Goal: Obtain resource: Obtain resource

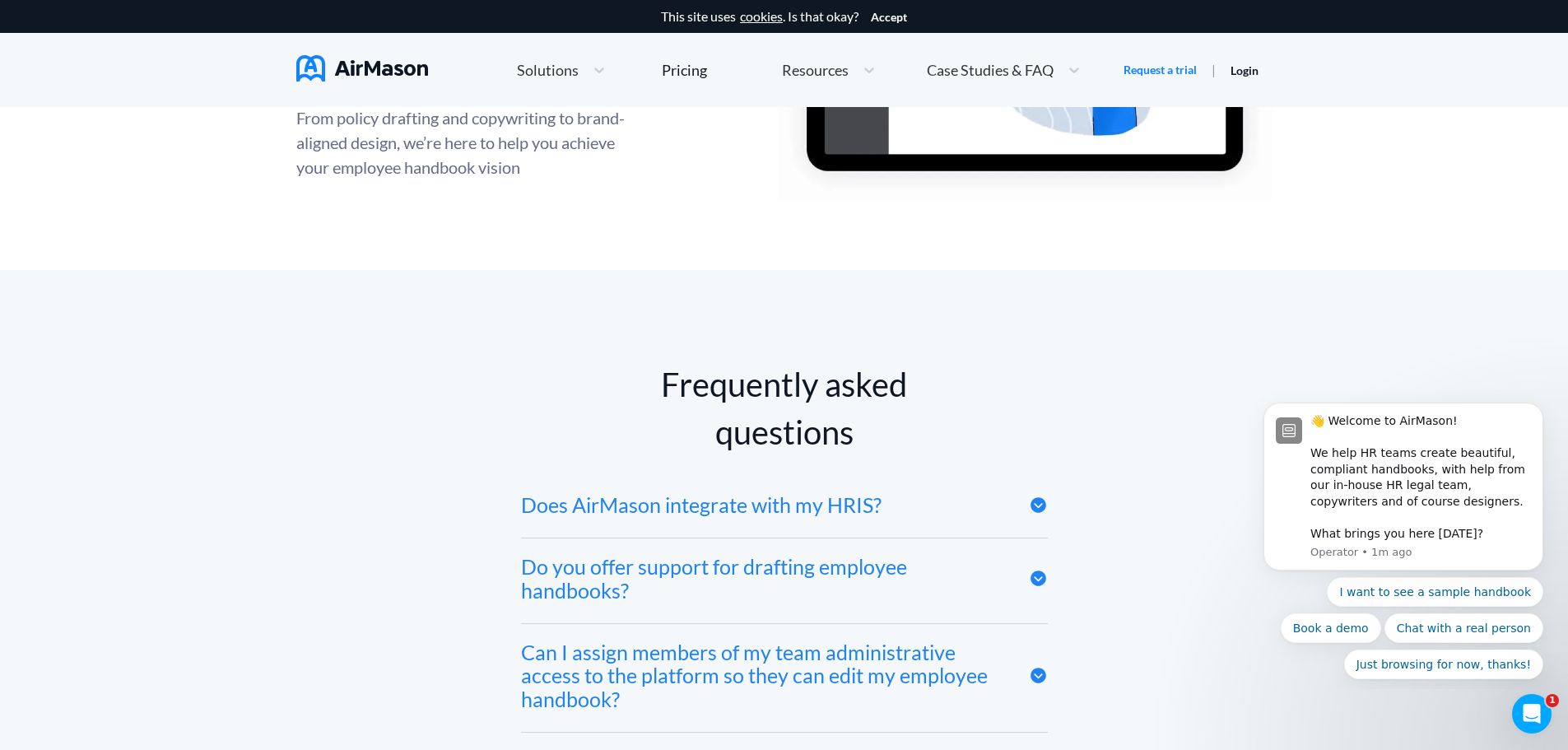
scroll to position [7741, 0]
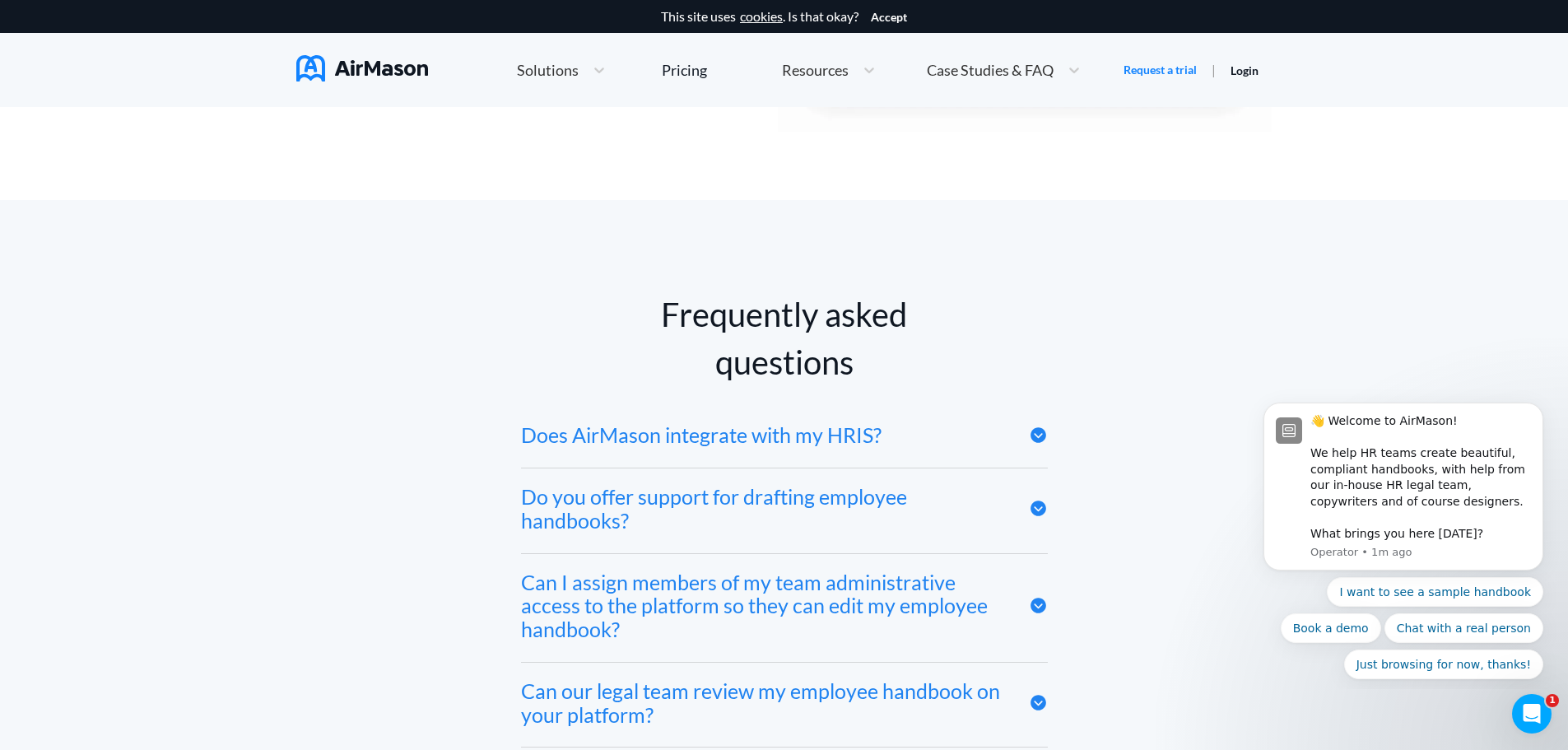
click at [1034, 442] on icon at bounding box center [1038, 435] width 16 height 16
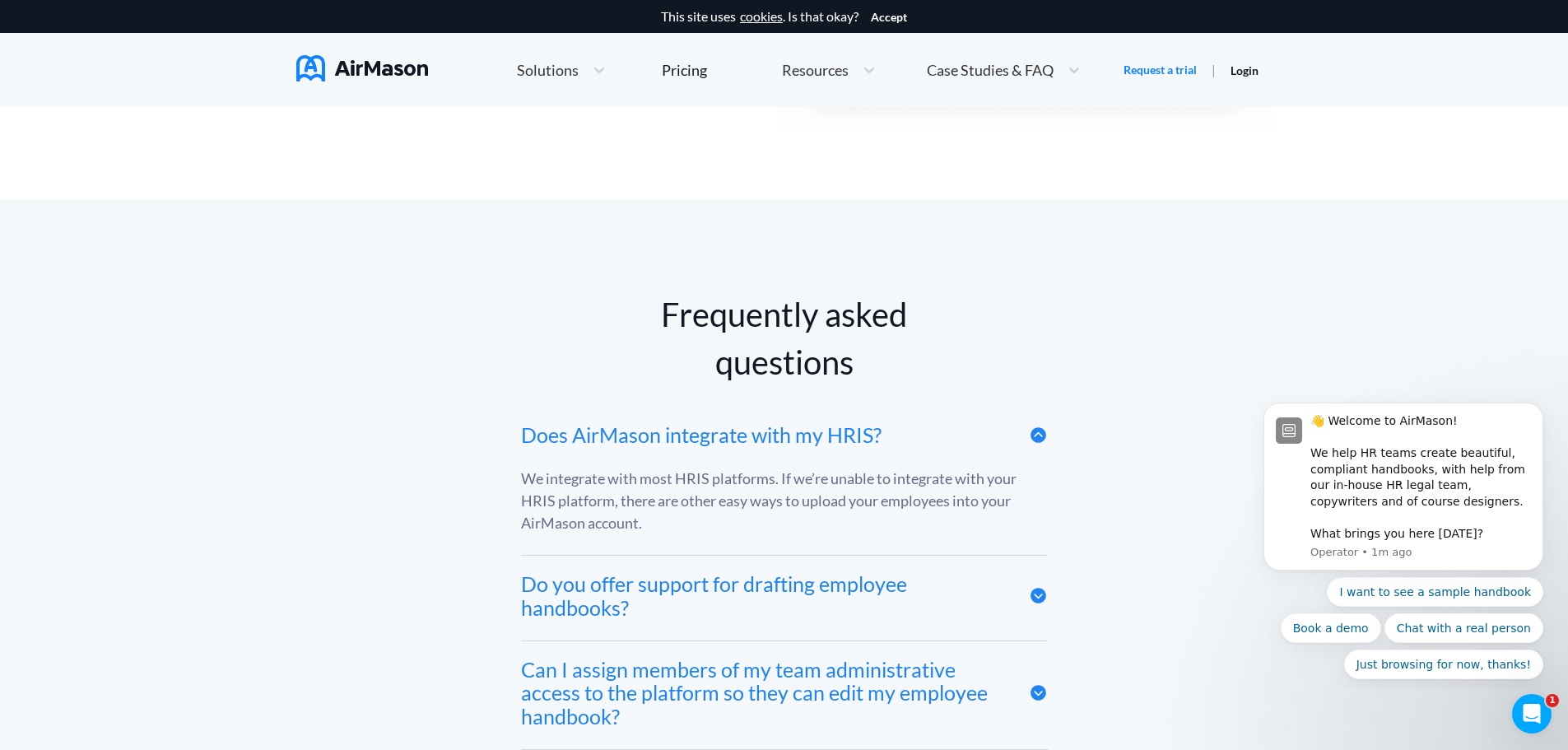
click at [1034, 442] on icon at bounding box center [1038, 435] width 16 height 16
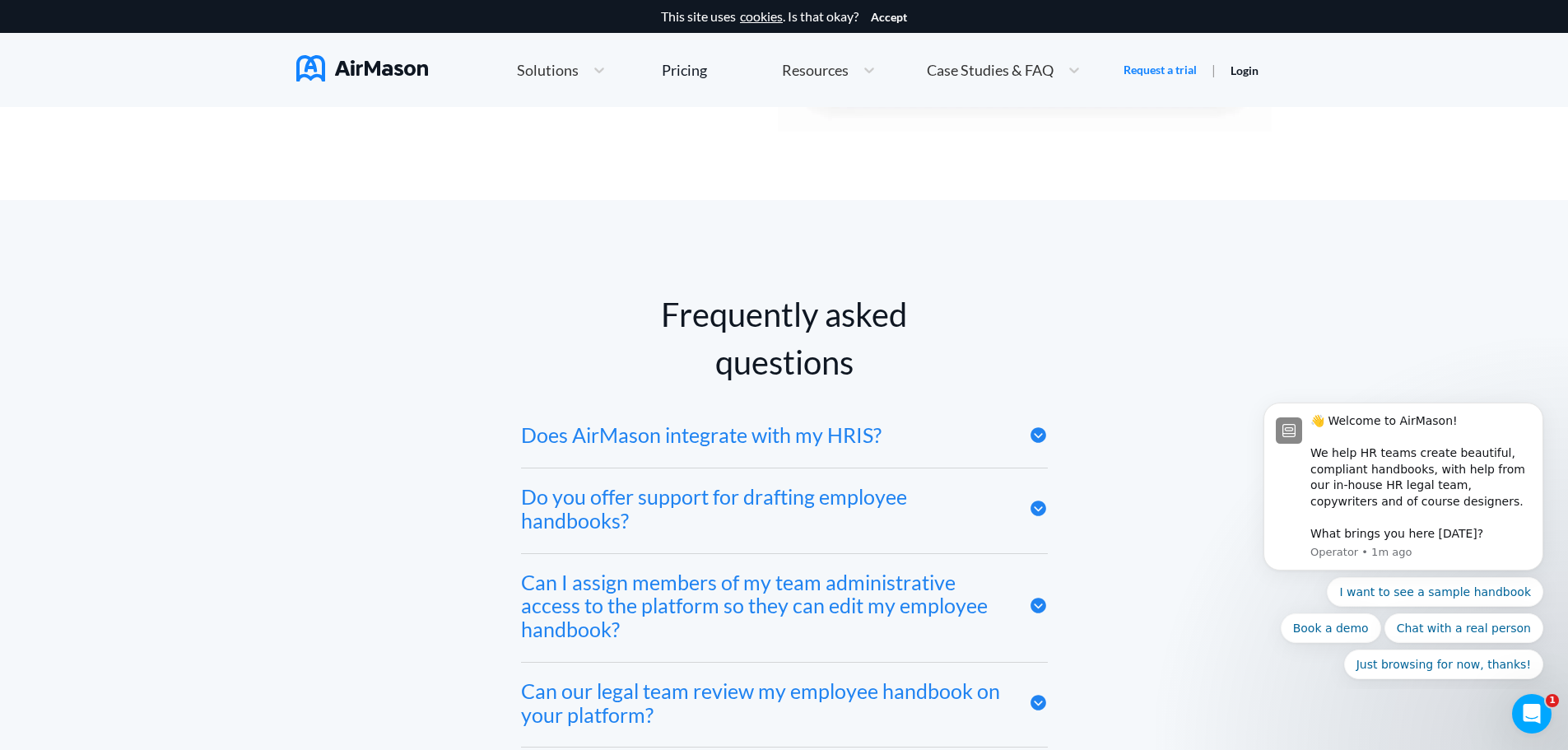
click at [1042, 511] on icon at bounding box center [1038, 509] width 16 height 16
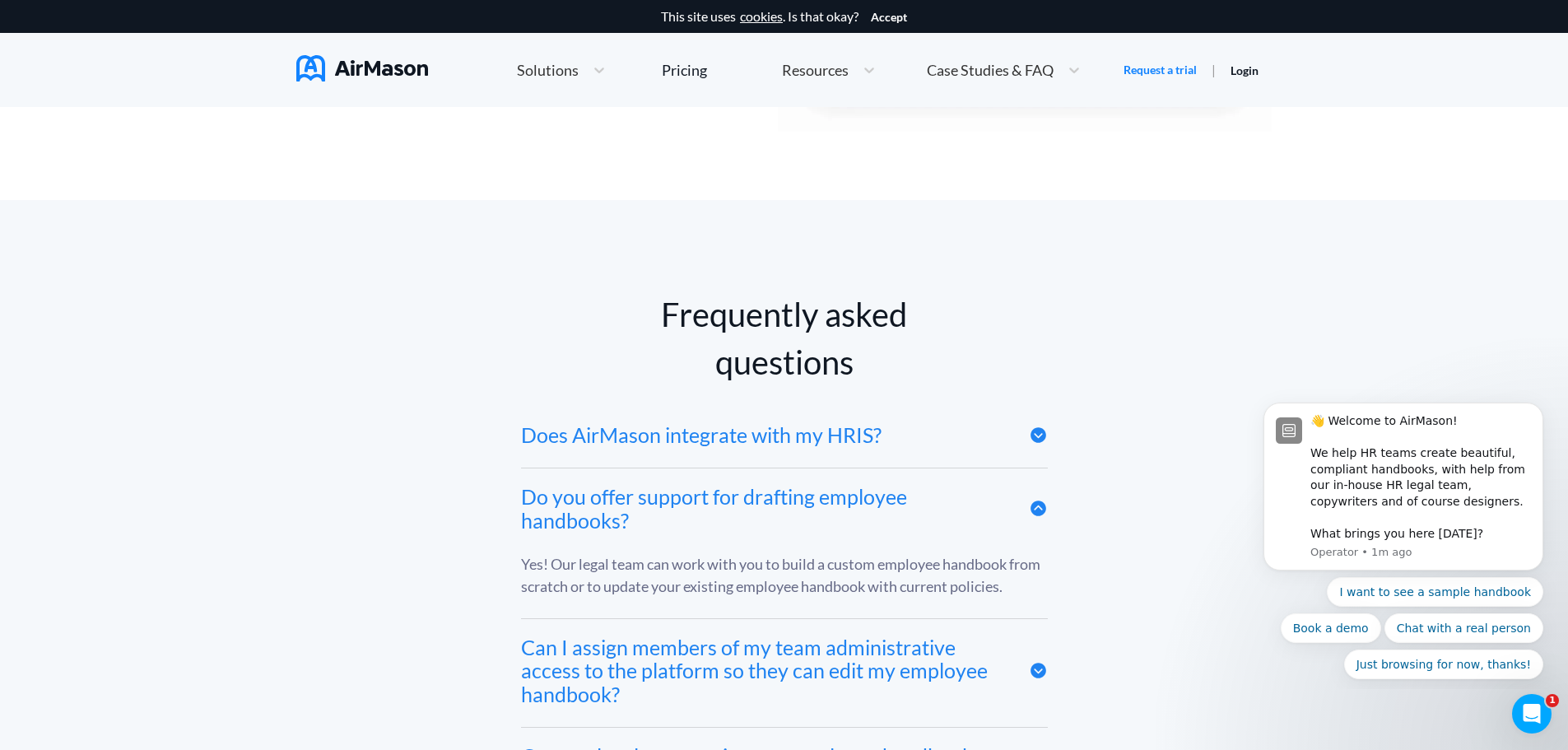
click at [1034, 513] on icon at bounding box center [1038, 509] width 16 height 16
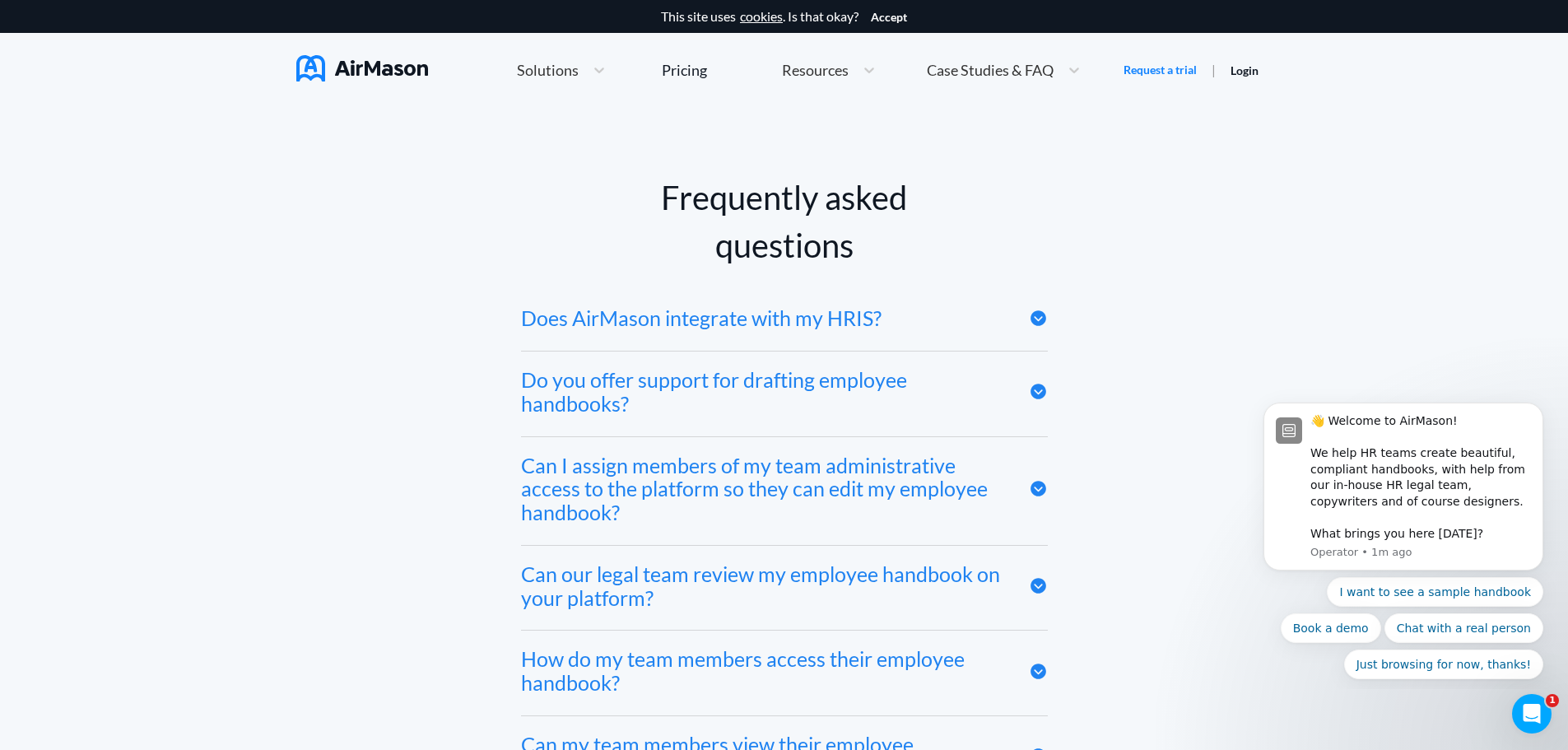
scroll to position [7905, 0]
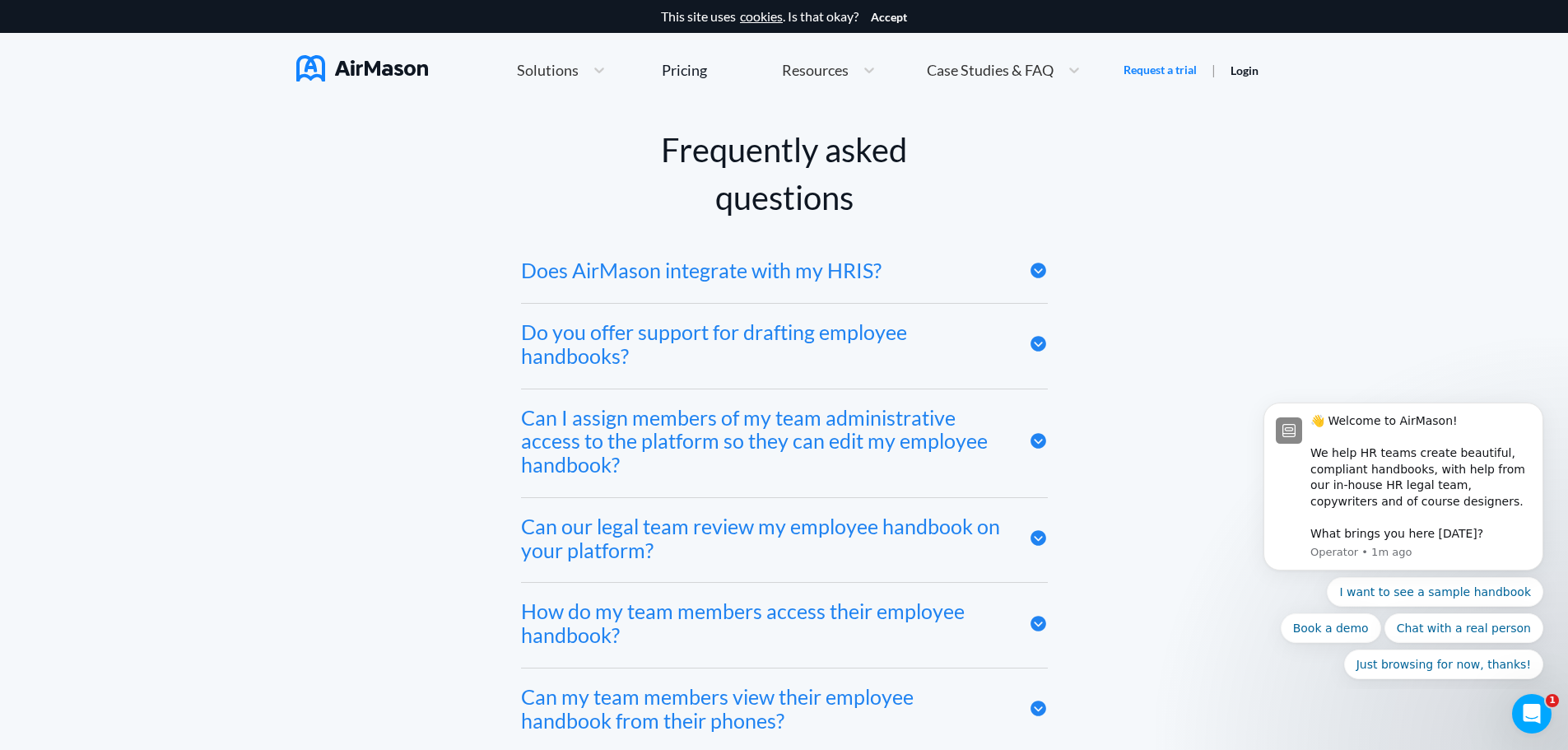
click at [1035, 448] on icon at bounding box center [1038, 441] width 19 height 19
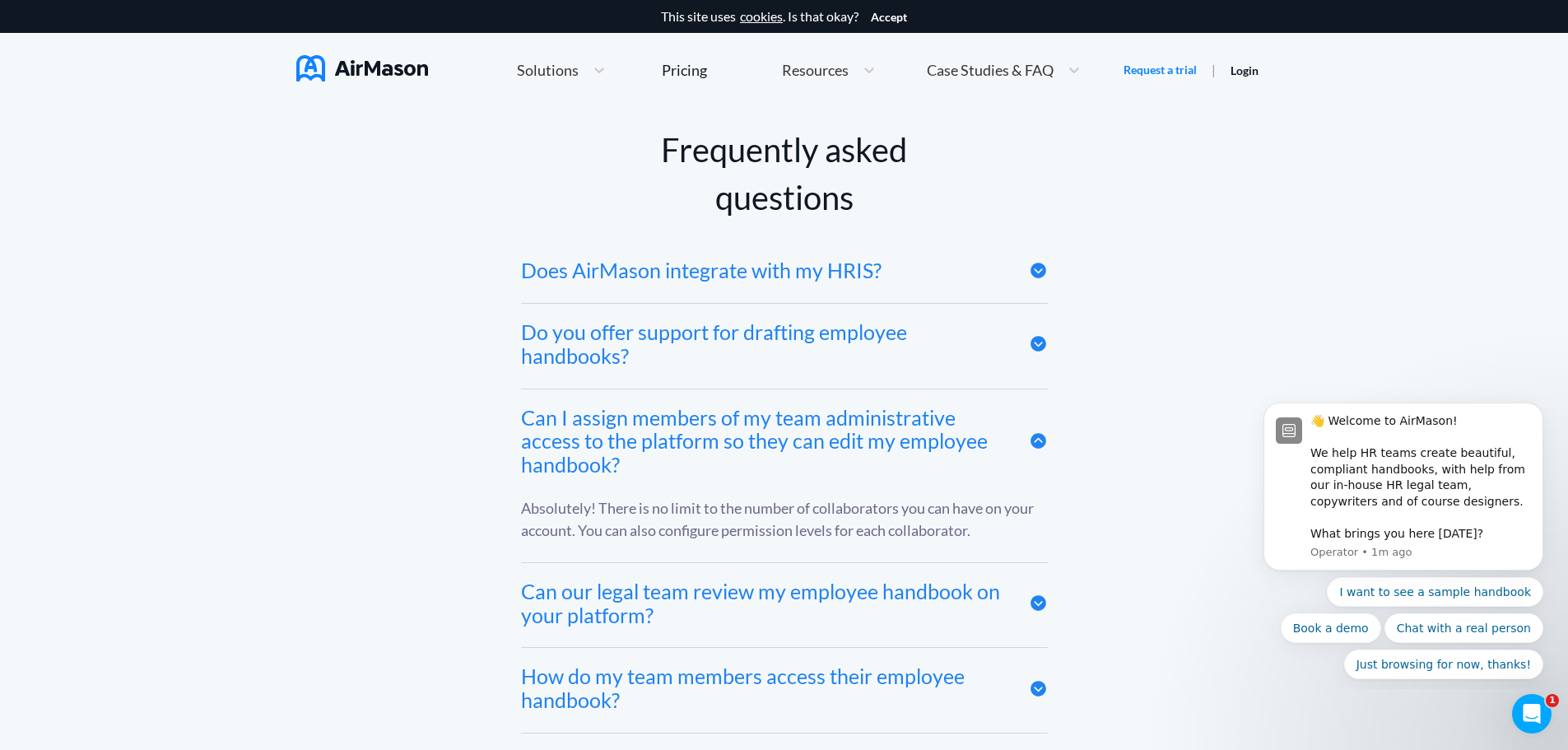
click at [1035, 448] on icon at bounding box center [1038, 441] width 19 height 19
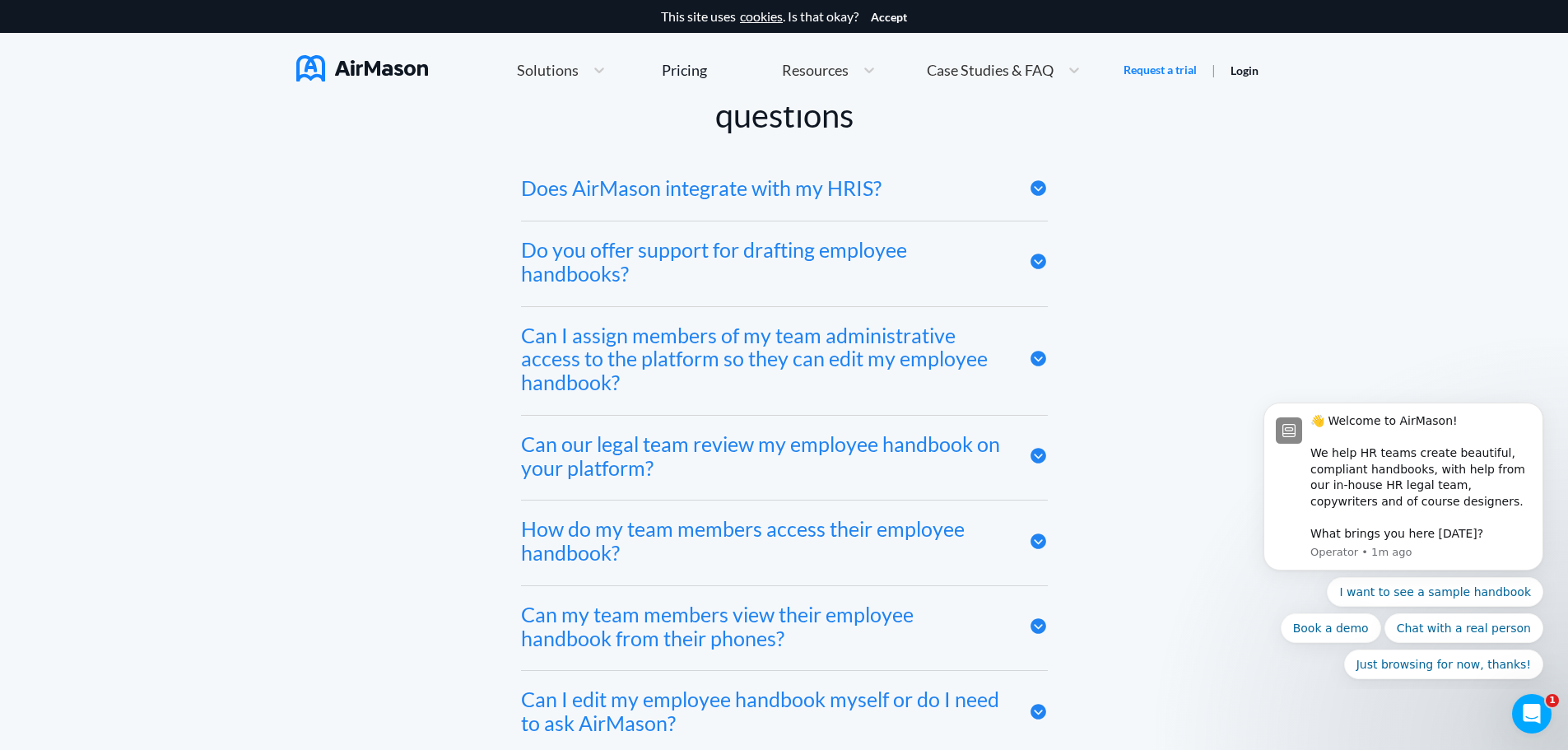
scroll to position [8070, 0]
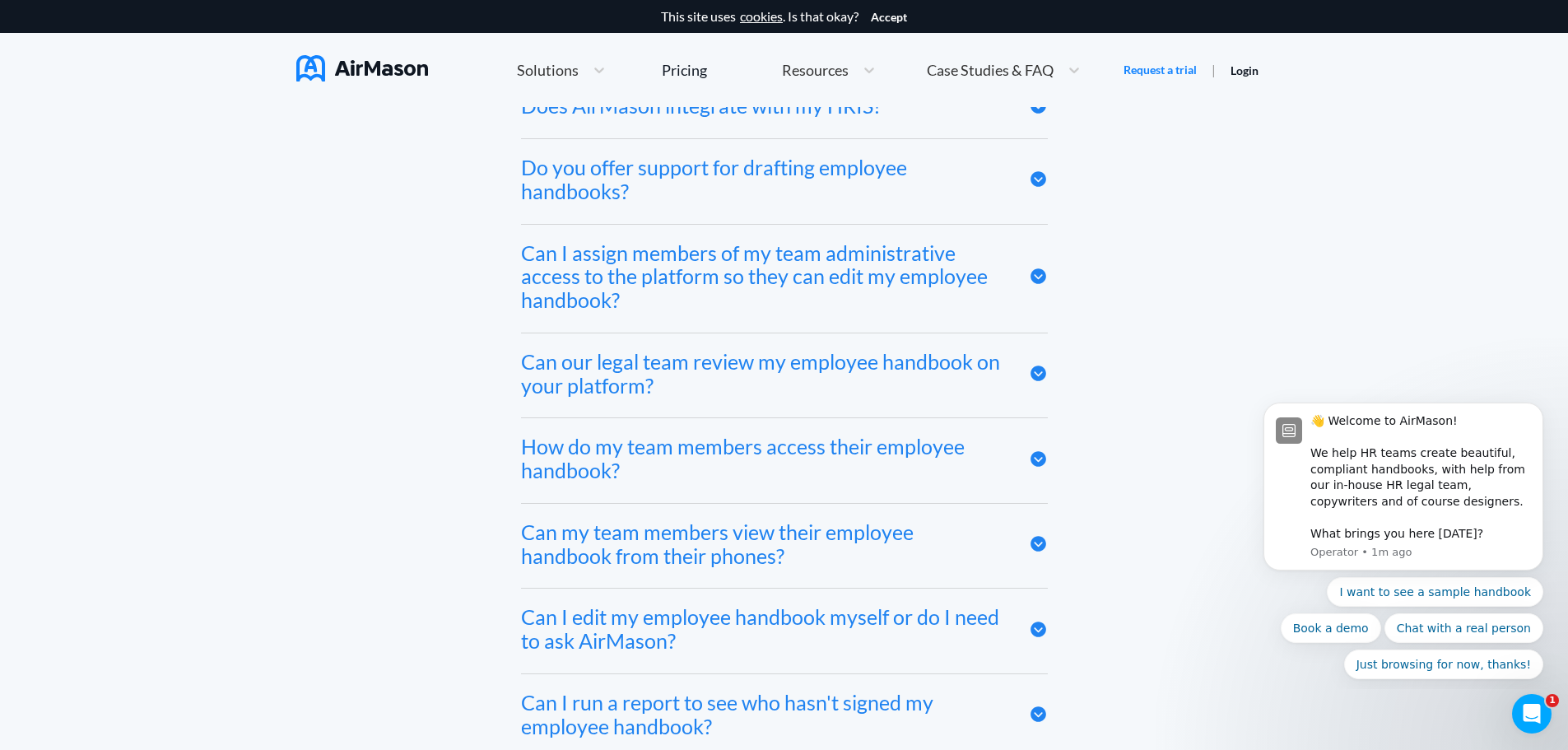
click at [1041, 381] on icon at bounding box center [1038, 373] width 16 height 16
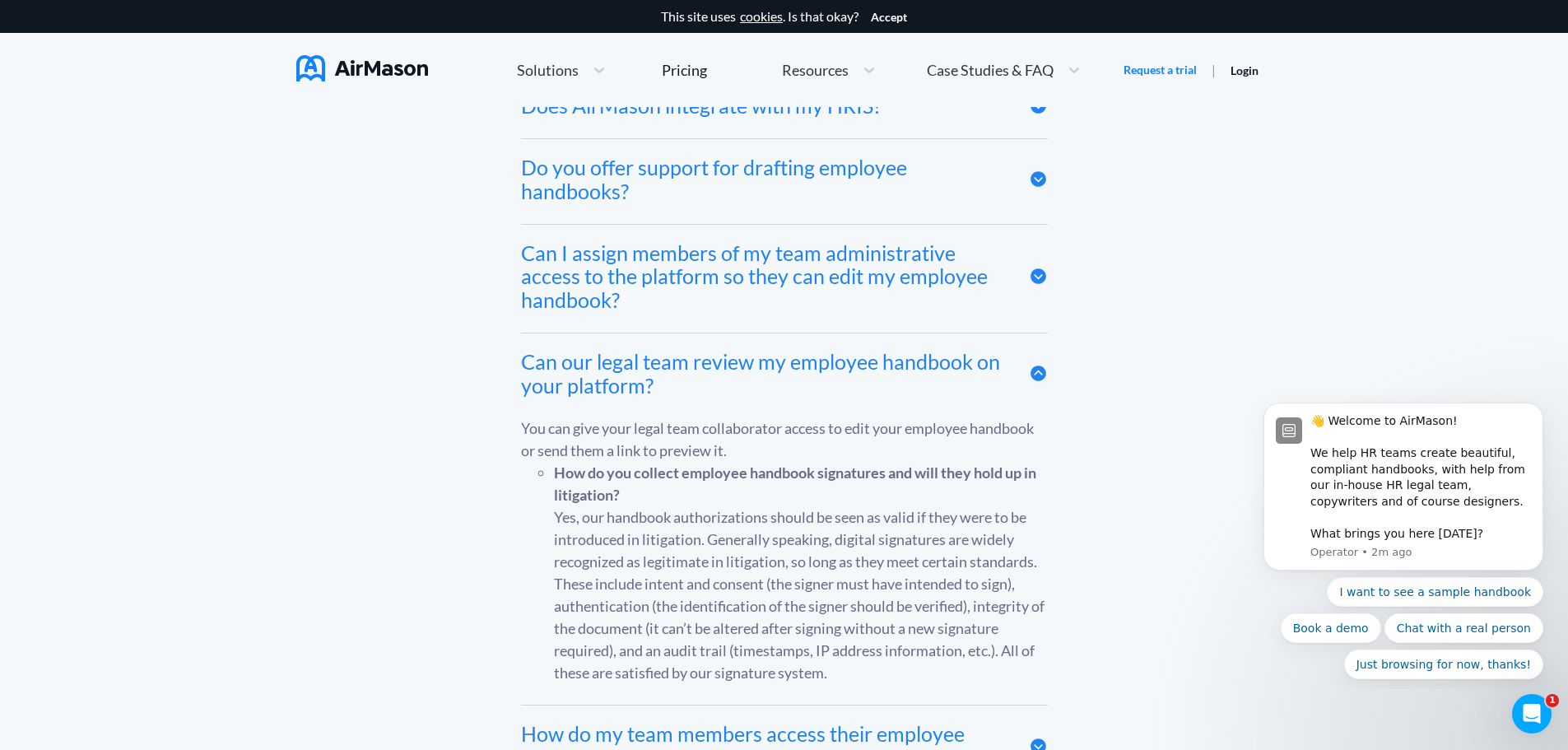
click at [1039, 380] on icon at bounding box center [1038, 373] width 19 height 19
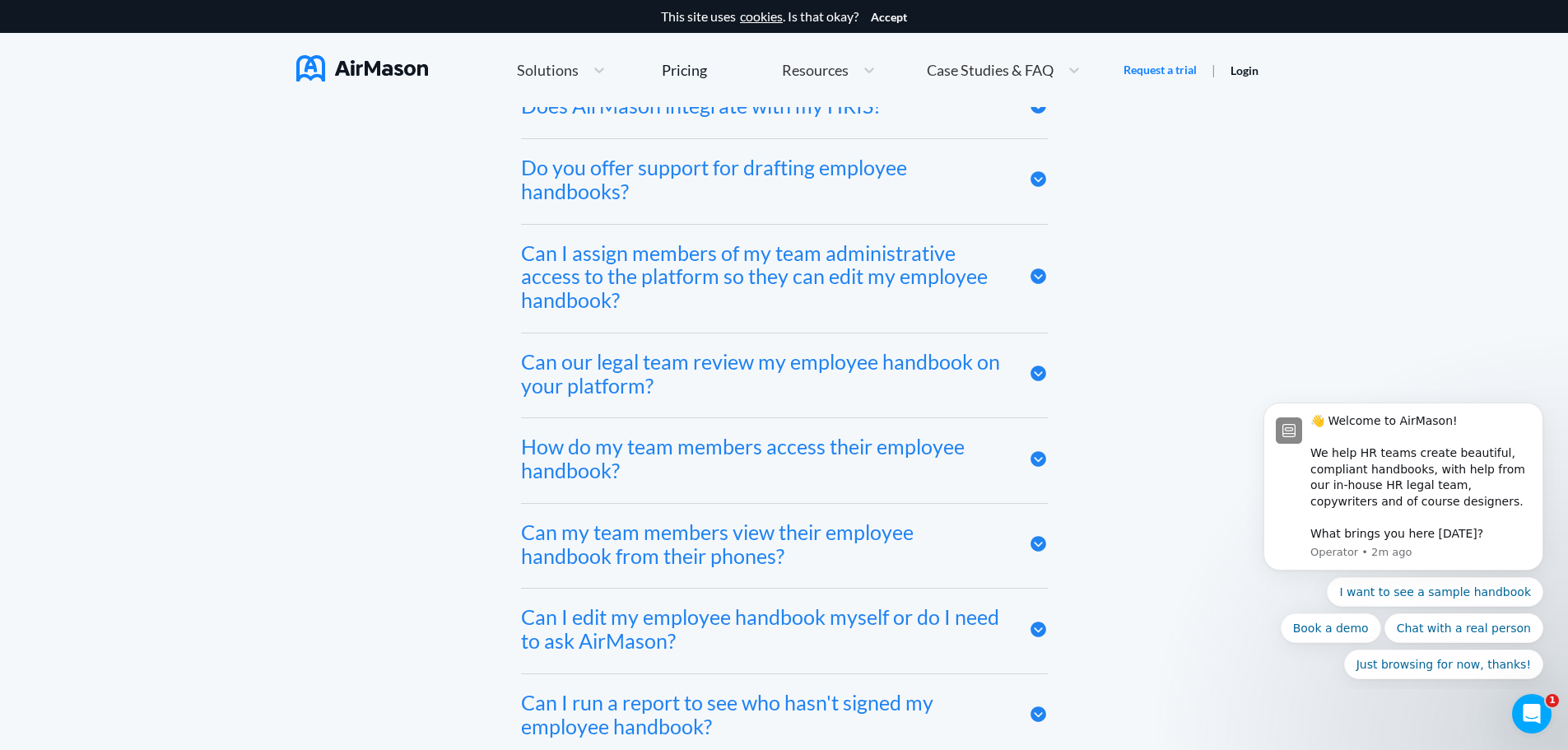
scroll to position [8153, 0]
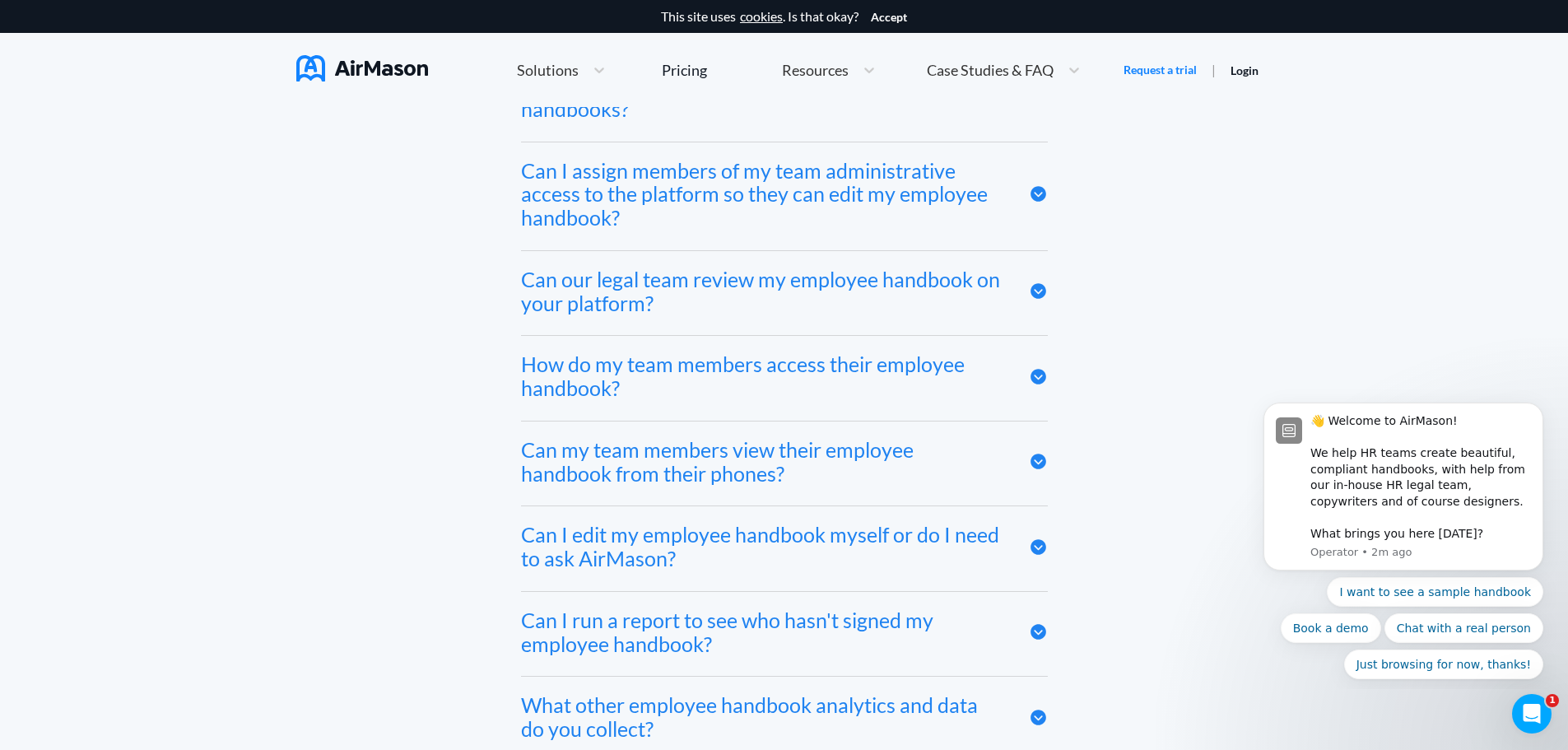
click at [1039, 380] on icon at bounding box center [1038, 377] width 16 height 16
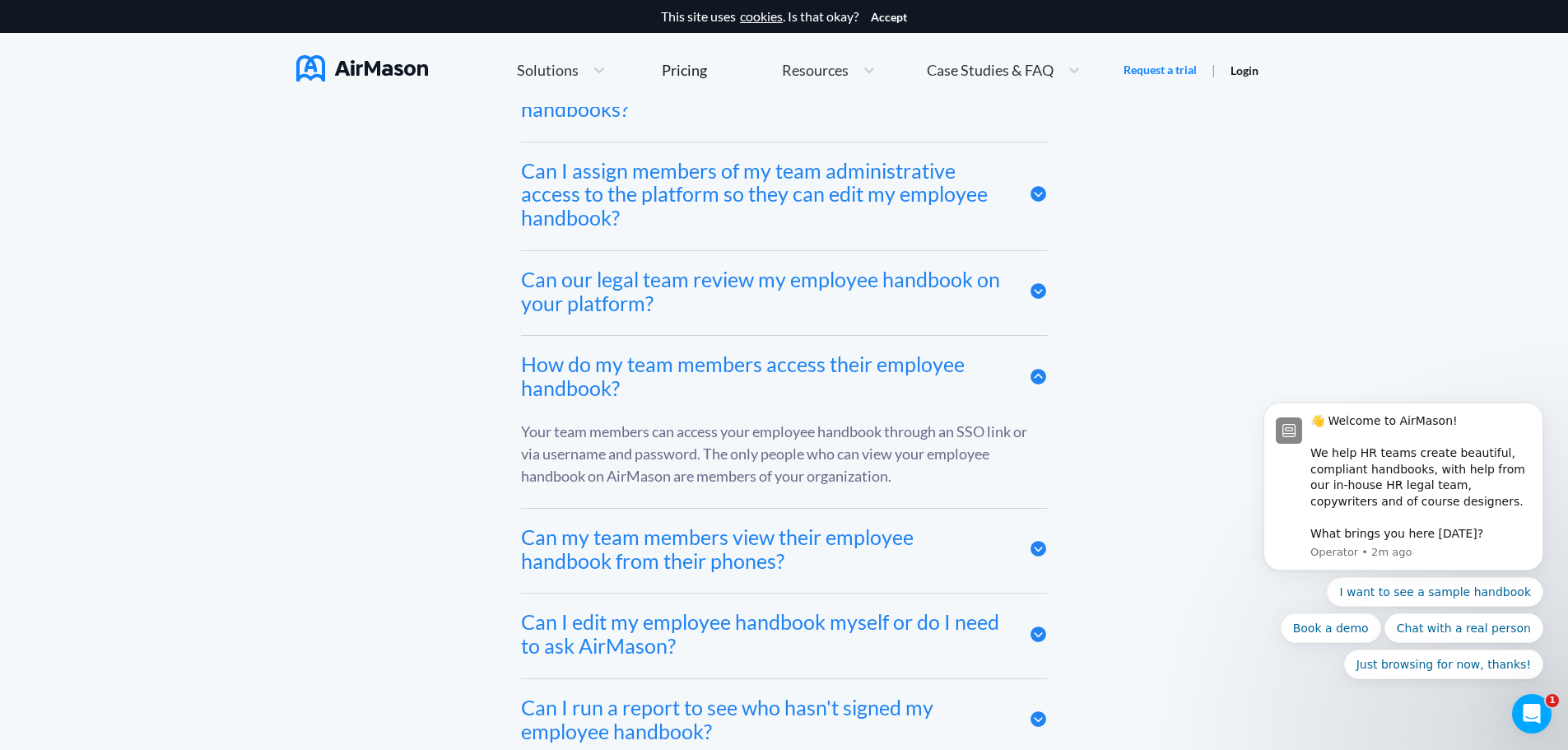
click at [1039, 380] on icon at bounding box center [1038, 377] width 16 height 16
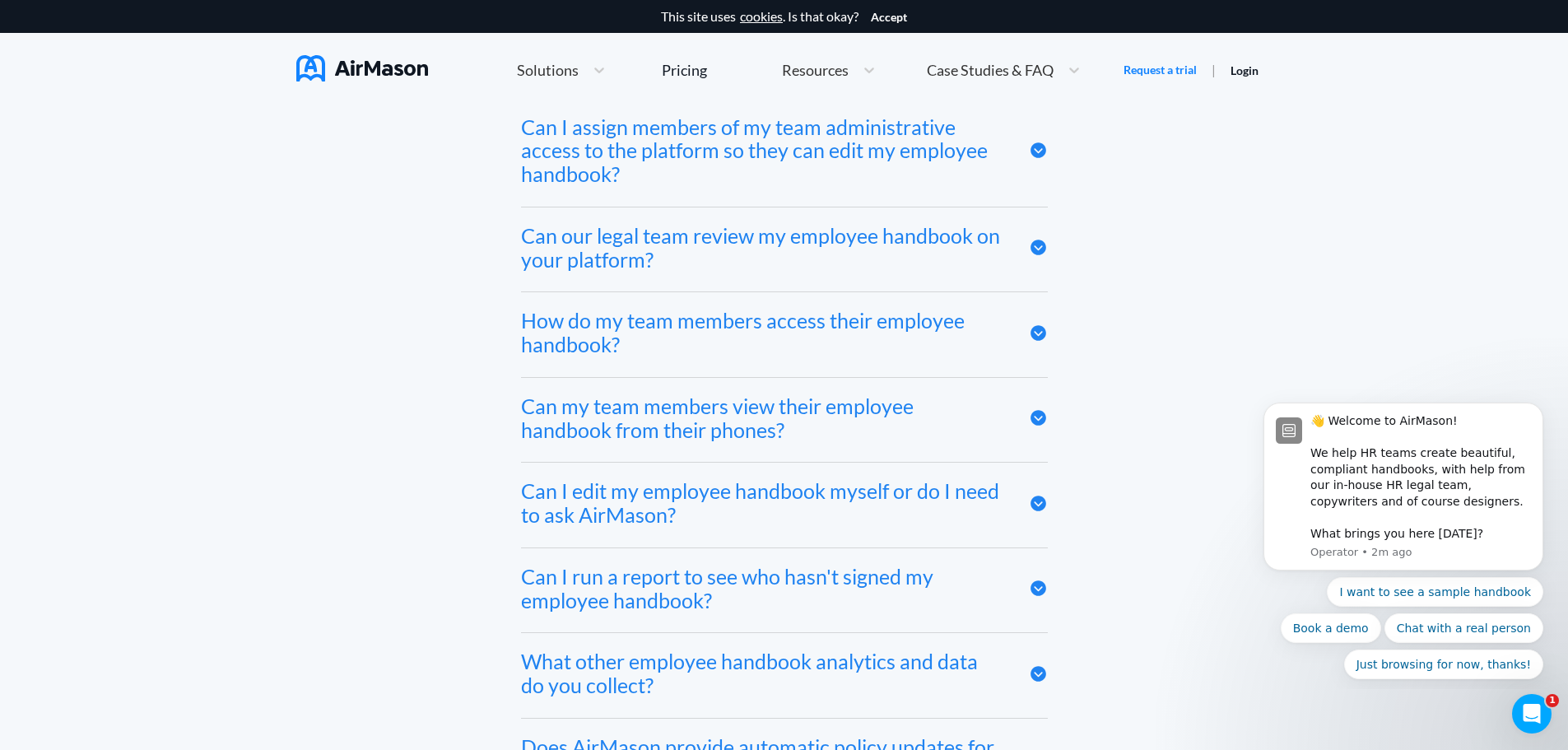
scroll to position [8235, 0]
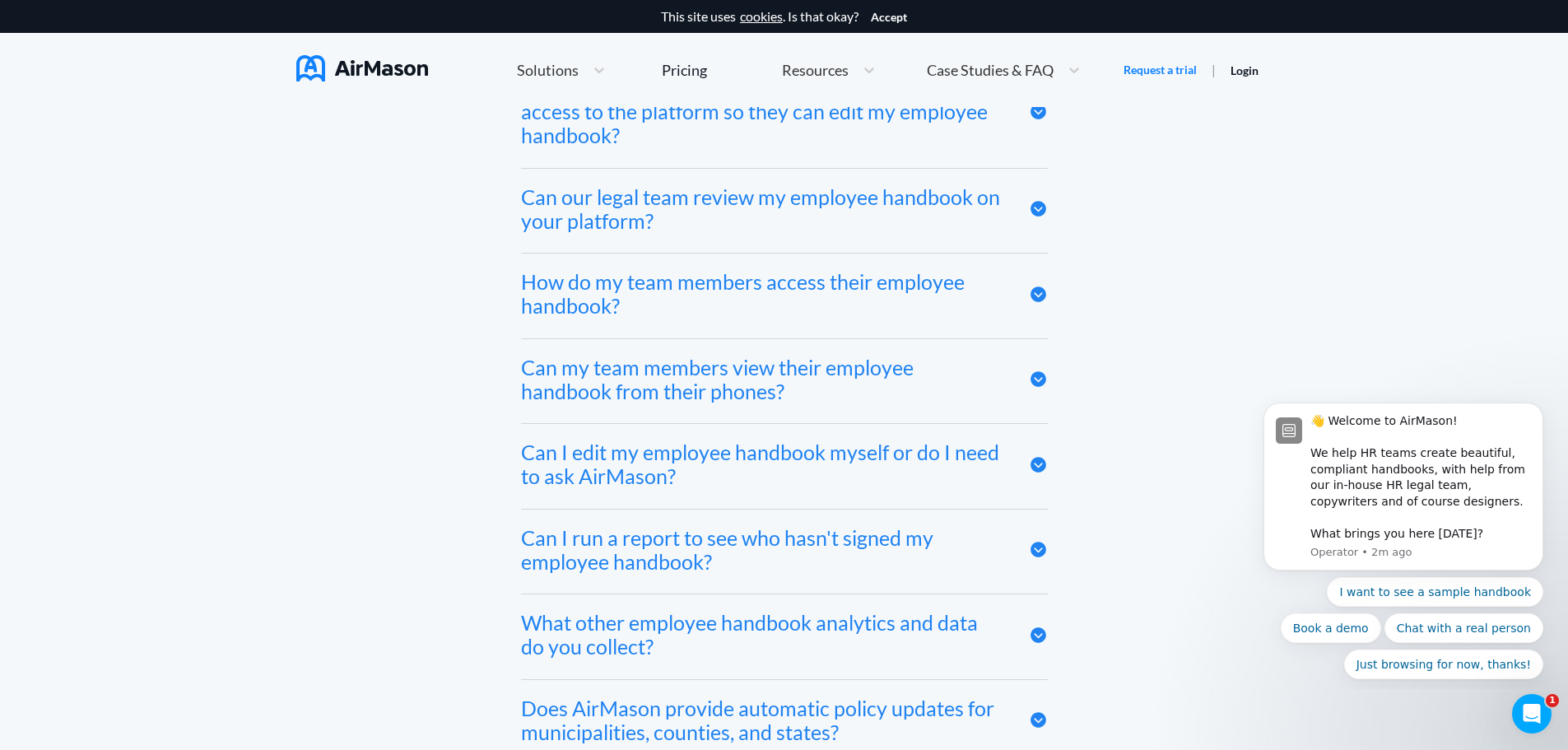
click at [1039, 385] on icon at bounding box center [1038, 379] width 16 height 16
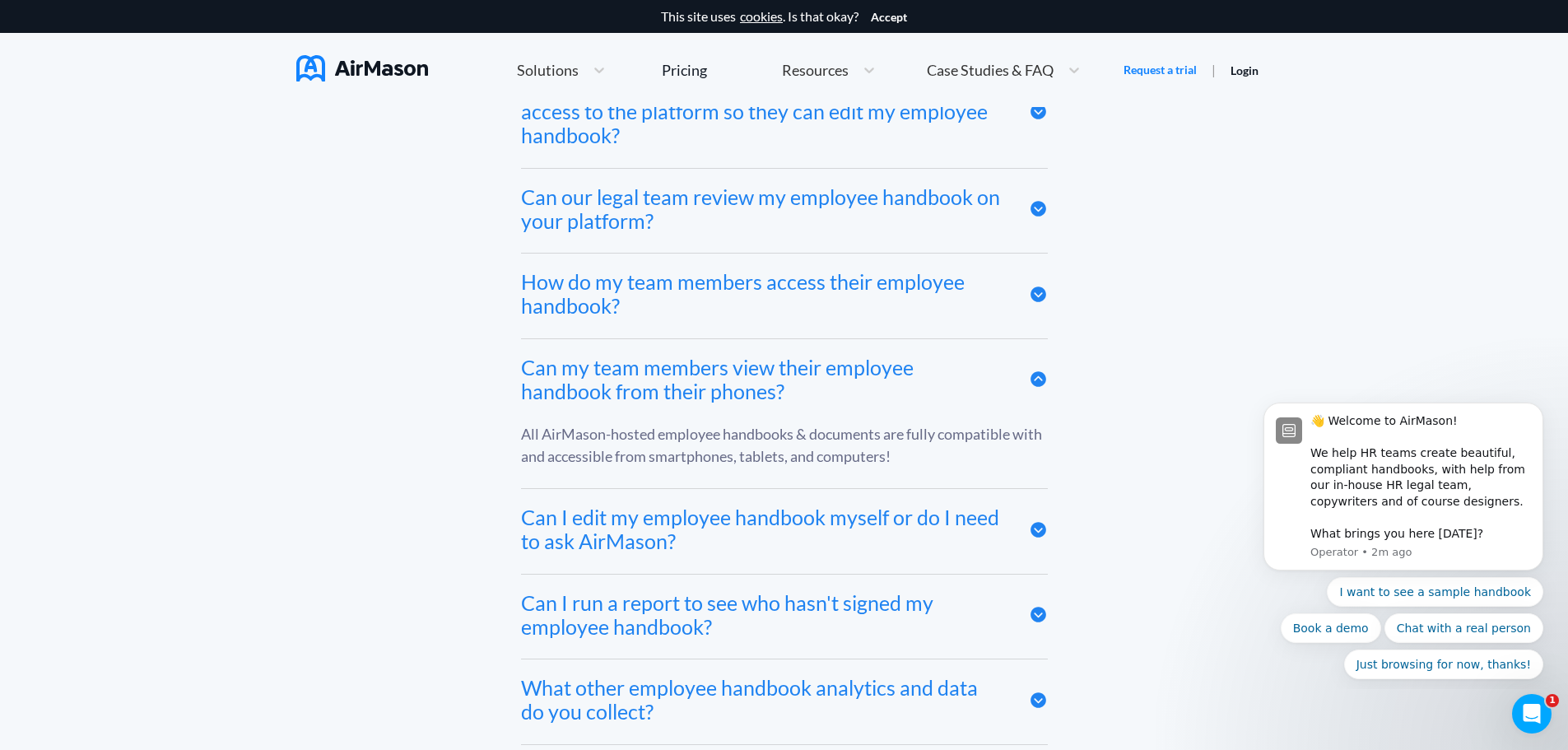
click at [1039, 385] on icon at bounding box center [1038, 379] width 16 height 16
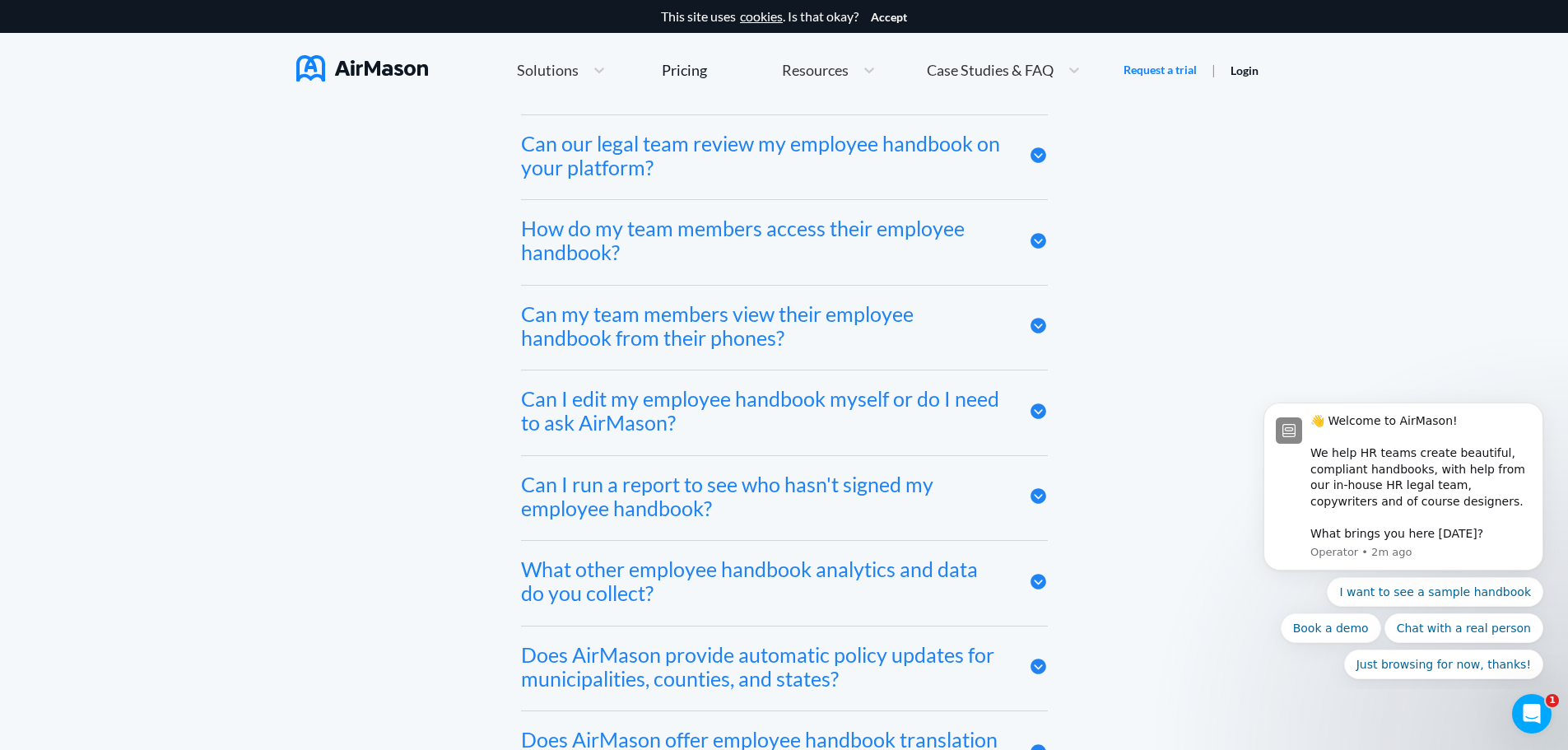
scroll to position [8317, 0]
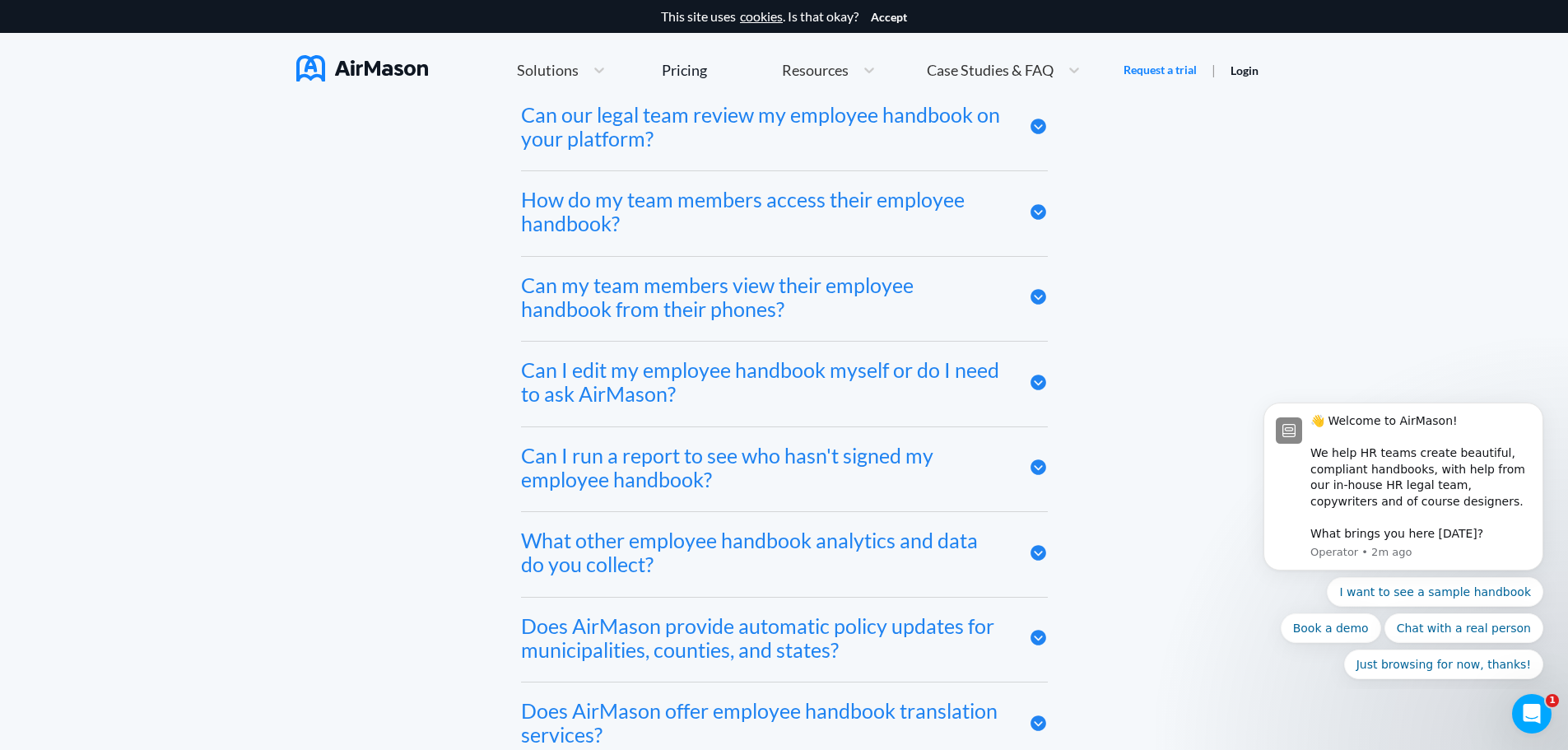
click at [1031, 391] on icon at bounding box center [1038, 383] width 16 height 16
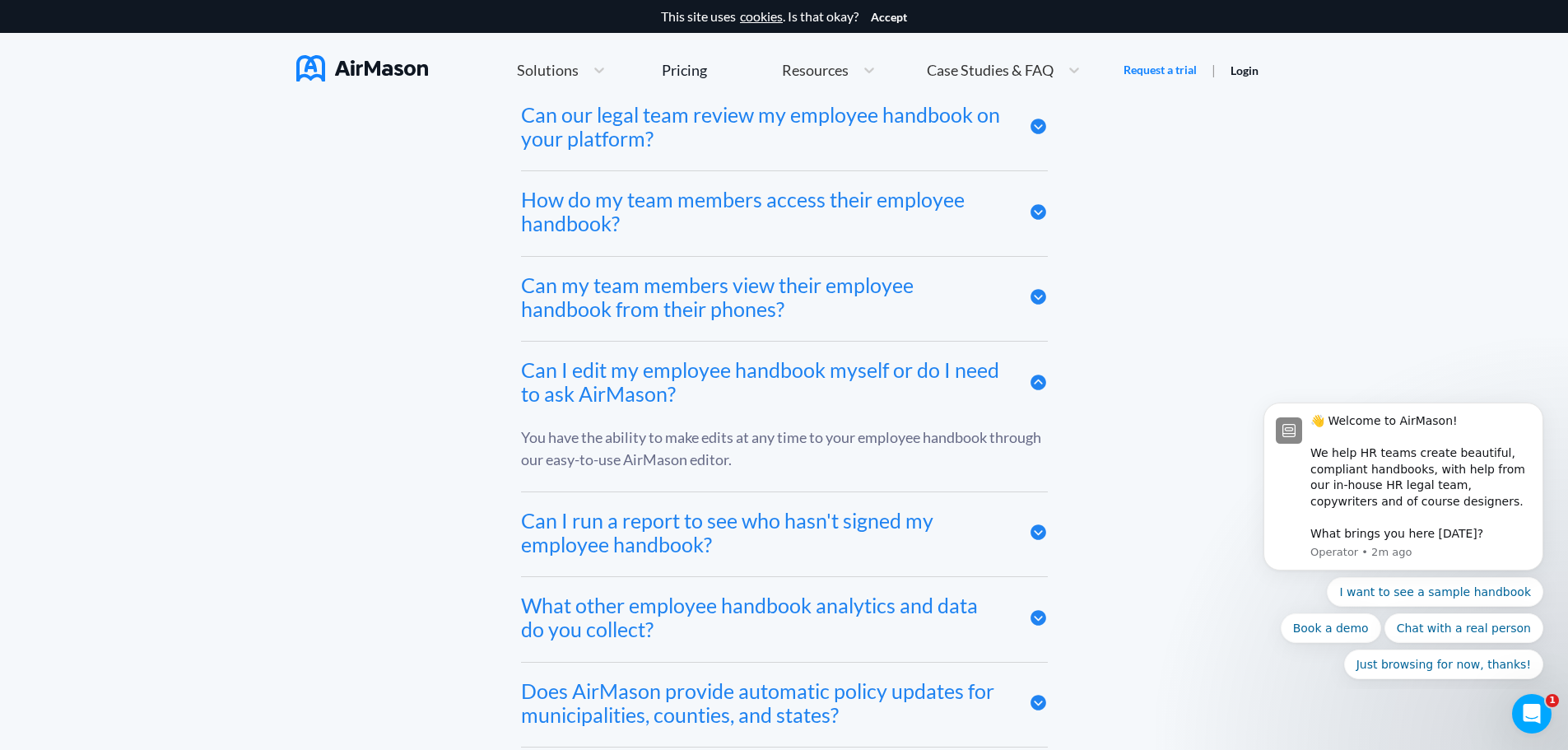
click at [1033, 387] on icon at bounding box center [1038, 383] width 16 height 16
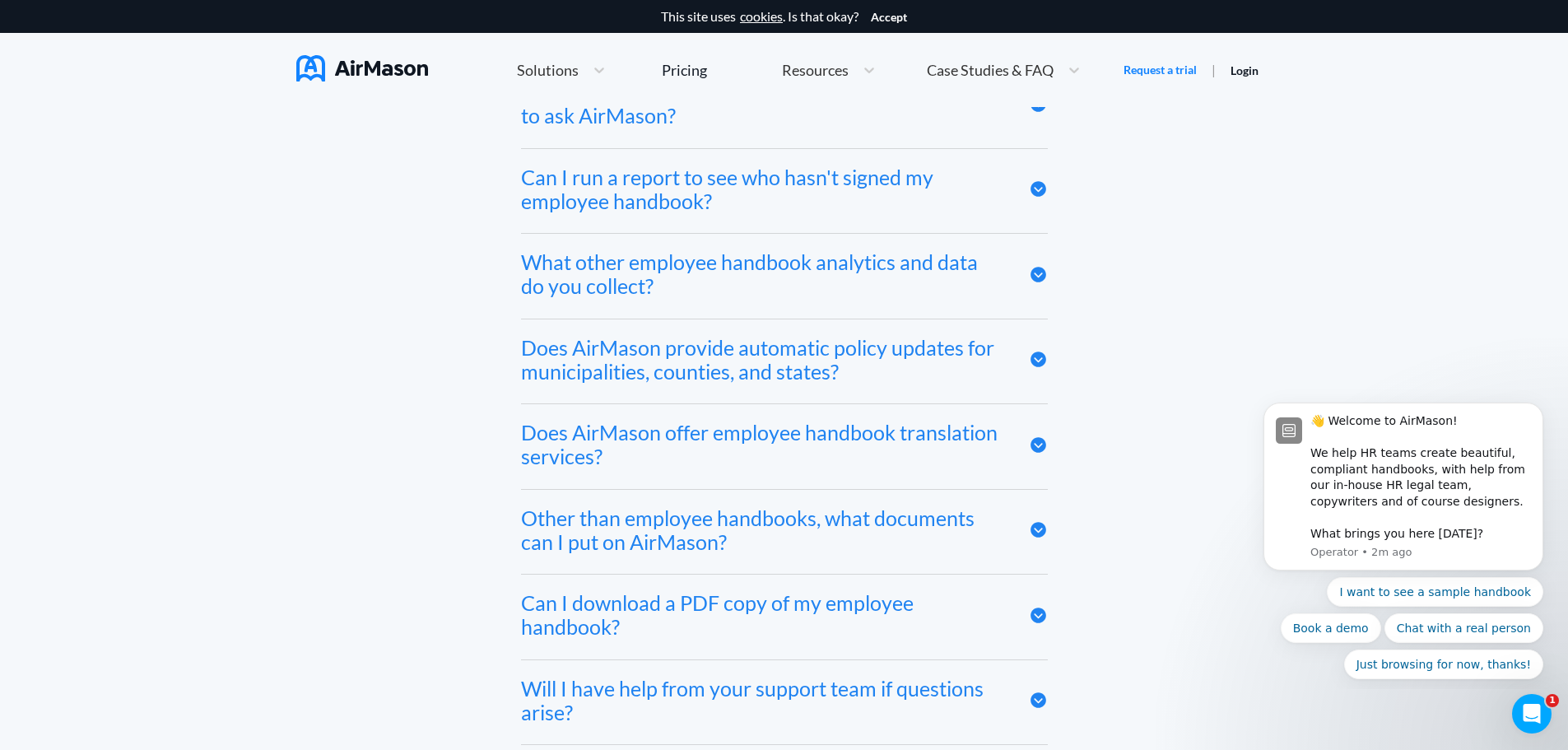
scroll to position [8647, 0]
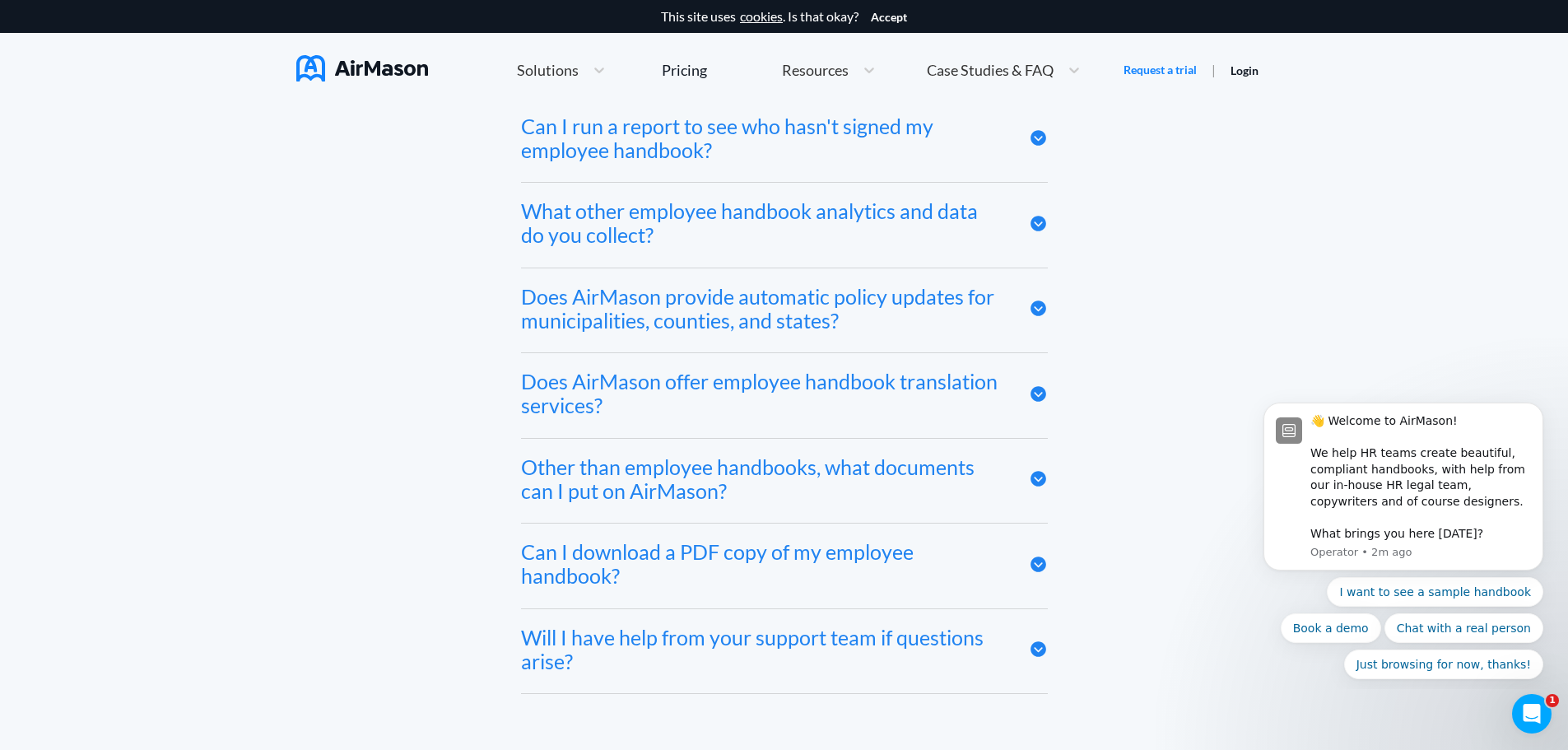
click at [1042, 313] on icon at bounding box center [1038, 308] width 16 height 16
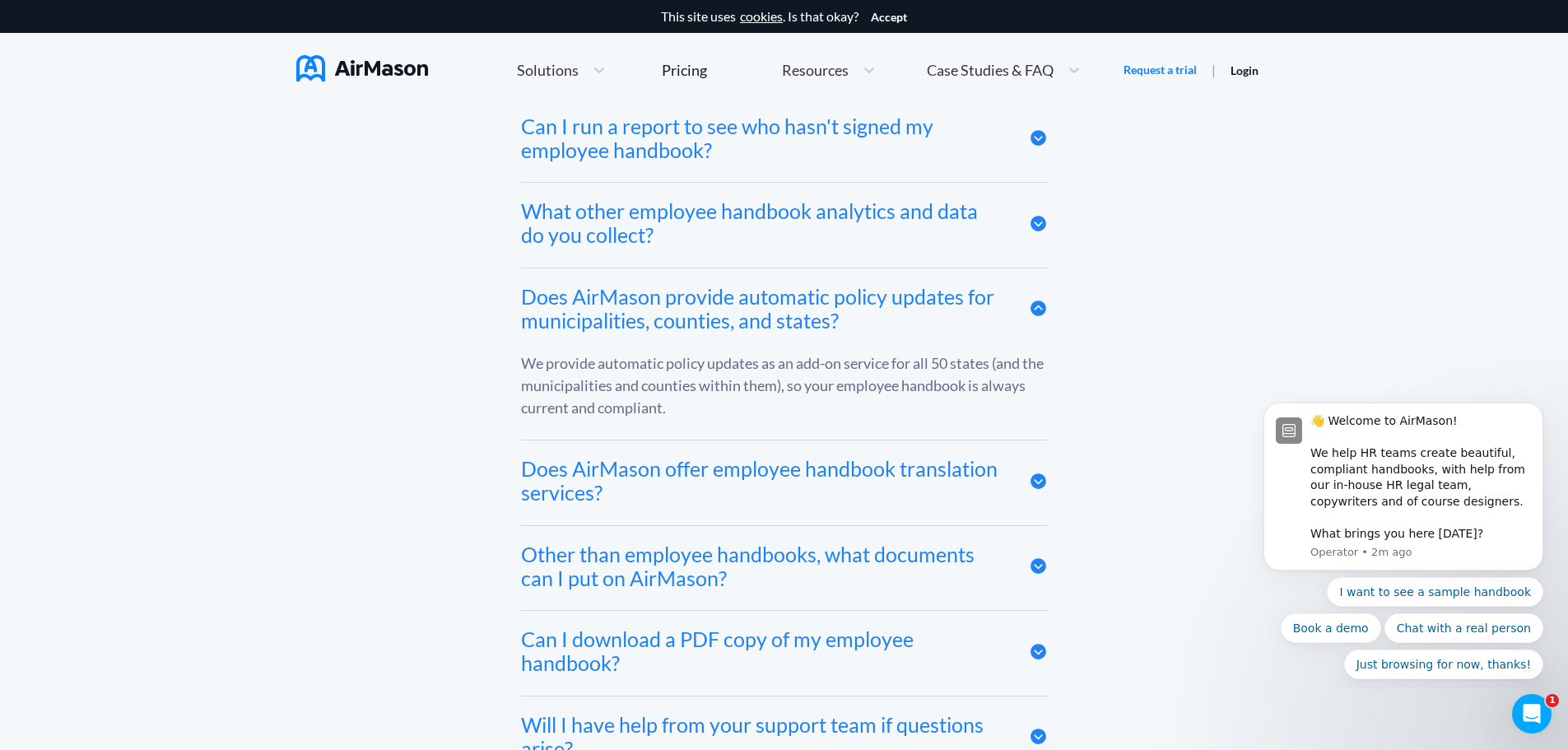
click at [1042, 313] on icon at bounding box center [1038, 308] width 16 height 16
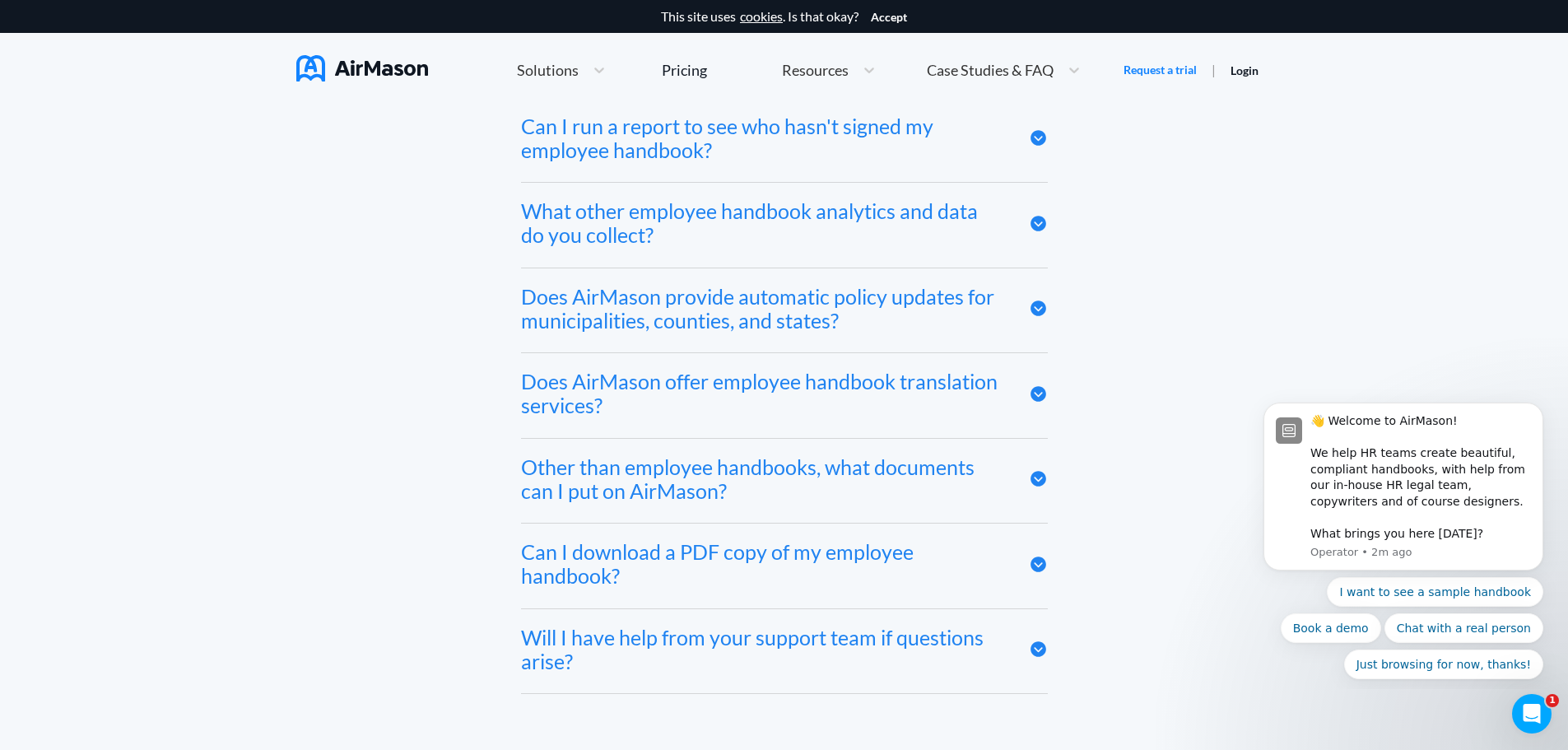
click at [1030, 402] on icon at bounding box center [1038, 394] width 16 height 16
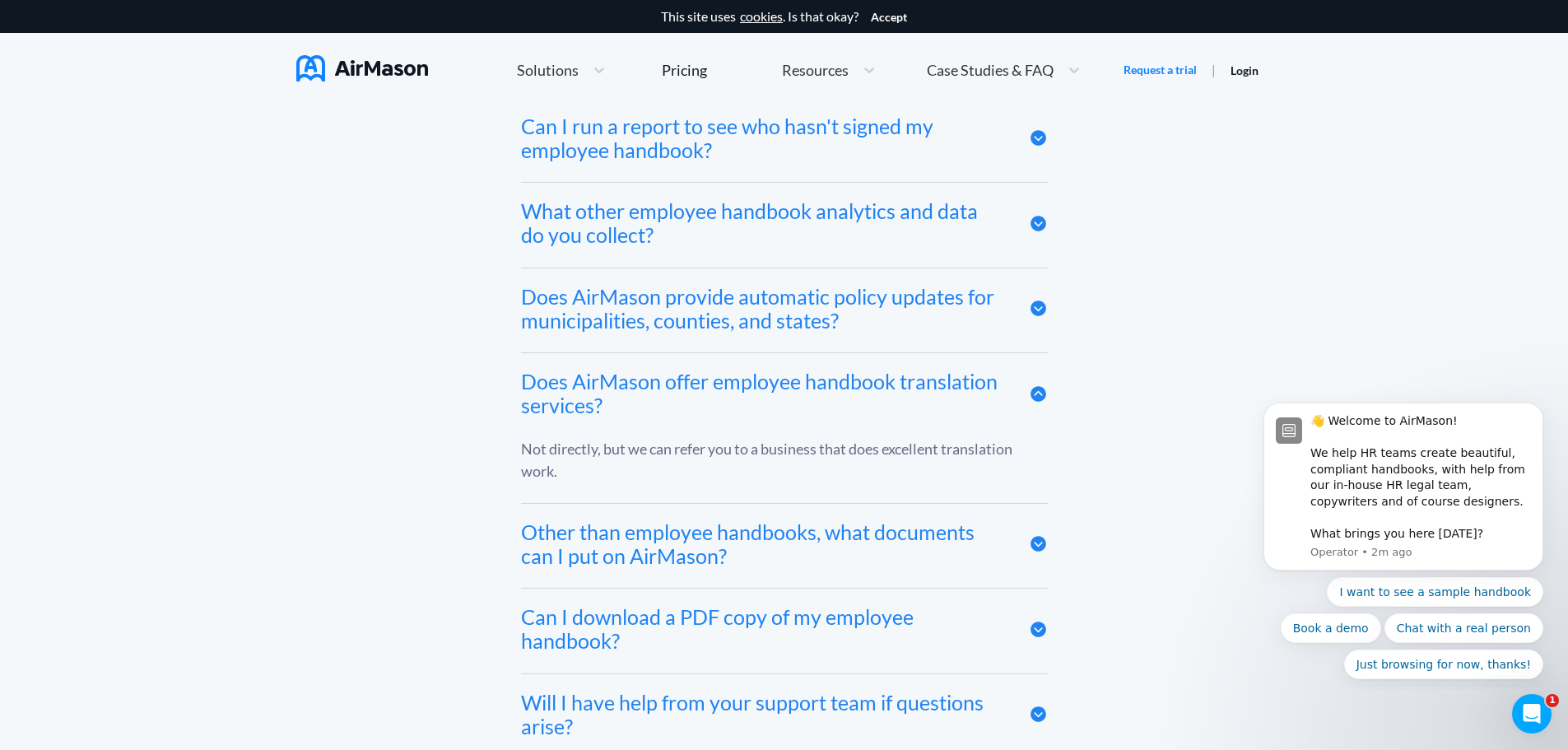
click at [1030, 402] on icon at bounding box center [1038, 394] width 16 height 16
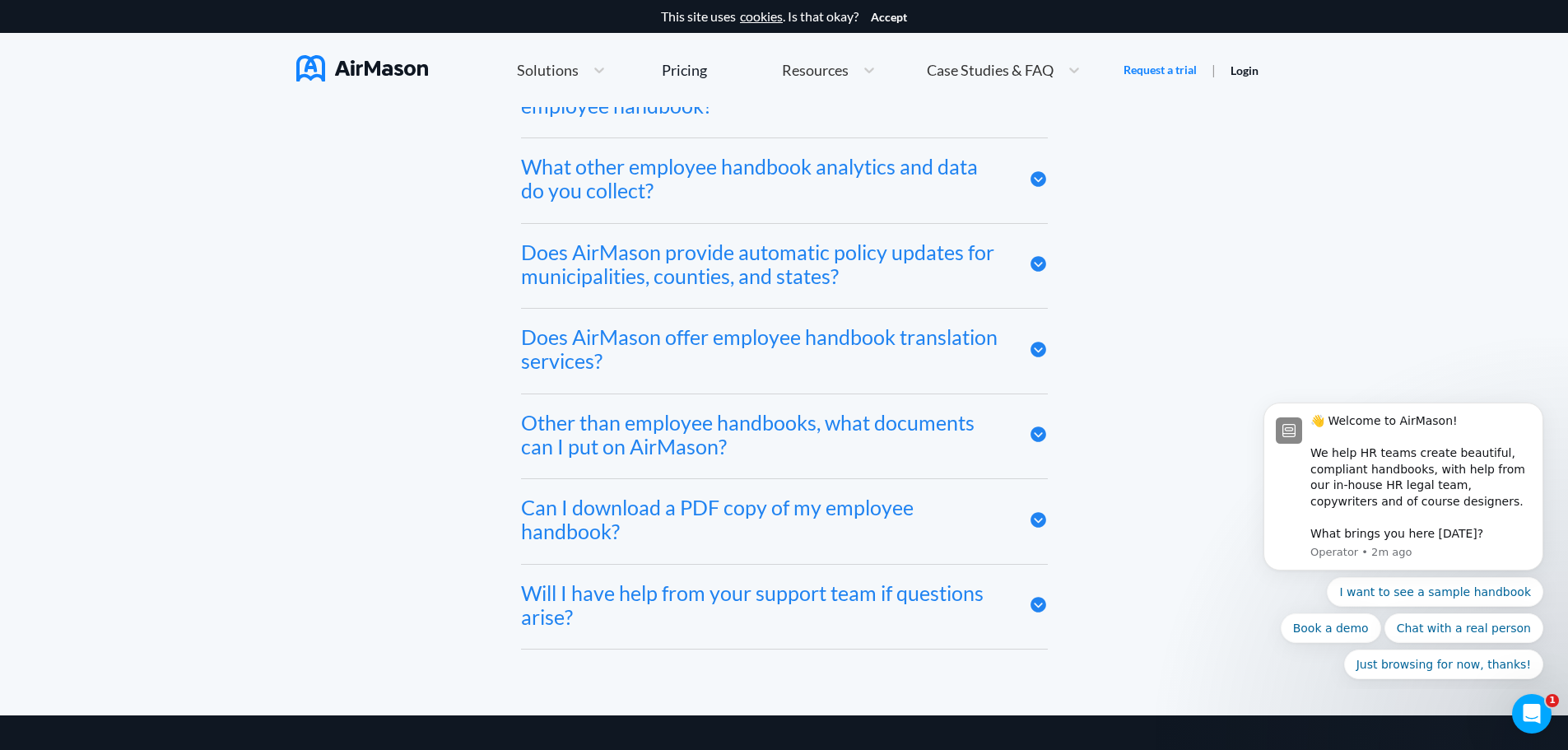
scroll to position [8729, 0]
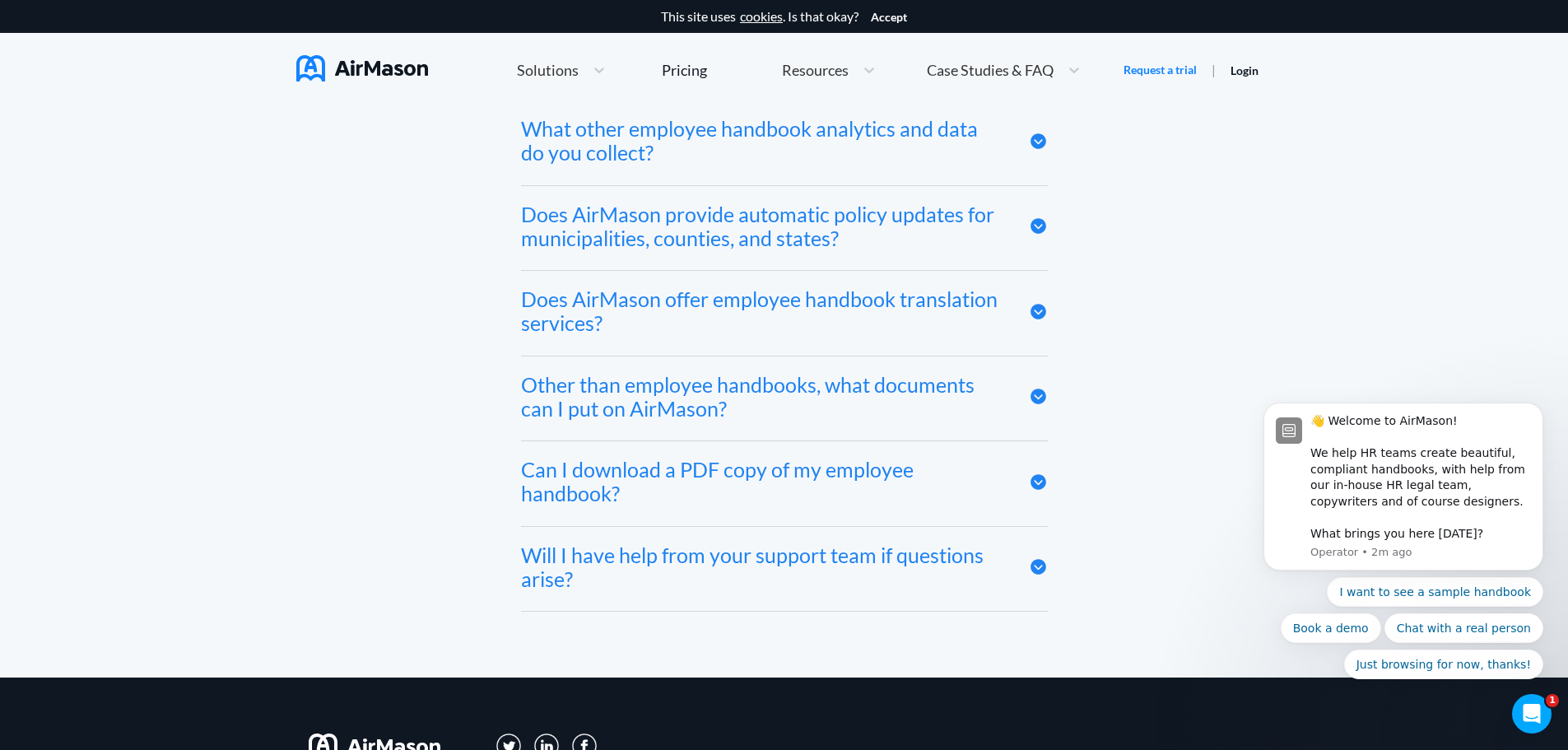
click at [1032, 404] on icon at bounding box center [1038, 397] width 16 height 16
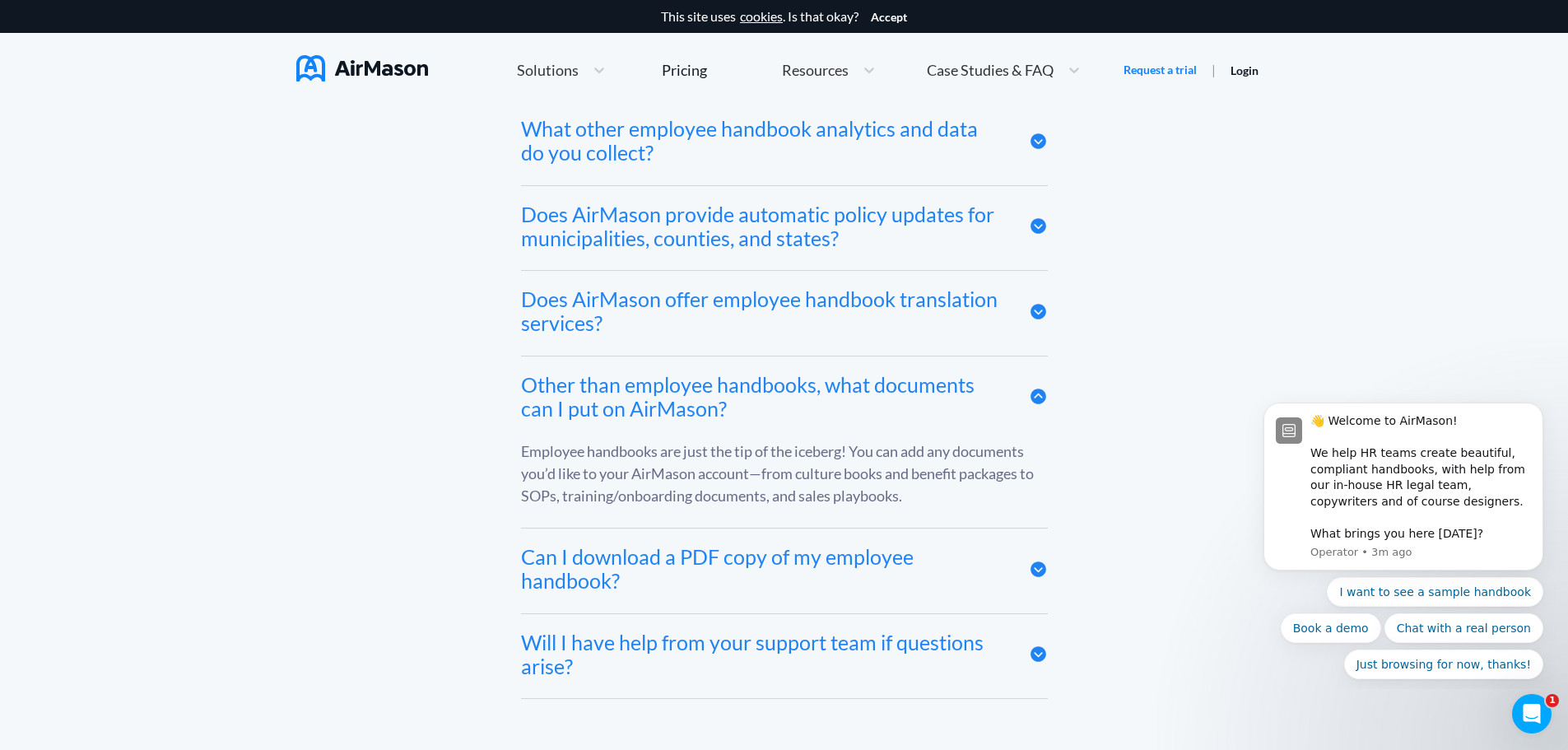
click at [1032, 404] on icon at bounding box center [1038, 397] width 16 height 16
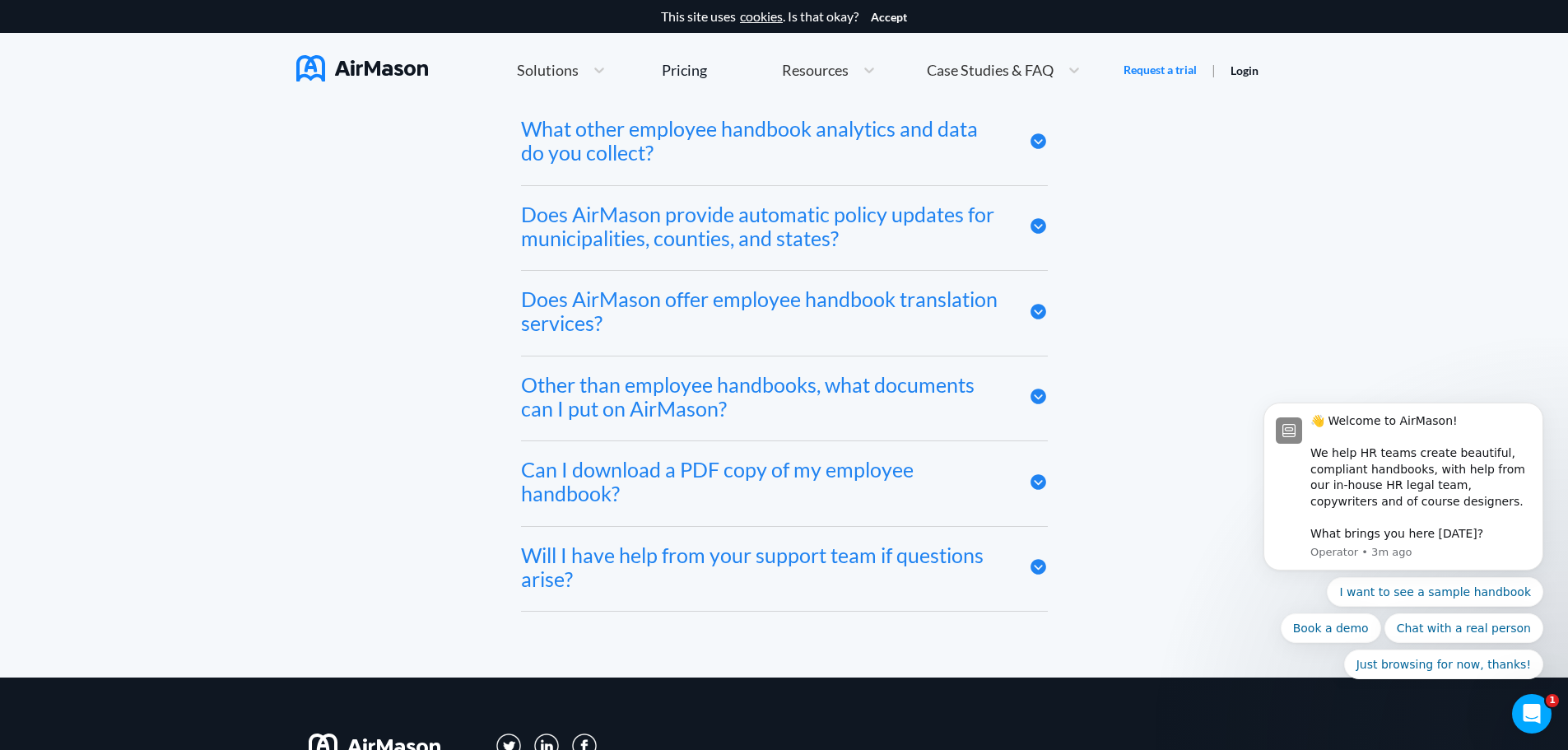
click at [1040, 488] on icon at bounding box center [1038, 482] width 16 height 16
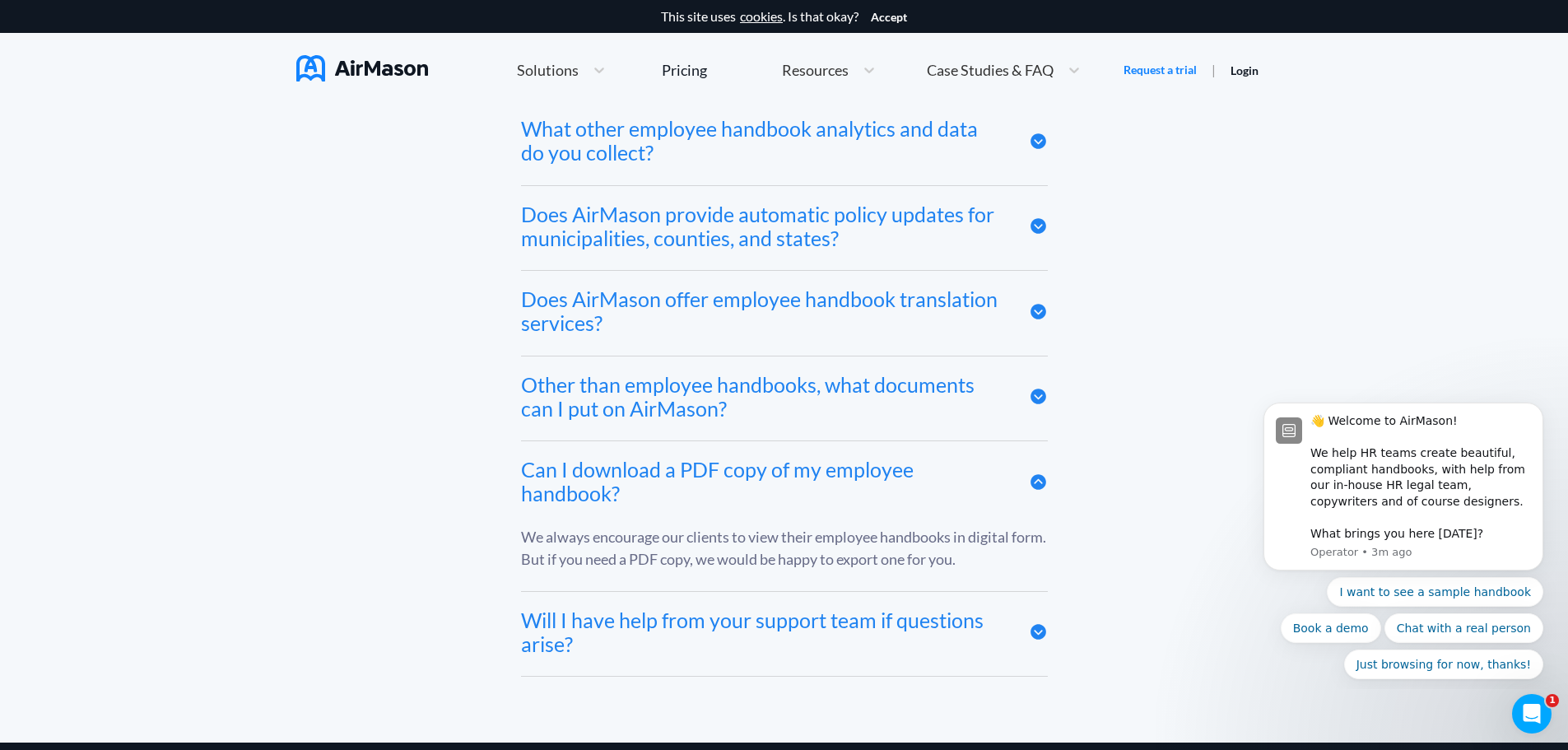
click at [1040, 488] on icon at bounding box center [1038, 482] width 16 height 16
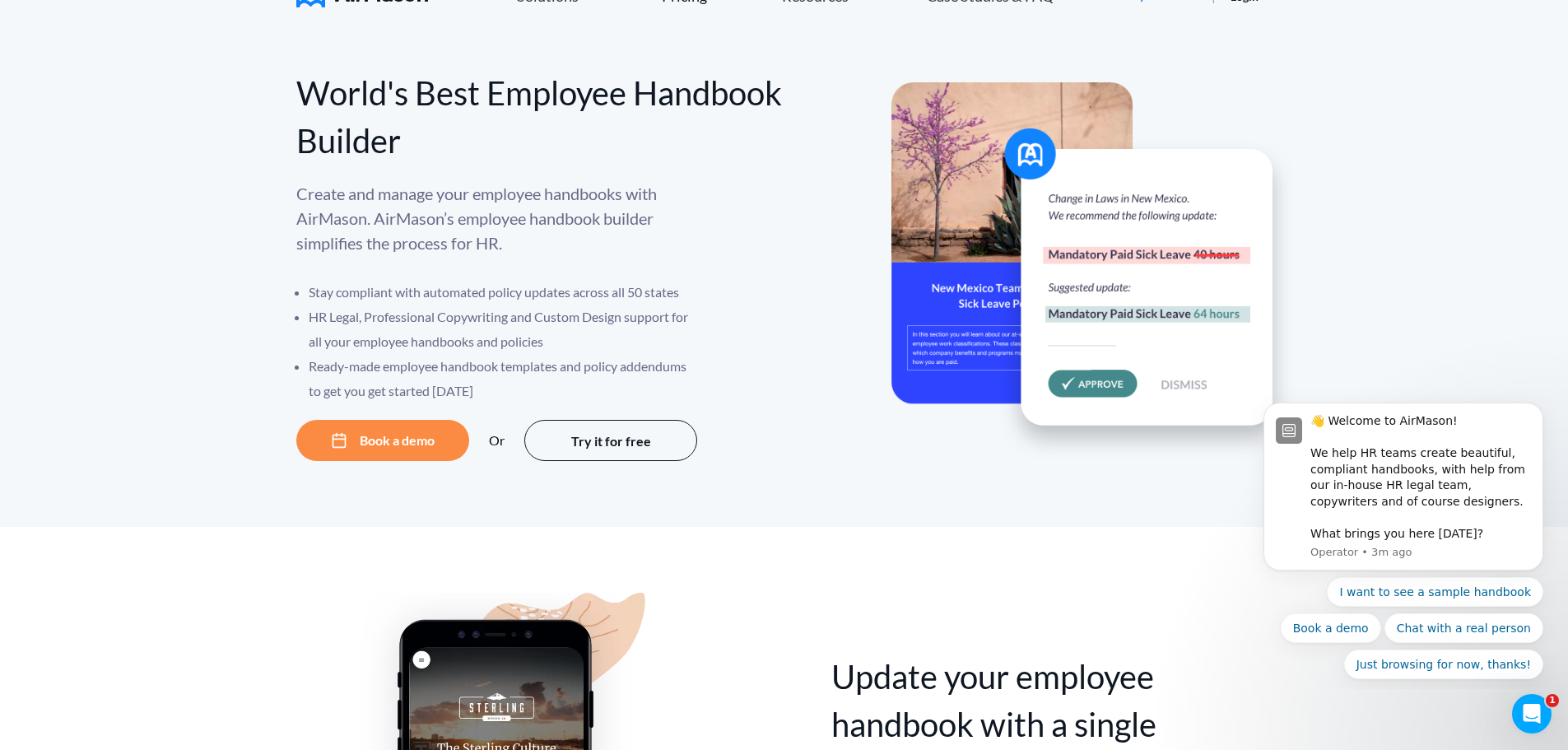
scroll to position [0, 0]
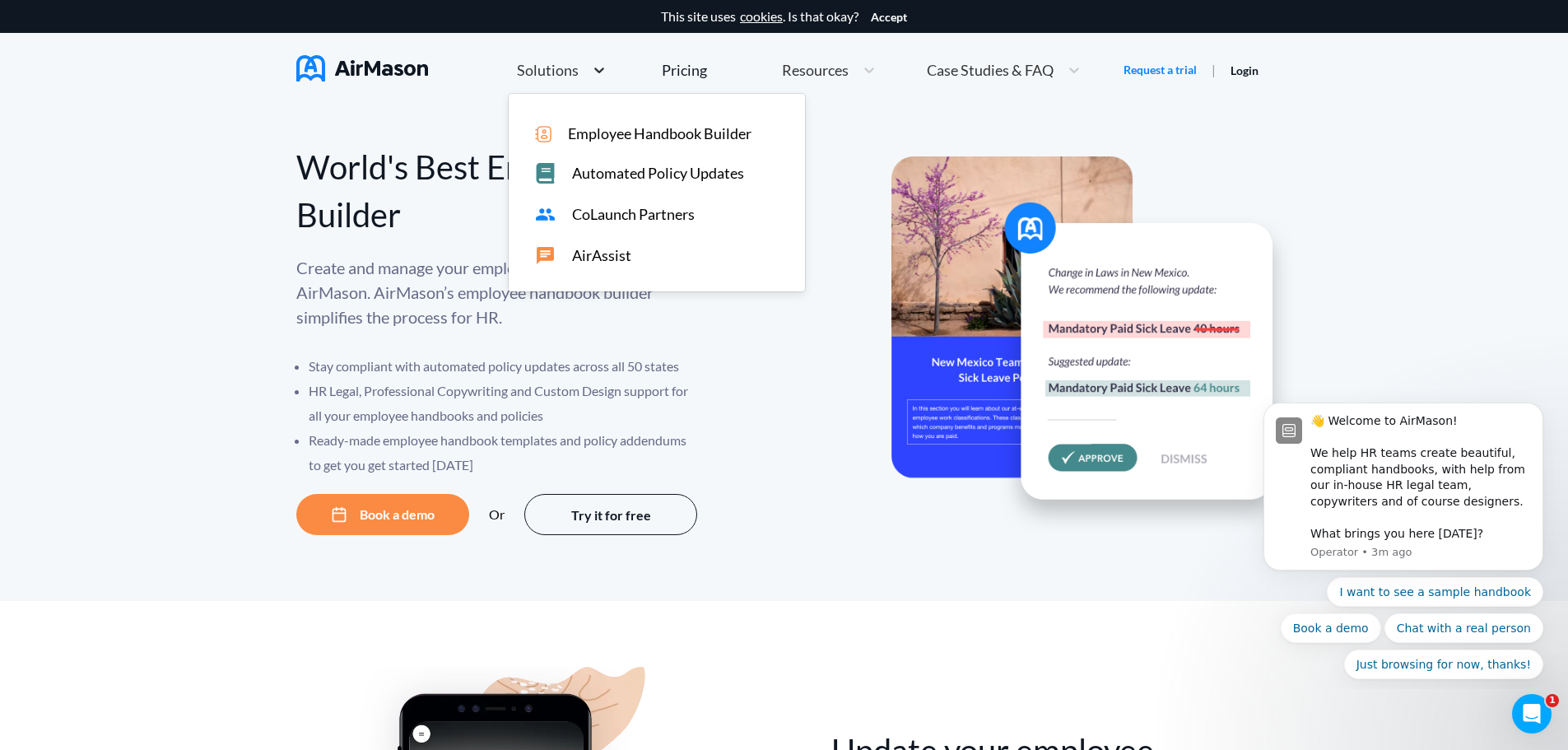
click at [601, 70] on icon at bounding box center [600, 71] width 10 height 6
click at [602, 135] on span "Employee Handbook Builder" at bounding box center [659, 134] width 183 height 18
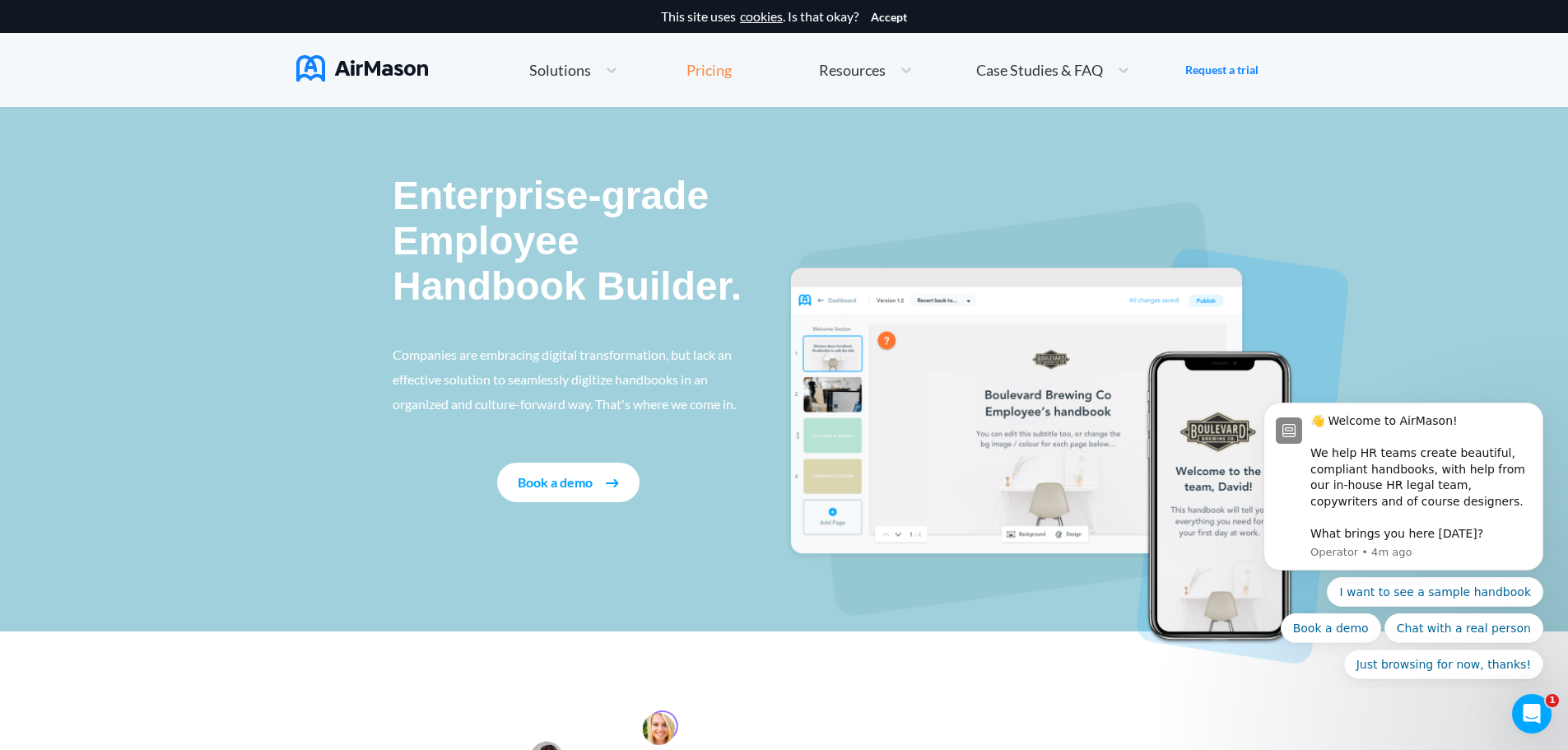
click at [701, 66] on div "Pricing" at bounding box center [709, 70] width 45 height 15
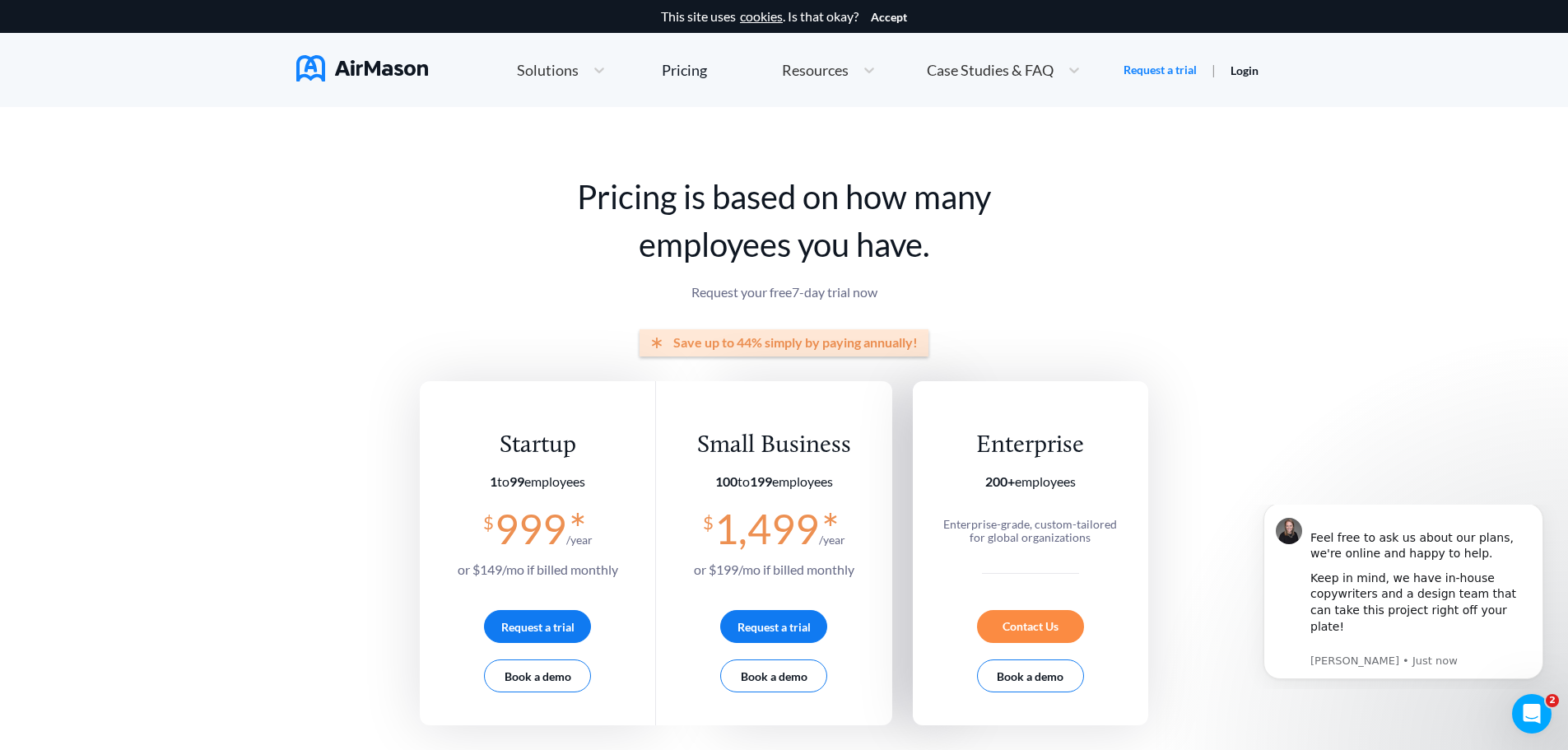
click at [808, 73] on span "Resources" at bounding box center [815, 70] width 67 height 15
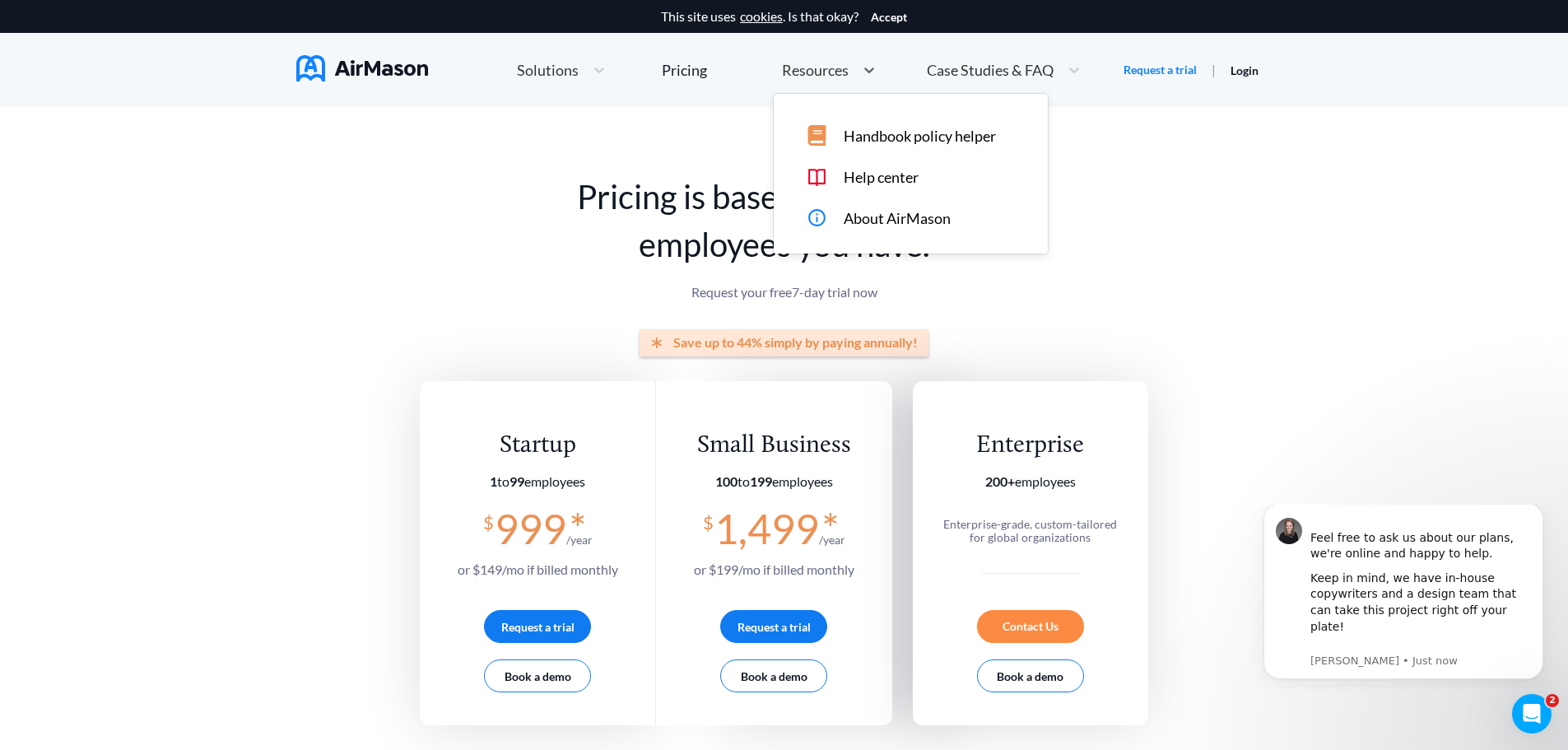
click at [867, 139] on span "Handbook policy helper" at bounding box center [919, 136] width 152 height 18
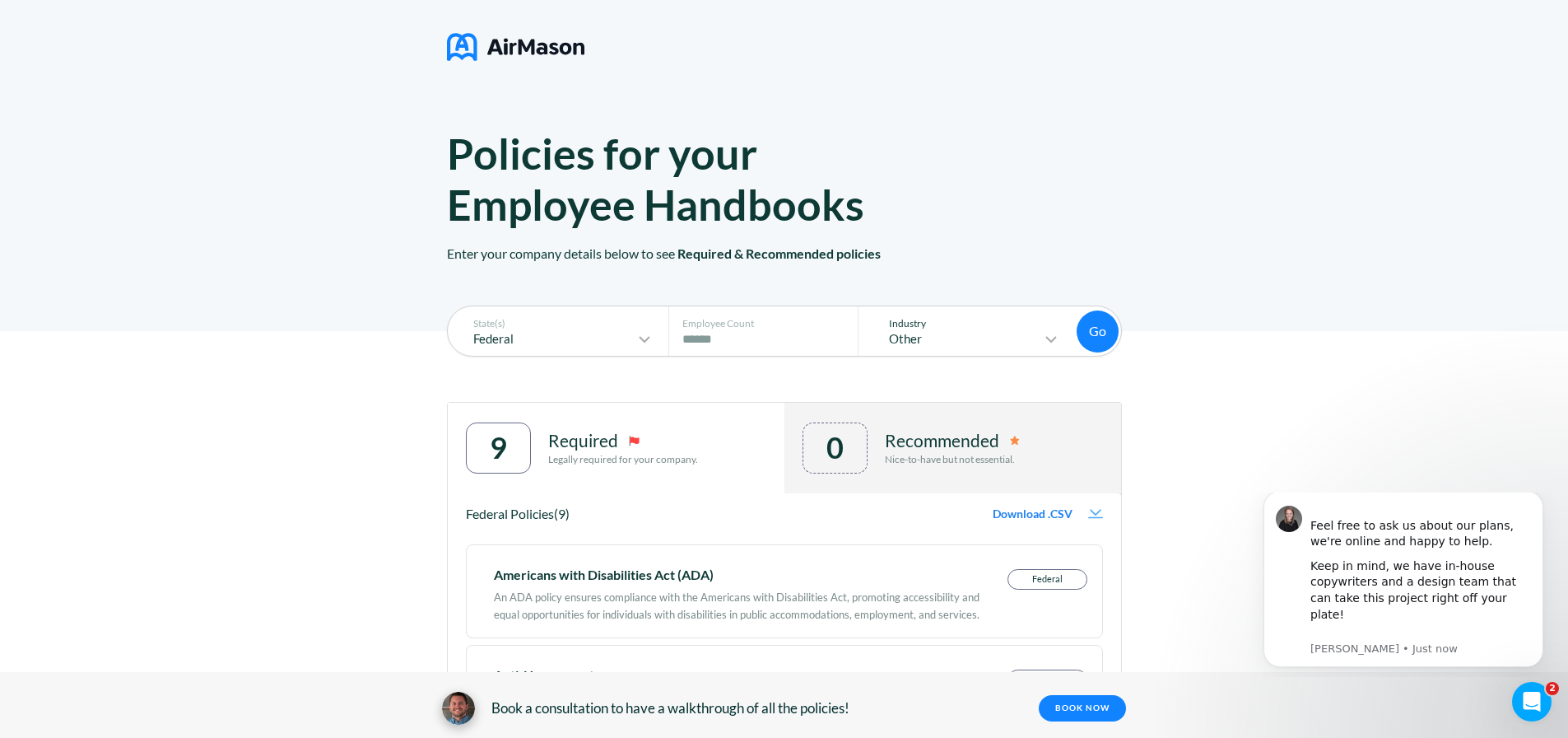
click at [1054, 341] on icon at bounding box center [1051, 340] width 20 height 20
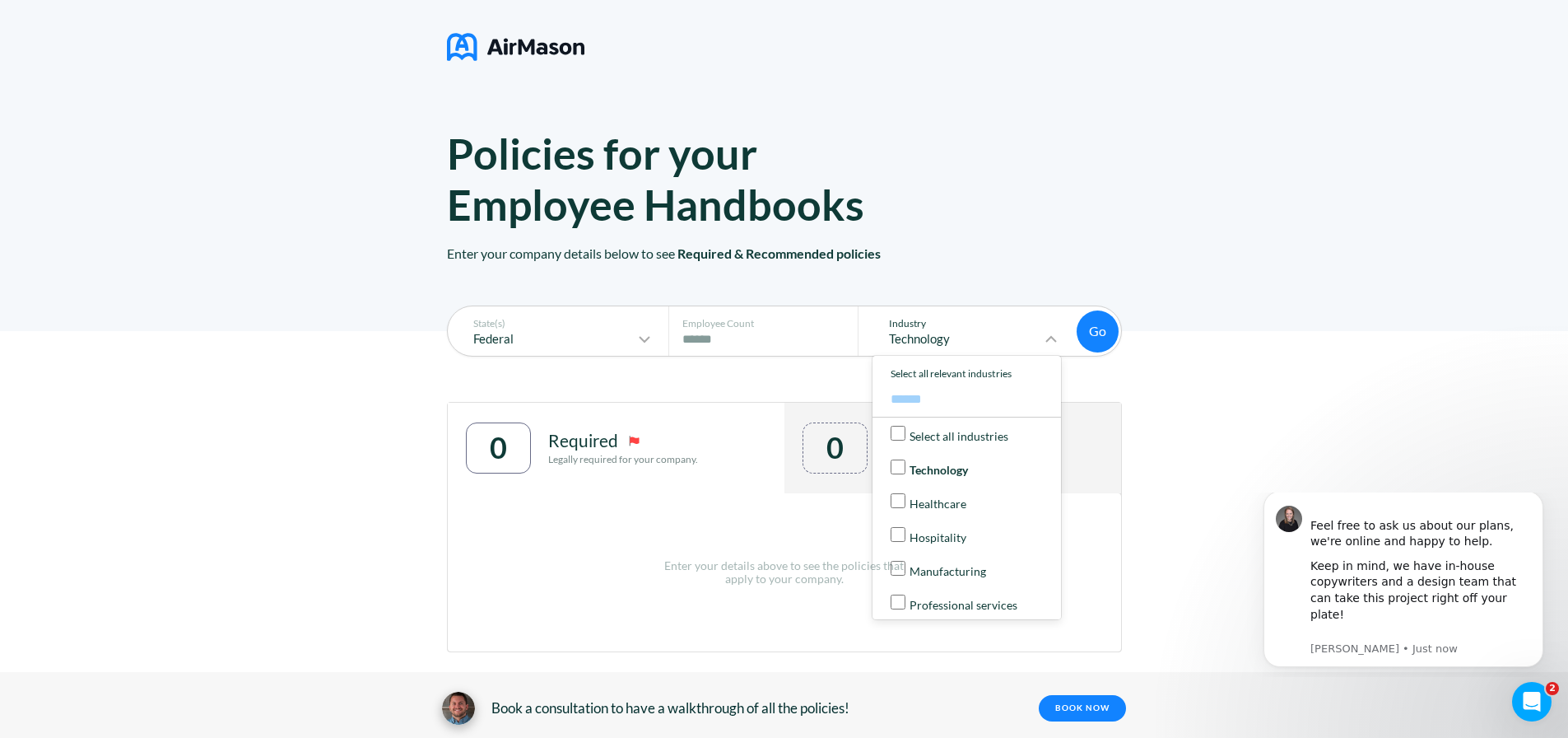
scroll to position [82, 0]
click at [1229, 384] on div "State(s) Federal Employee Count # of Employees **** Industry Technology Select …" at bounding box center [784, 541] width 1568 height 420
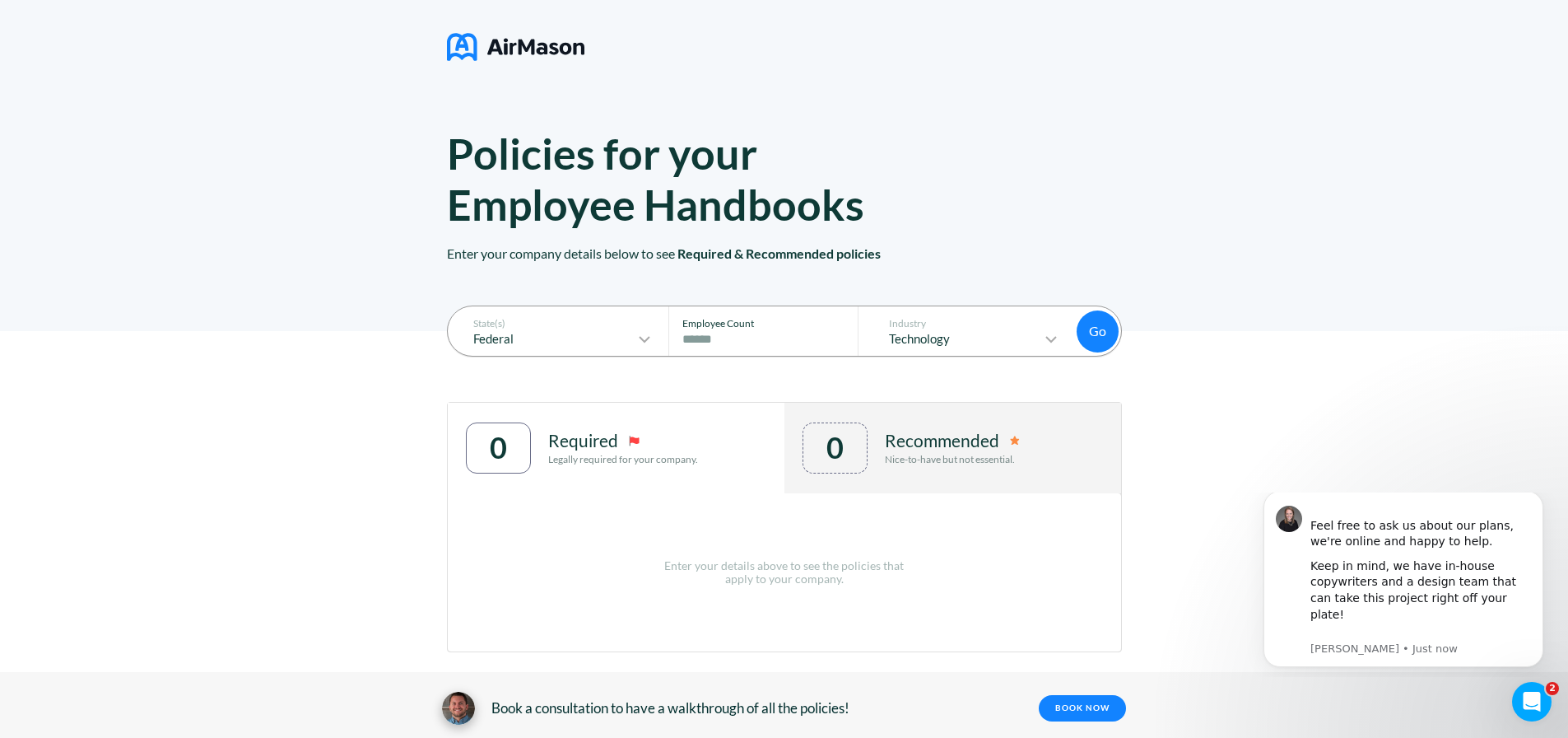
click at [733, 341] on input "****" at bounding box center [767, 340] width 171 height 20
click at [705, 343] on input "****" at bounding box center [767, 340] width 171 height 20
type input "****"
click at [646, 342] on icon at bounding box center [645, 340] width 20 height 20
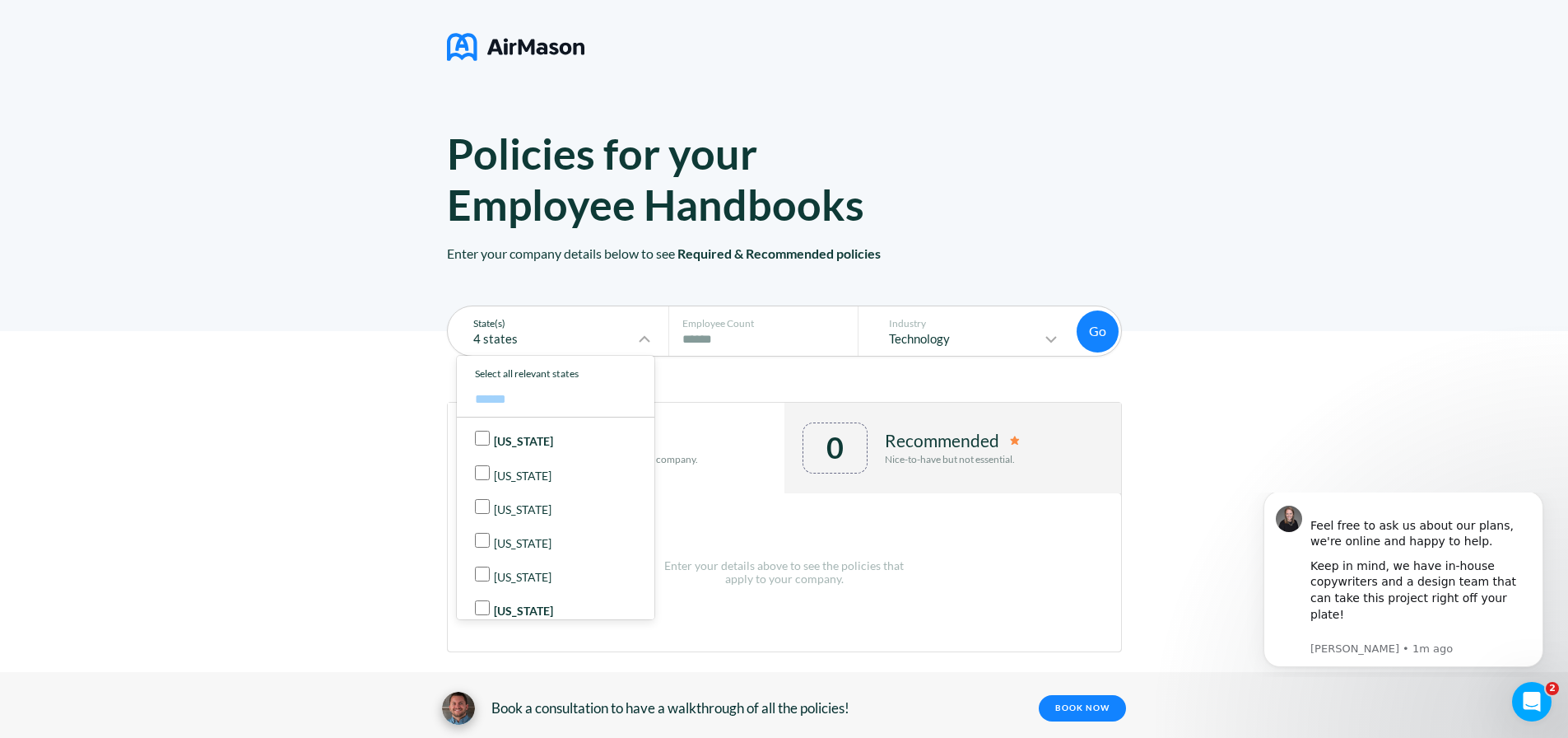
scroll to position [165, 0]
click at [518, 513] on p "[US_STATE]" at bounding box center [522, 508] width 58 height 13
click at [514, 542] on p "[US_STATE]" at bounding box center [522, 542] width 58 height 13
click at [502, 564] on p "[US_STATE]" at bounding box center [522, 565] width 58 height 13
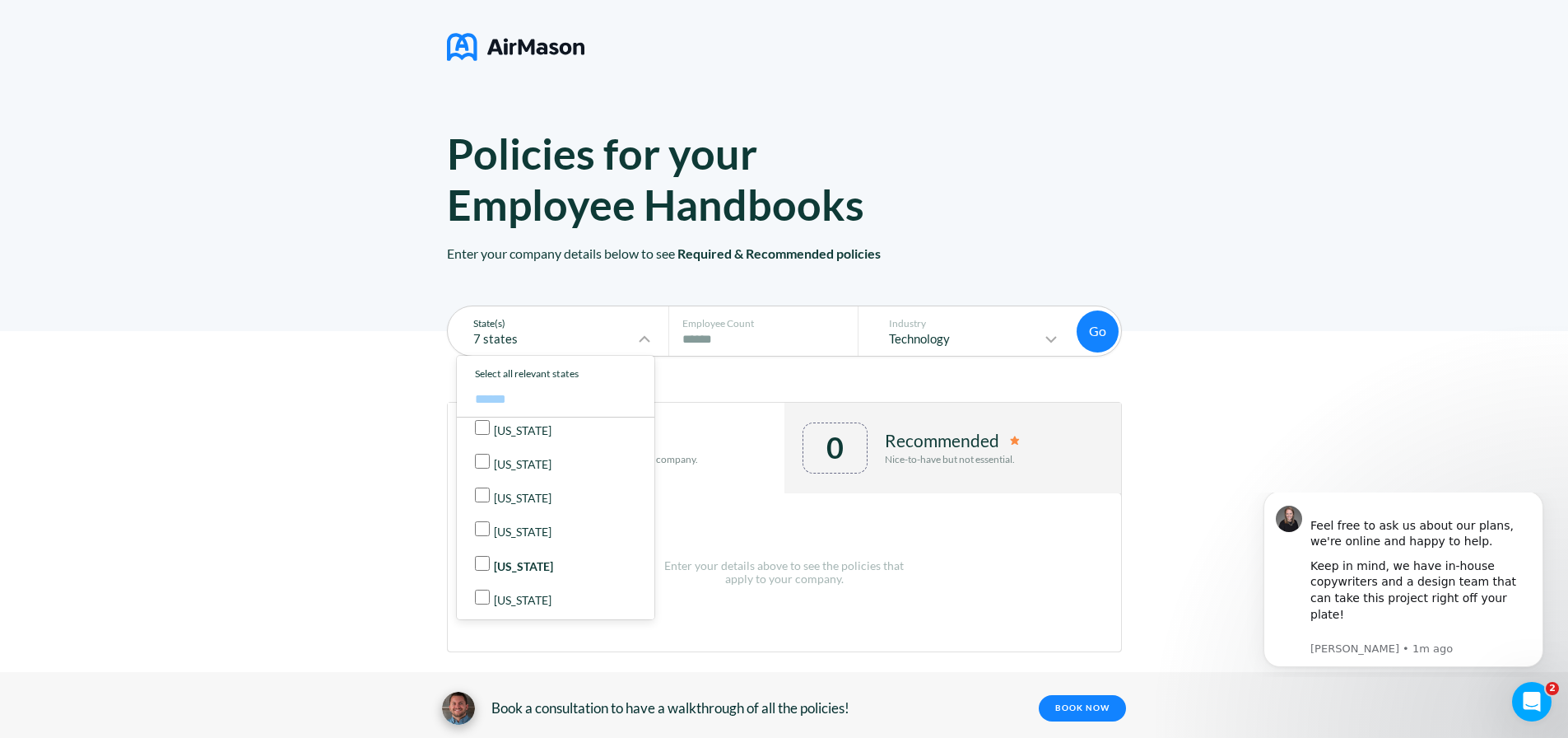
click at [496, 591] on div "[US_STATE]" at bounding box center [560, 599] width 171 height 18
click at [531, 542] on p "[US_STATE]" at bounding box center [522, 545] width 58 height 13
click at [507, 582] on p "[US_STATE]" at bounding box center [522, 583] width 58 height 13
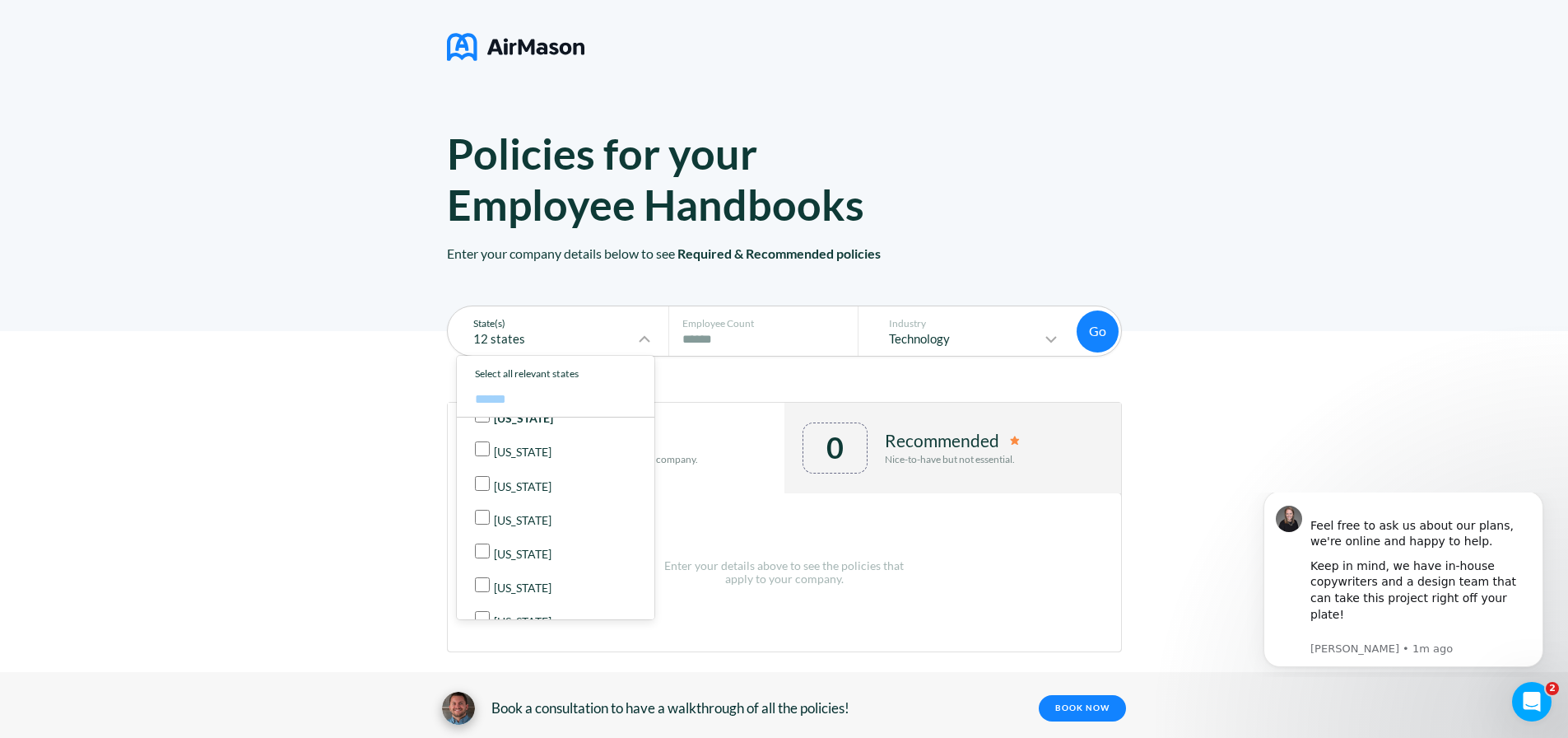
scroll to position [1317, 0]
click at [518, 508] on p "[US_STATE]" at bounding box center [522, 505] width 58 height 13
click at [513, 535] on p "[US_STATE]" at bounding box center [522, 540] width 58 height 13
click at [490, 594] on label "[US_STATE]" at bounding box center [560, 606] width 187 height 33
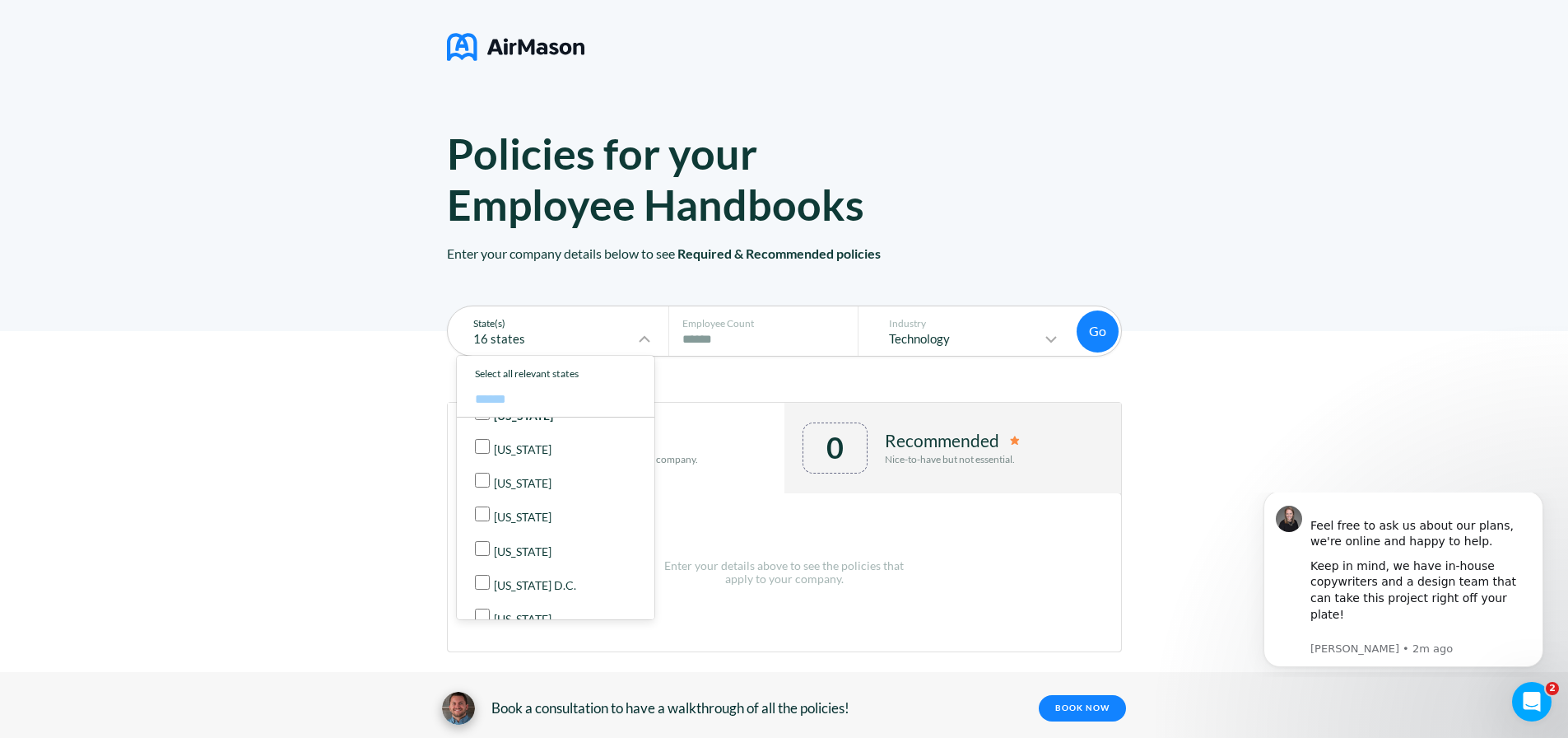
click at [514, 550] on p "[US_STATE]" at bounding box center [522, 551] width 58 height 13
click at [330, 508] on div "State(s) 17 states Select all states Federal [US_STATE] [US_STATE] [US_STATE] […" at bounding box center [784, 541] width 1568 height 420
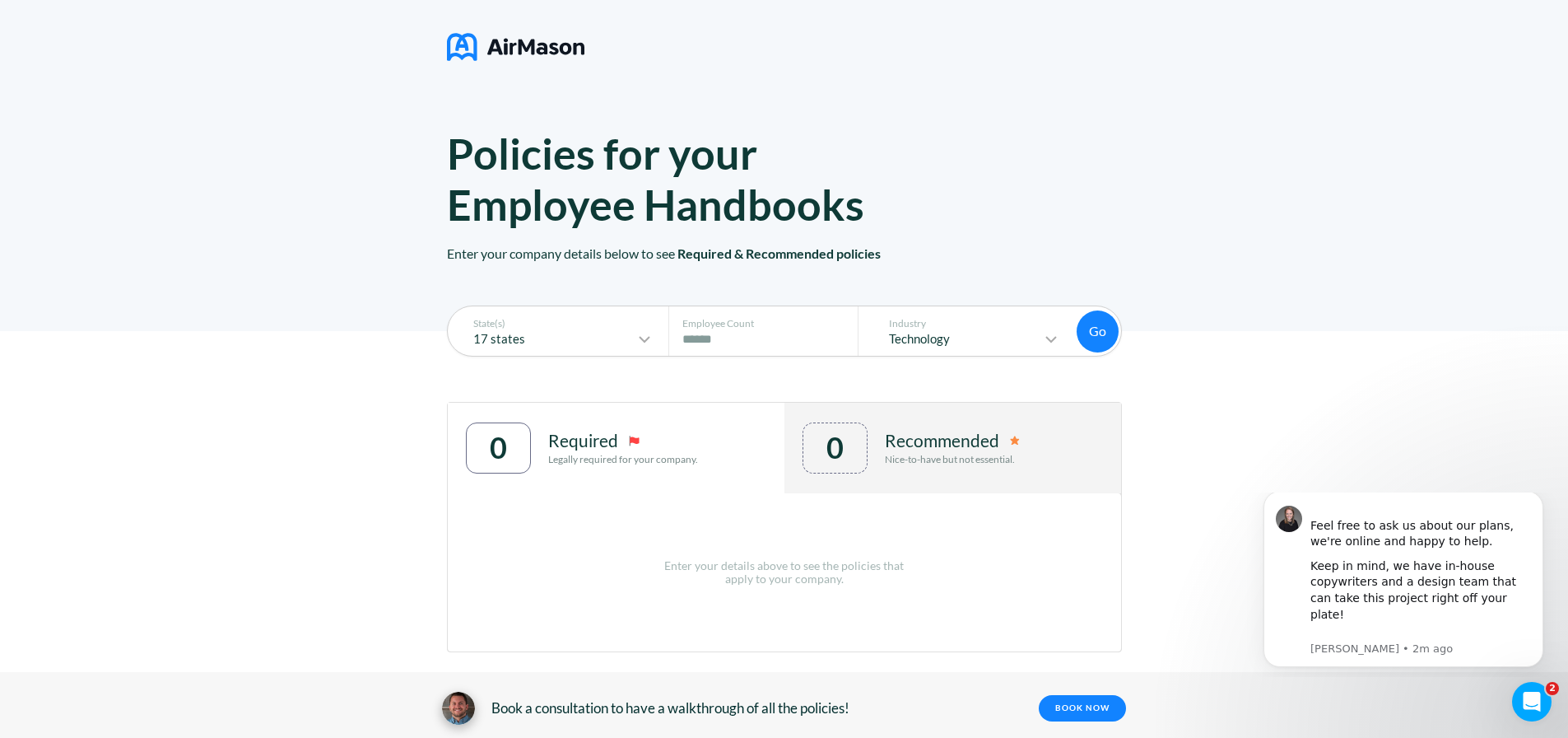
scroll to position [13, 0]
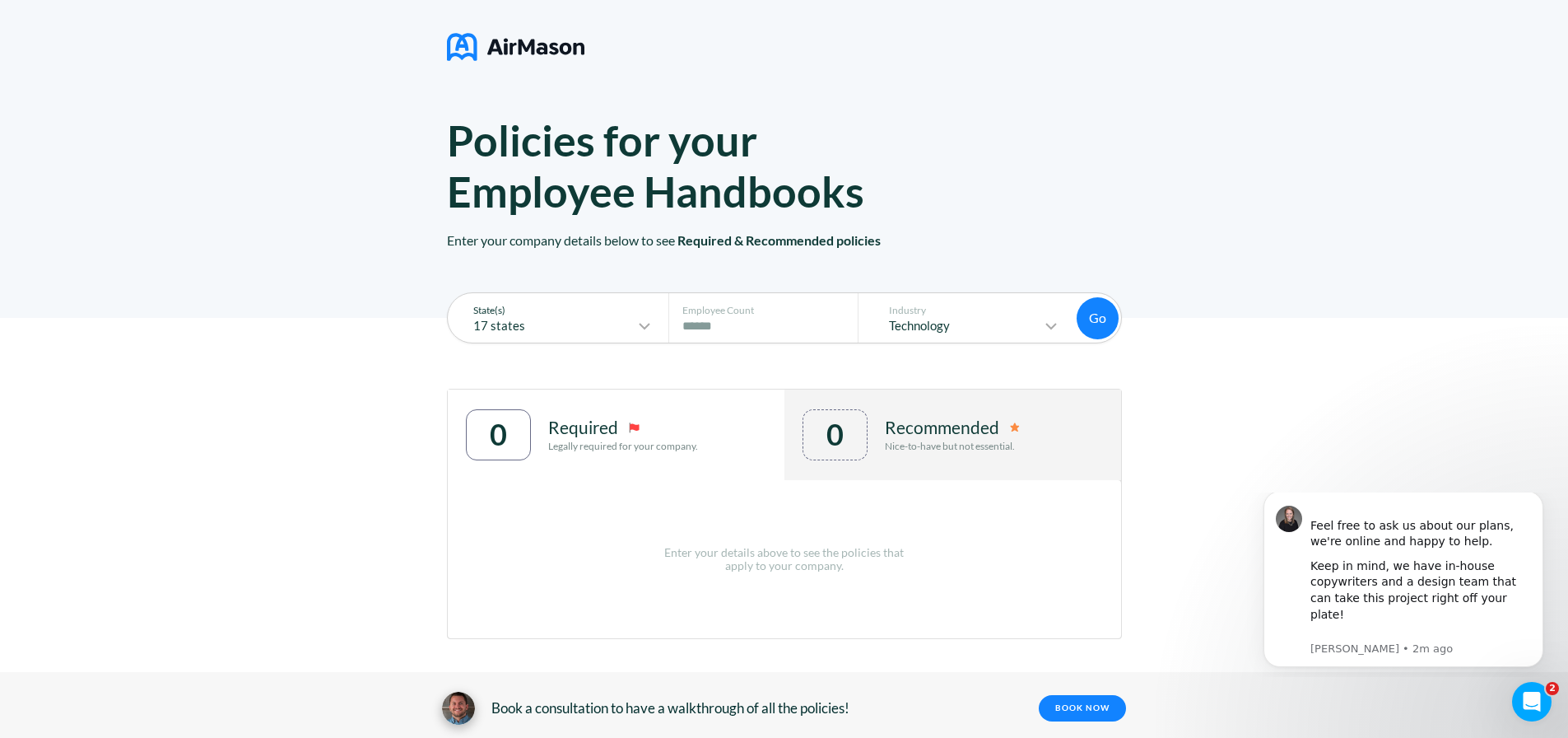
click at [653, 324] on icon at bounding box center [645, 326] width 20 height 20
click at [1282, 305] on div "Policies for your Employee Handbooks Enter your company details below to see Re…" at bounding box center [784, 152] width 1568 height 331
click at [1058, 324] on icon at bounding box center [1051, 326] width 20 height 20
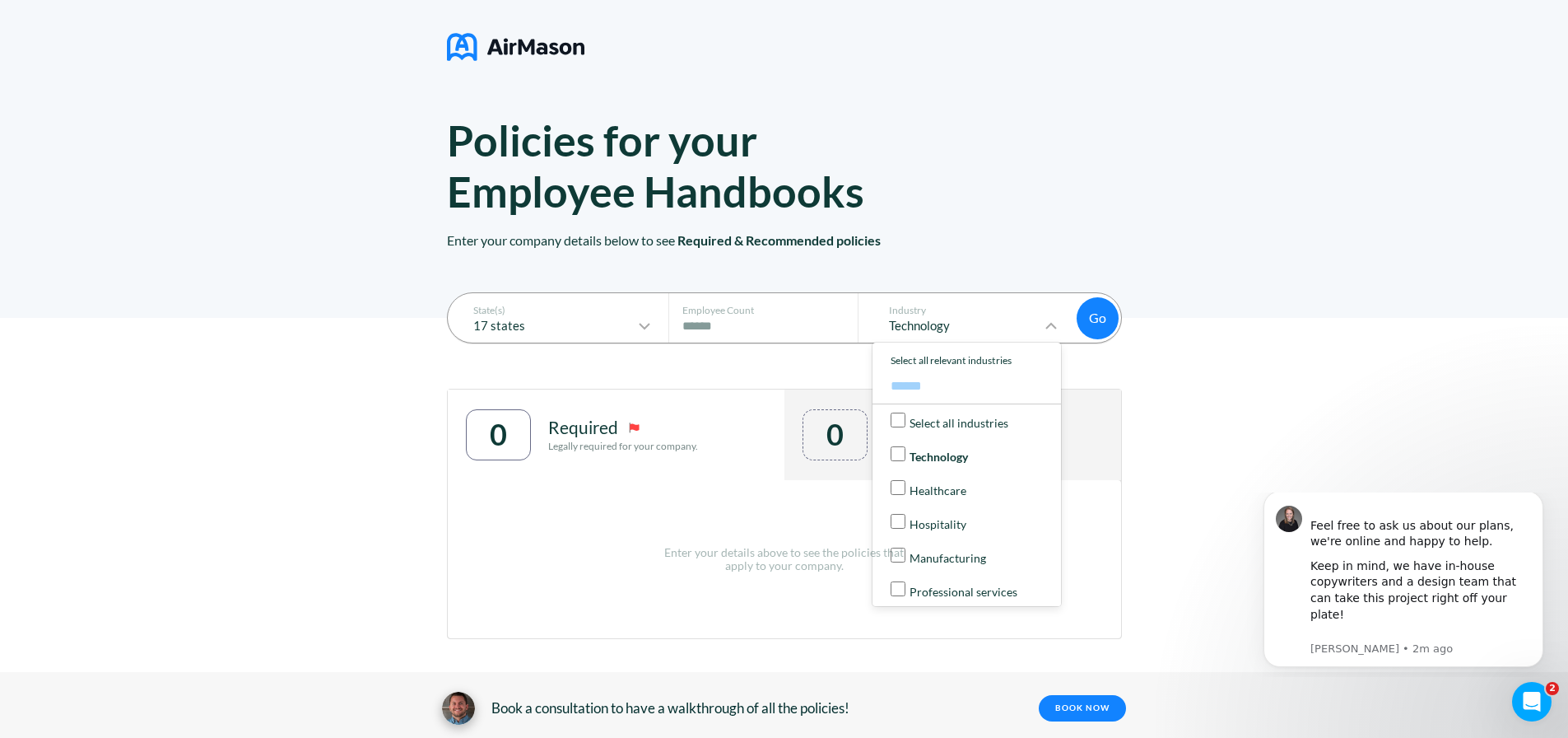
click at [898, 554] on p "Enter your details above to see the policies that apply to your company." at bounding box center [784, 558] width 245 height 26
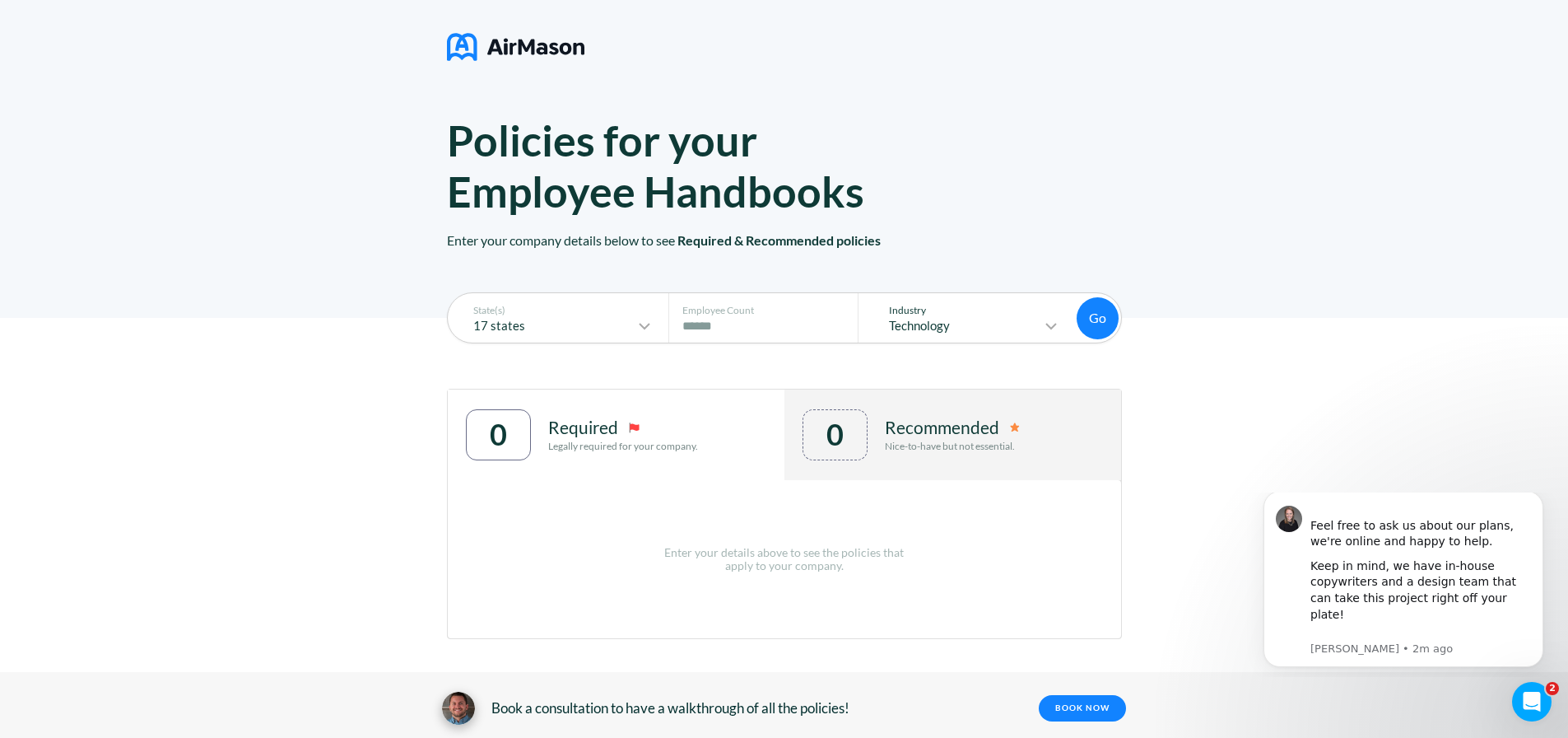
click at [1060, 322] on icon at bounding box center [1051, 326] width 20 height 20
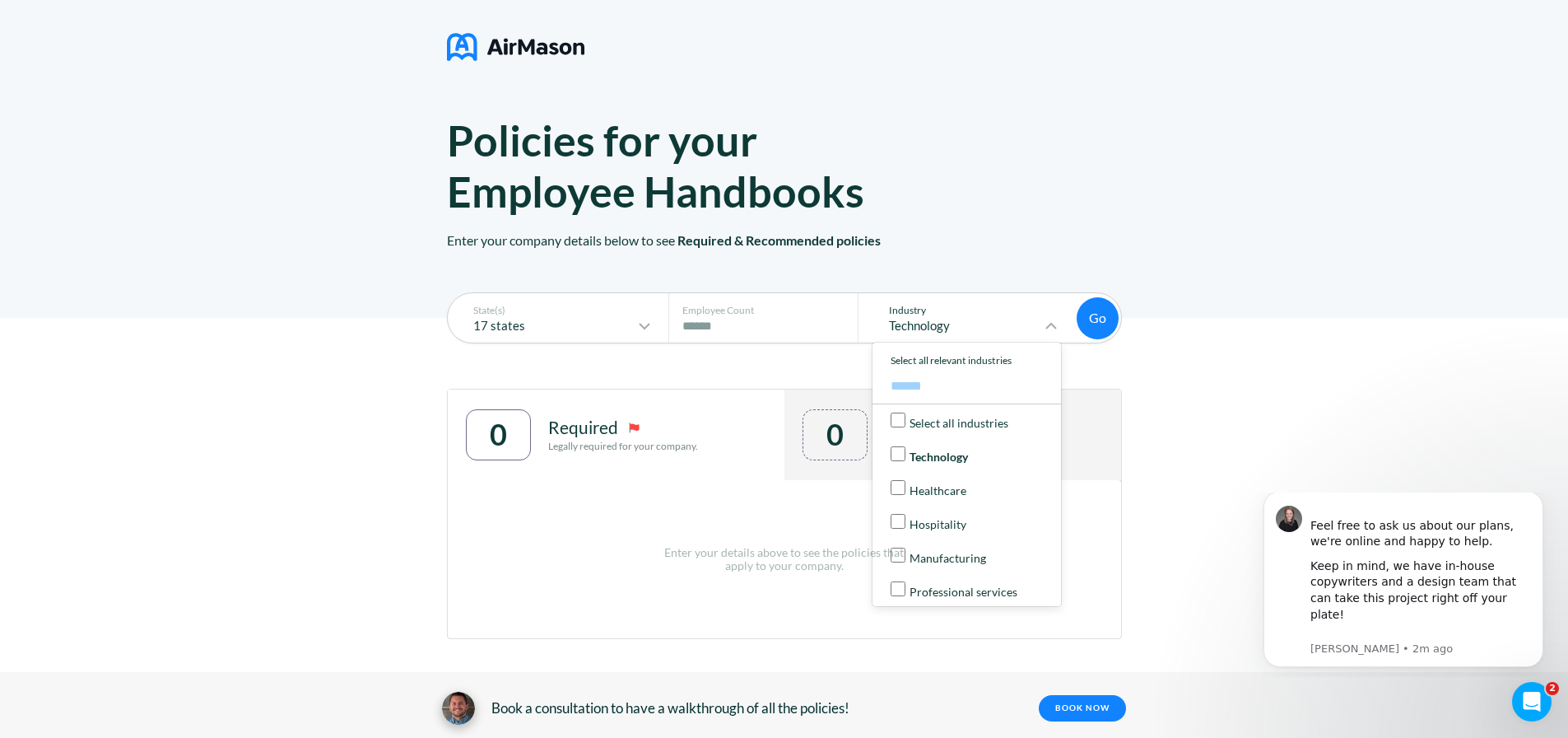
click at [932, 557] on p "Manufacturing" at bounding box center [948, 557] width 77 height 13
click at [1229, 382] on div "State(s) 17 states Employee Count # of Employees **** Industry 2 industries Sel…" at bounding box center [784, 528] width 1568 height 420
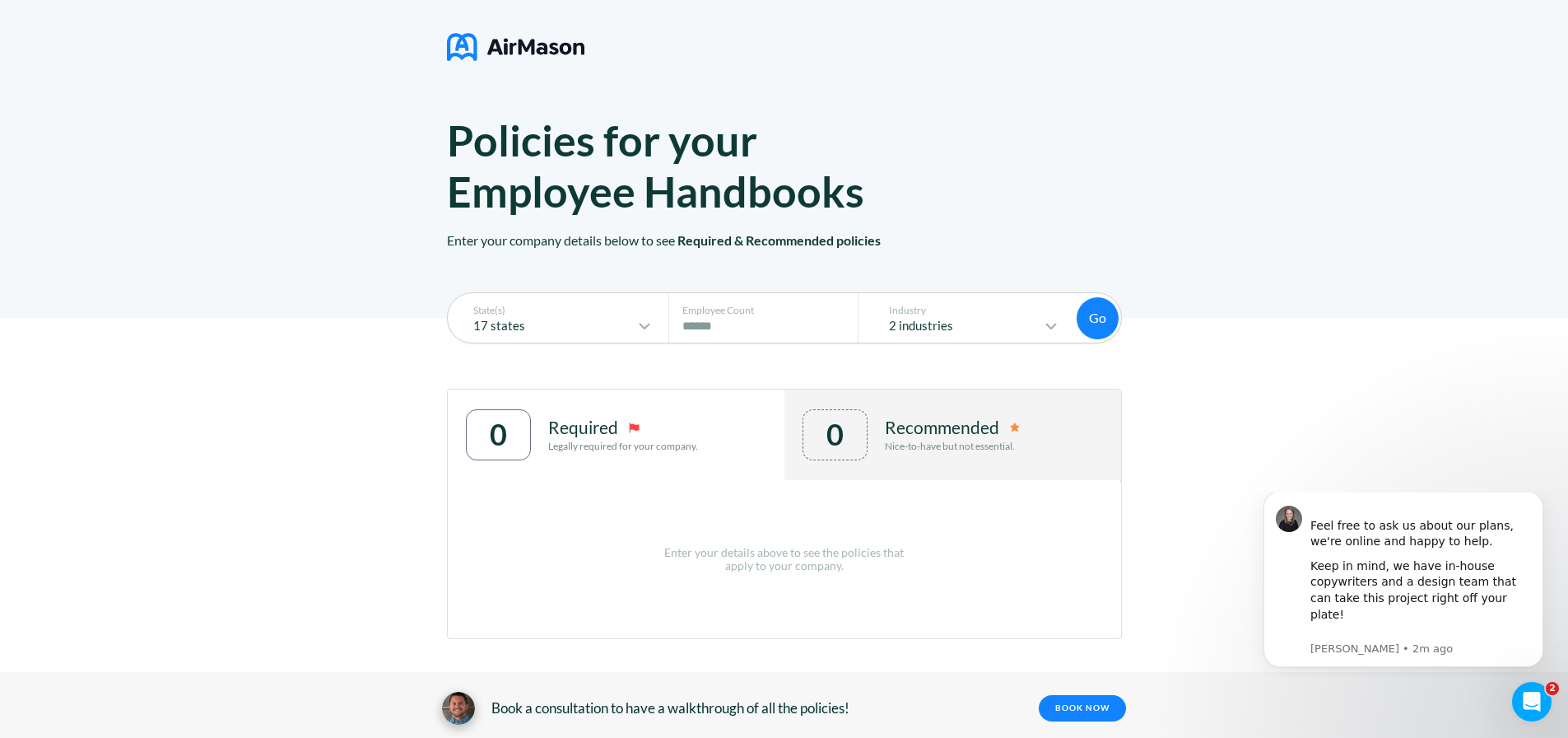
click at [1086, 313] on button "Go" at bounding box center [1097, 318] width 42 height 42
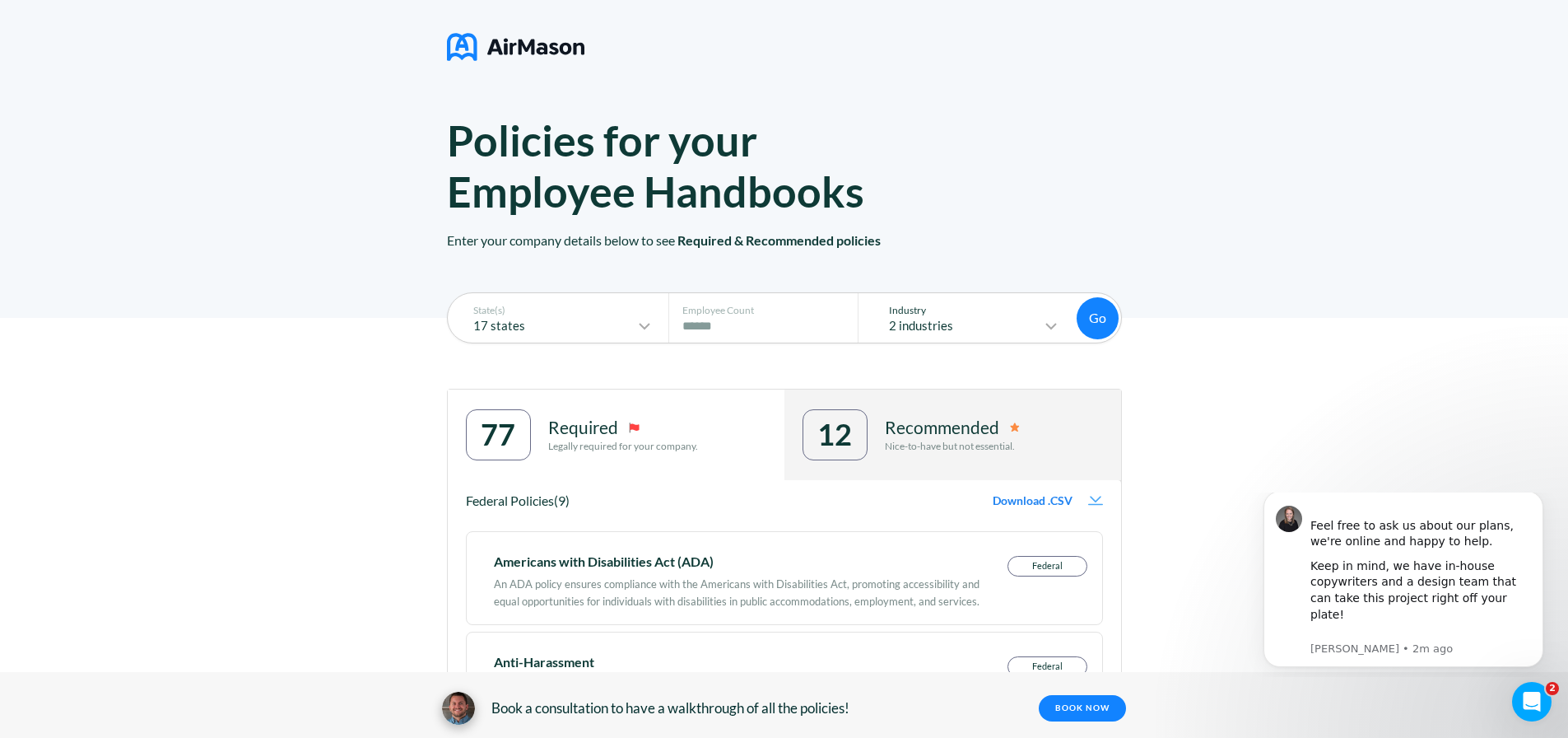
click at [1056, 325] on icon at bounding box center [1051, 326] width 10 height 5
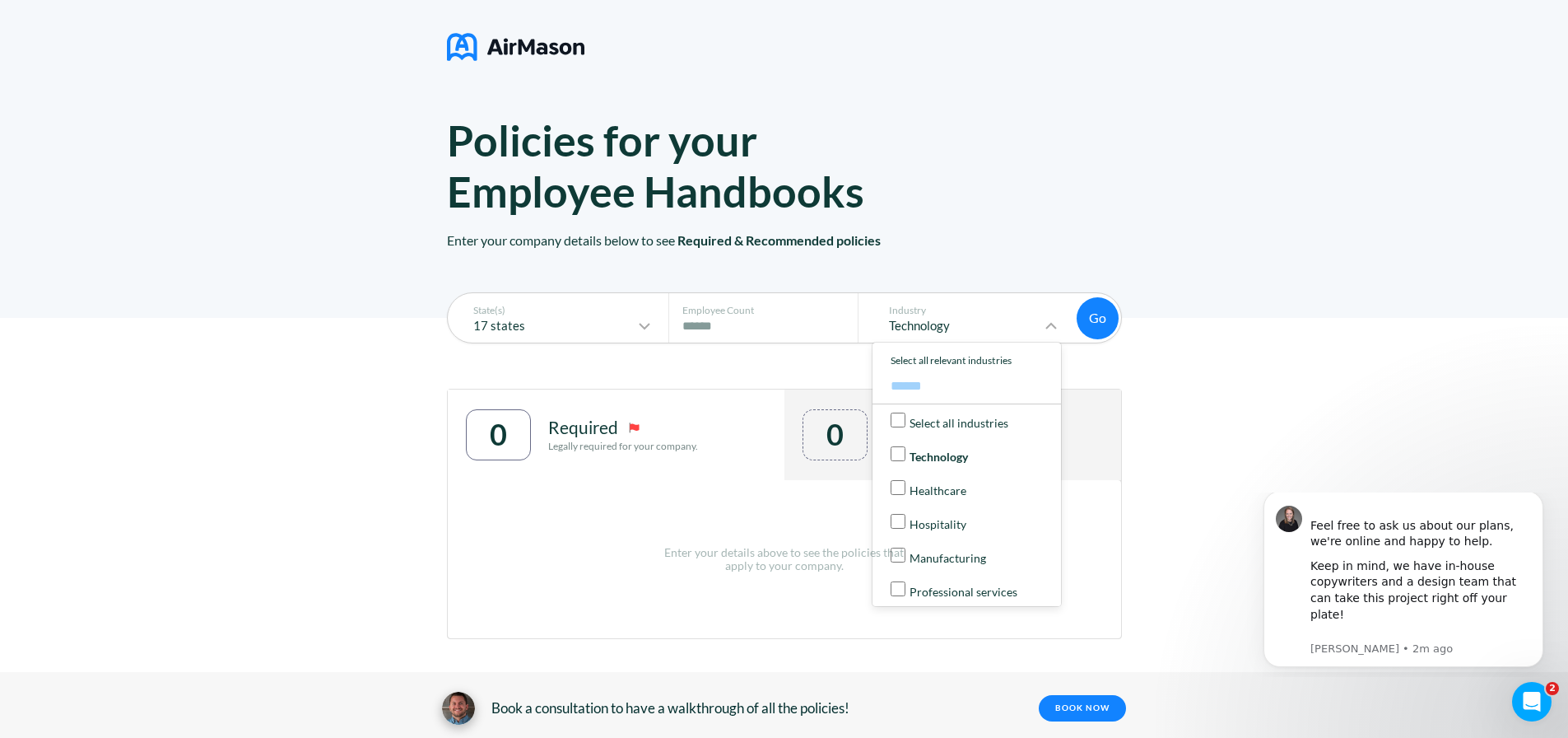
click at [1100, 318] on button "Go" at bounding box center [1097, 318] width 42 height 42
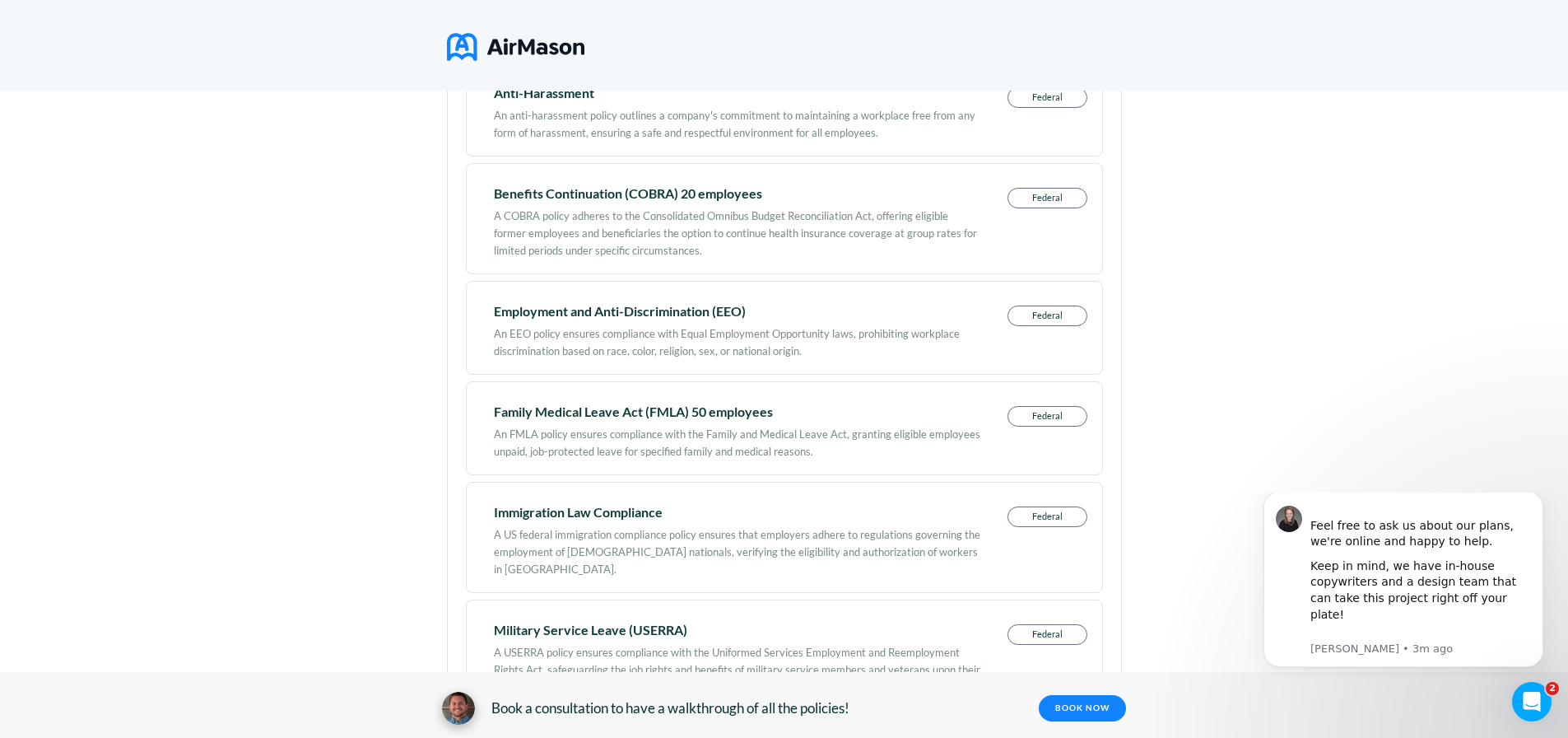
scroll to position [590, 0]
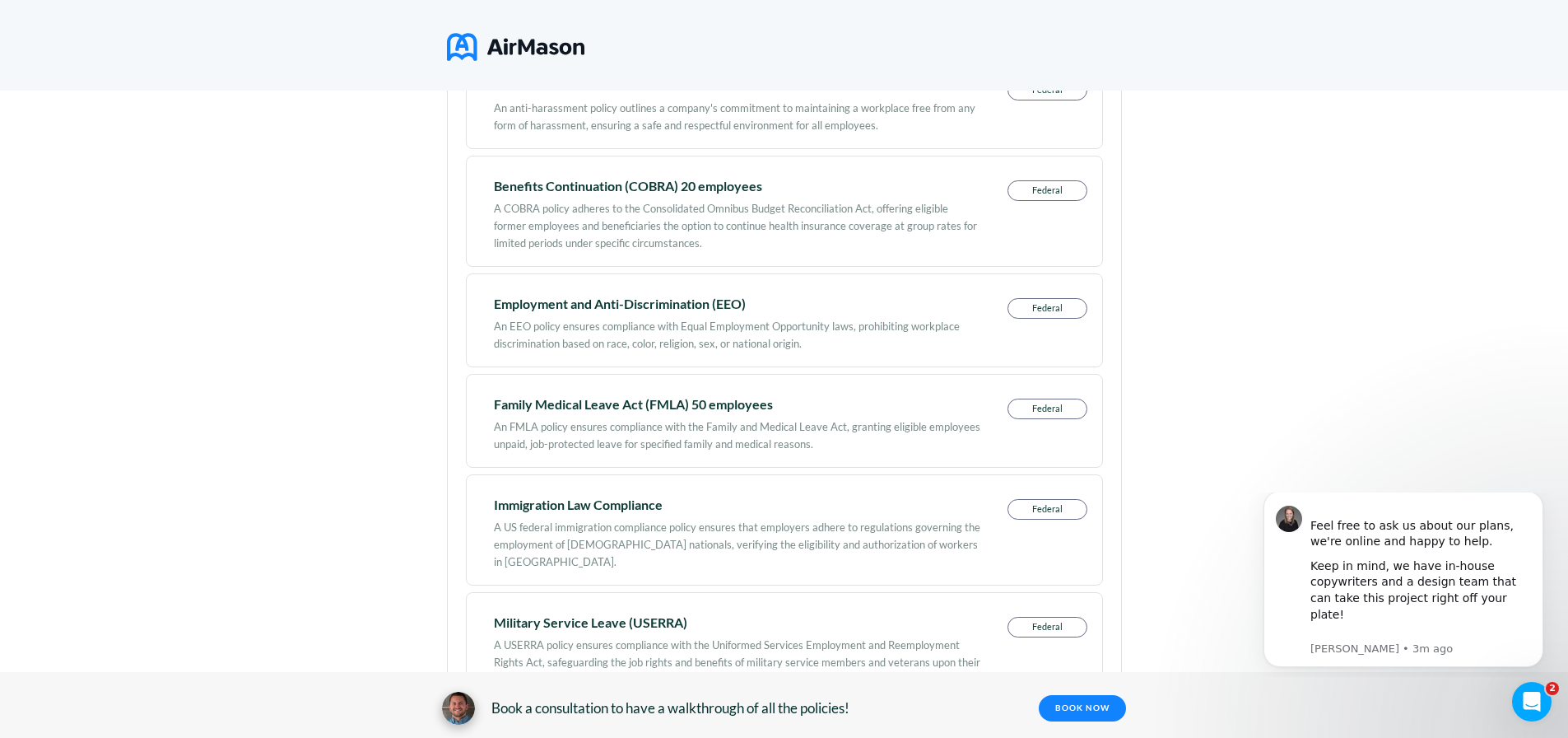
click at [1059, 510] on p "Federal" at bounding box center [1048, 508] width 78 height 19
click at [1043, 509] on p "Federal" at bounding box center [1048, 508] width 78 height 19
click at [870, 518] on div "A US federal immigration compliance policy ensures that employers adhere to reg…" at bounding box center [737, 540] width 487 height 60
click at [560, 507] on div "Immigration Law Compliance" at bounding box center [737, 504] width 487 height 12
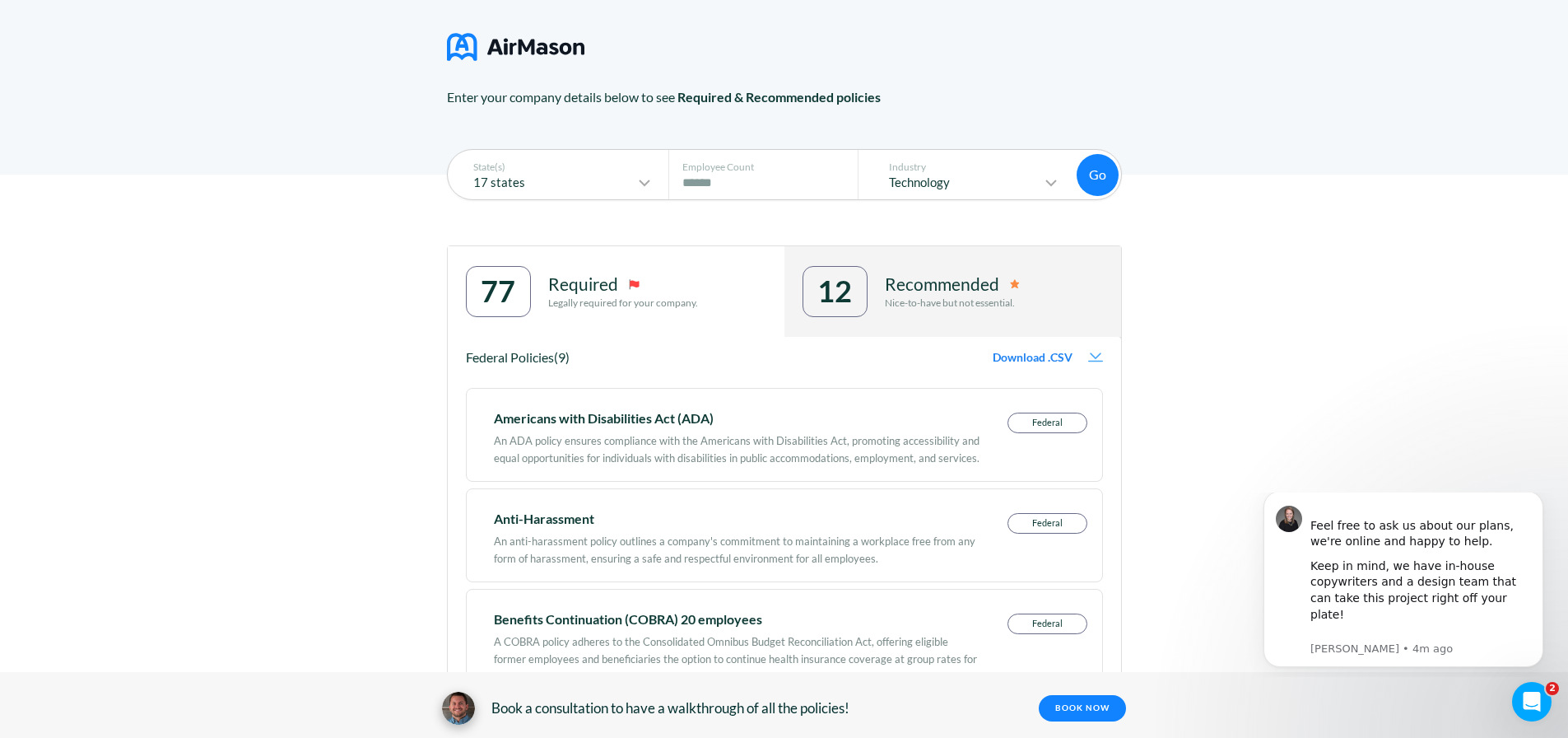
scroll to position [0, 0]
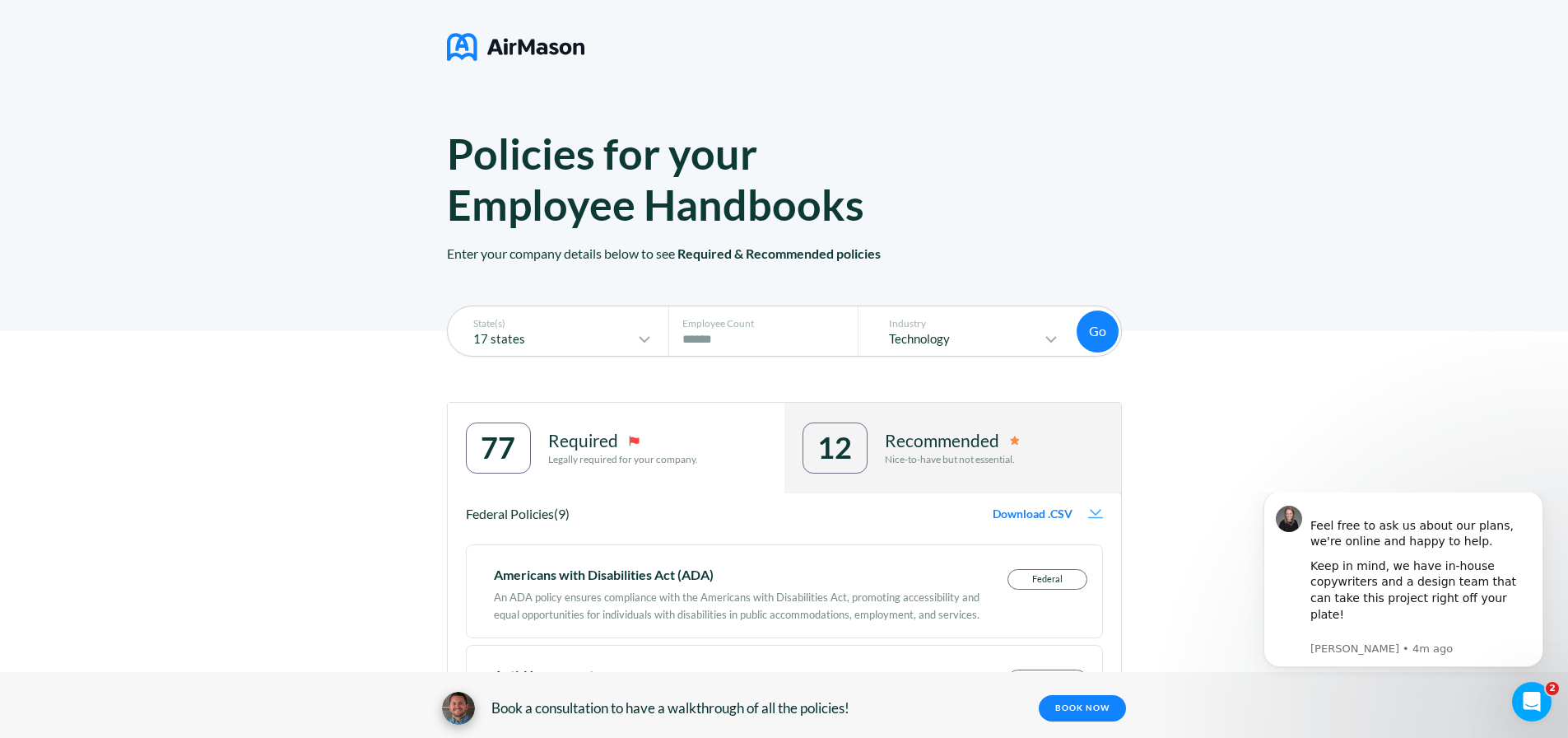
click at [961, 479] on div "12 Recommended Nice-to-have but not essential." at bounding box center [952, 448] width 337 height 90
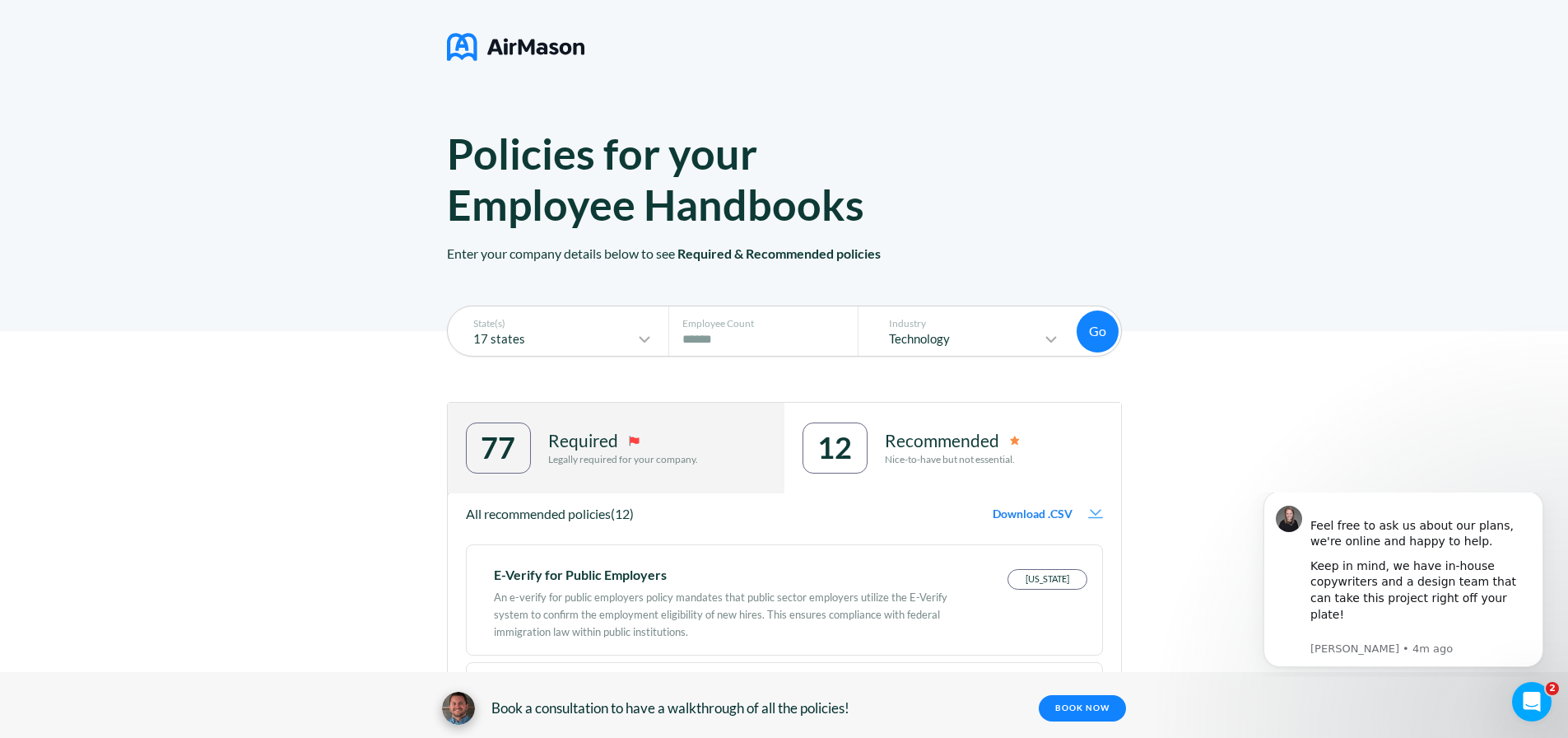
click at [721, 443] on div "77 Required Legally required for your company." at bounding box center [615, 448] width 337 height 90
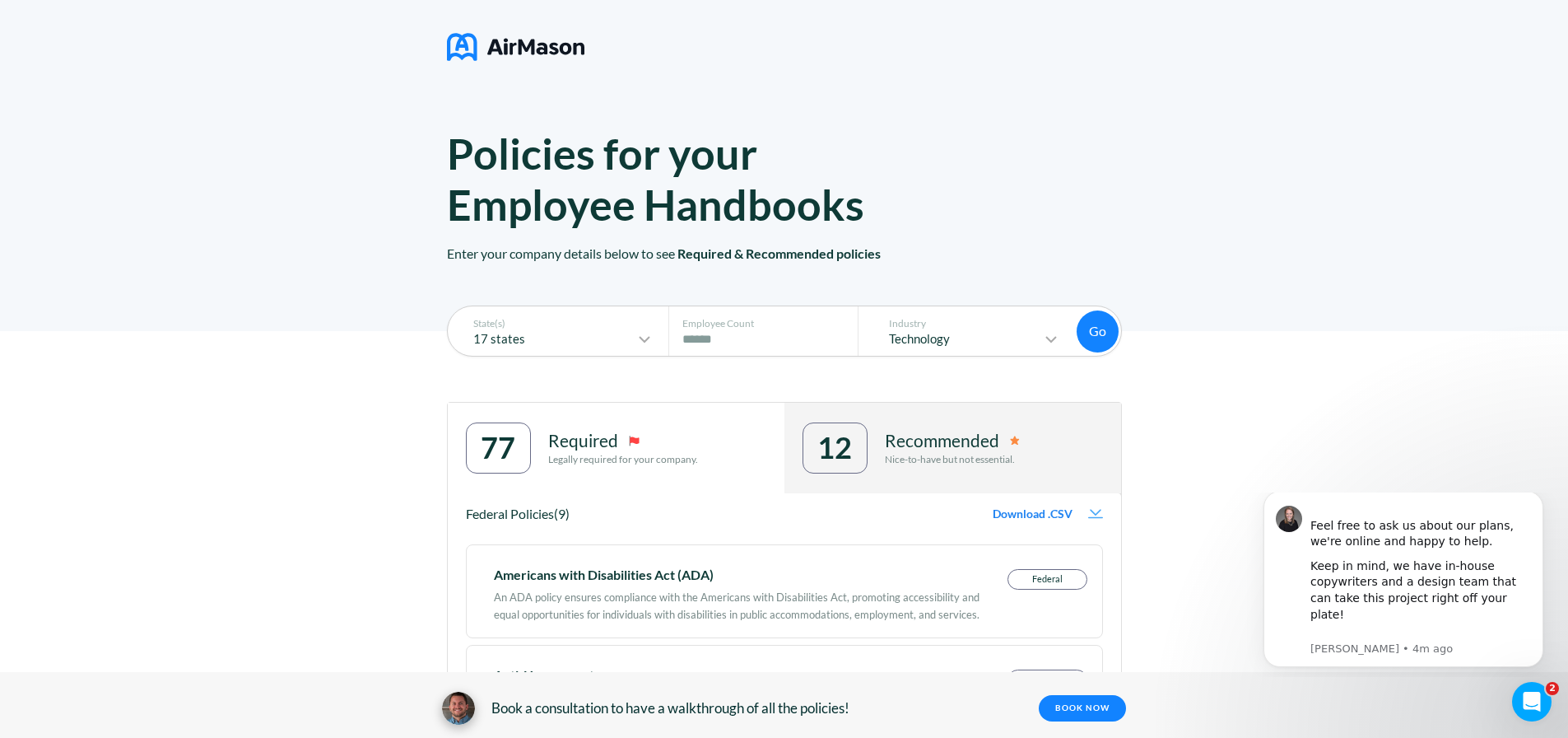
click at [1098, 512] on img at bounding box center [1095, 513] width 15 height 10
click at [1040, 514] on span "Download .CSV" at bounding box center [1032, 513] width 79 height 13
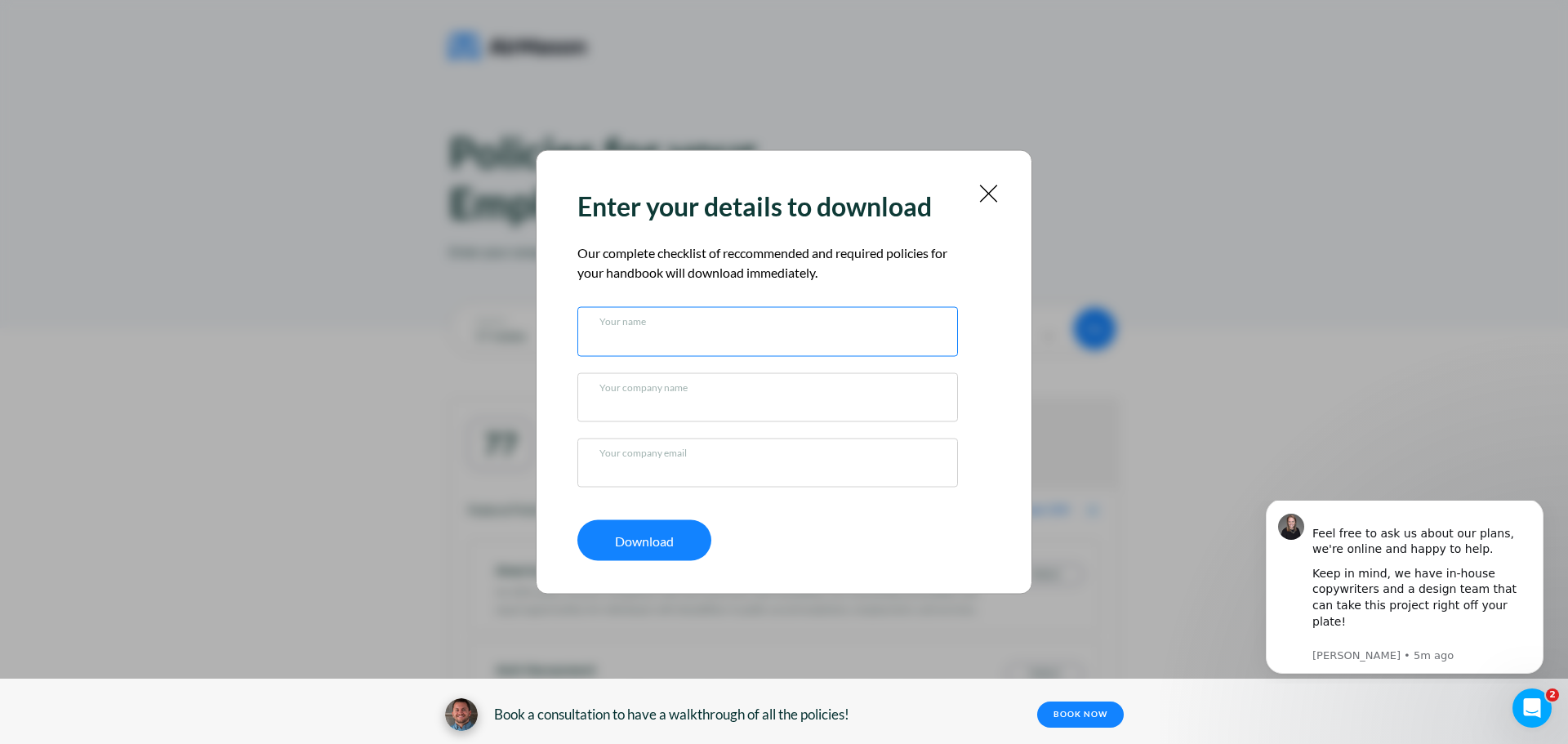
click at [613, 344] on input "text" at bounding box center [768, 335] width 337 height 17
type input "********"
type input "**********"
click at [981, 201] on img at bounding box center [988, 193] width 20 height 20
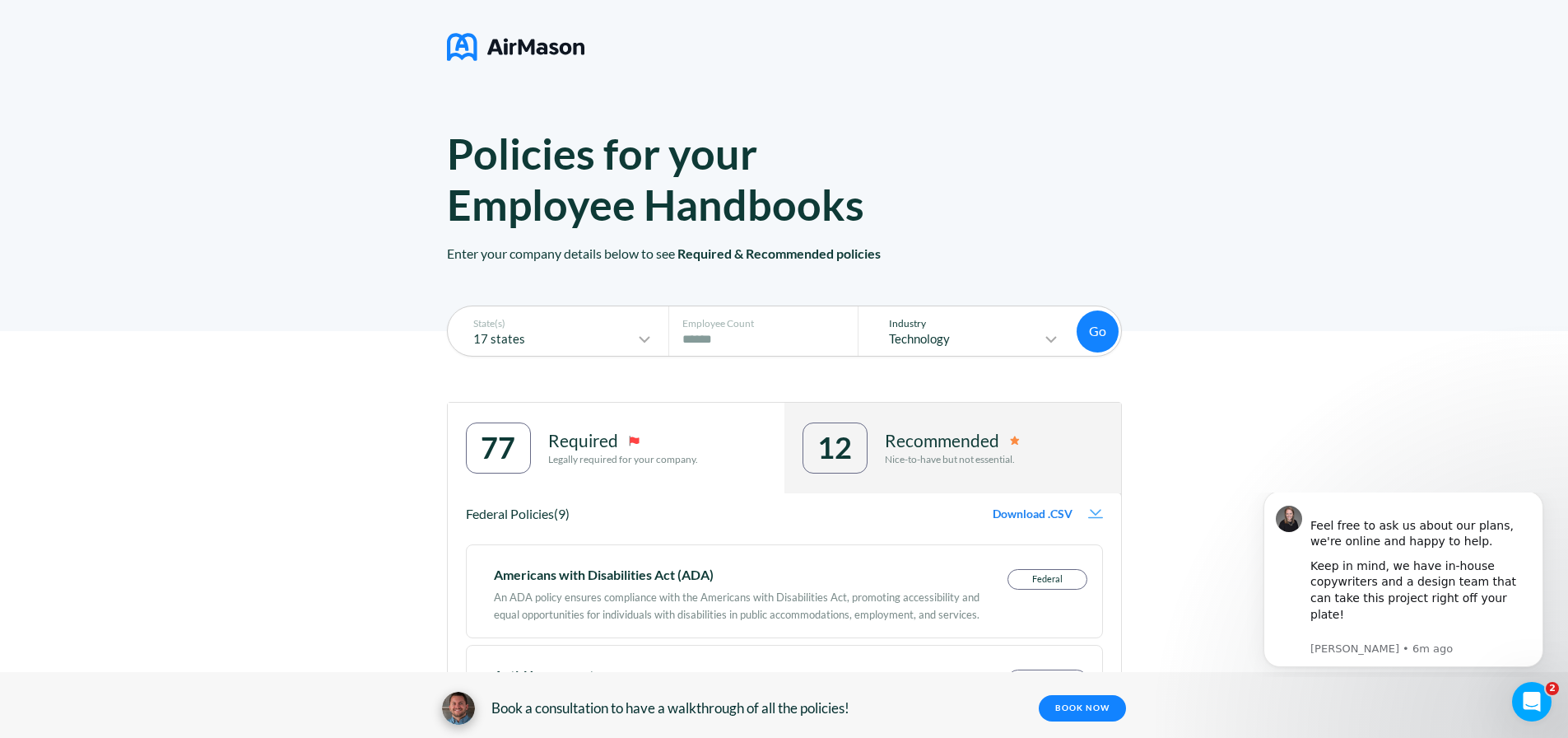
click at [1056, 338] on icon at bounding box center [1051, 339] width 10 height 5
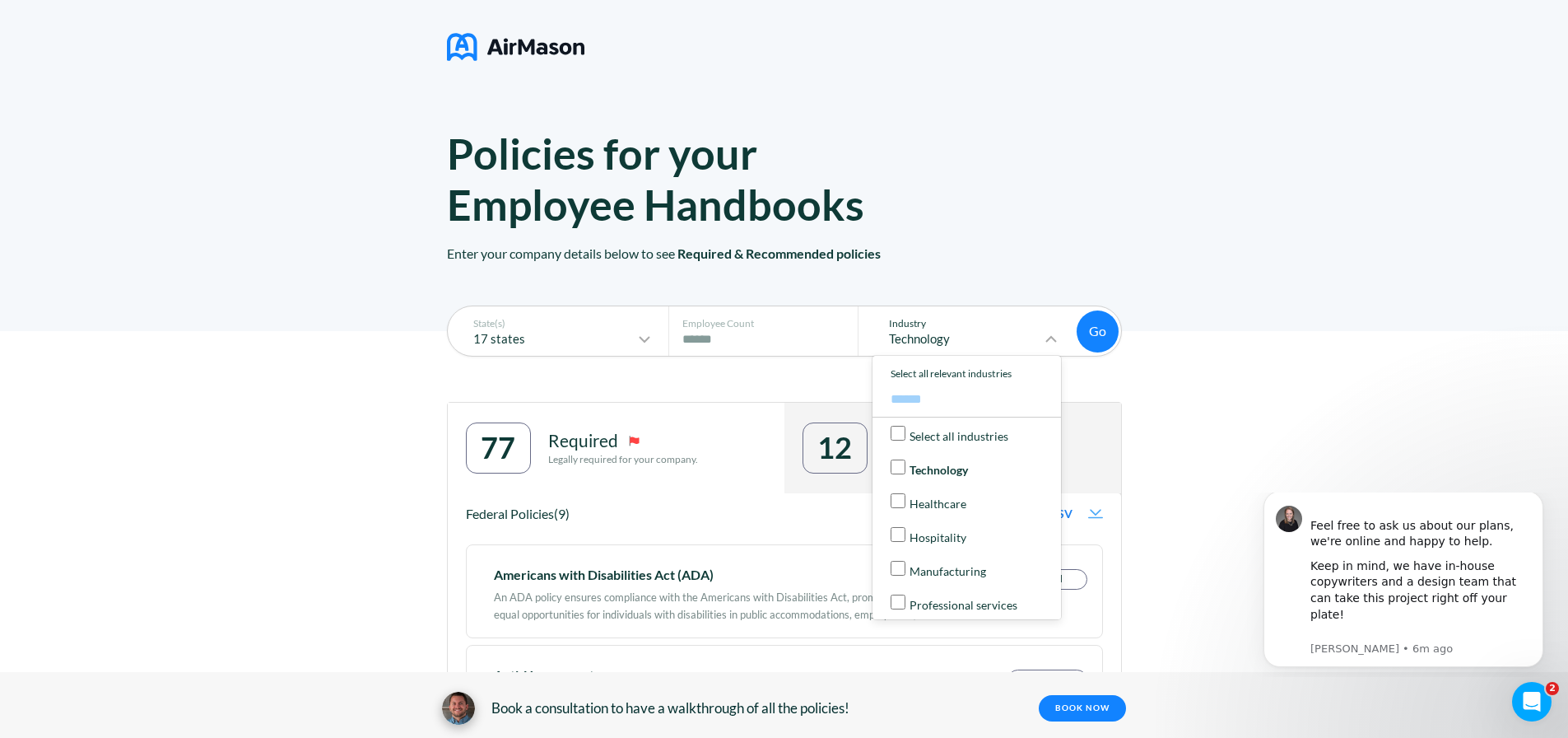
click at [915, 568] on p "Manufacturing" at bounding box center [948, 570] width 77 height 13
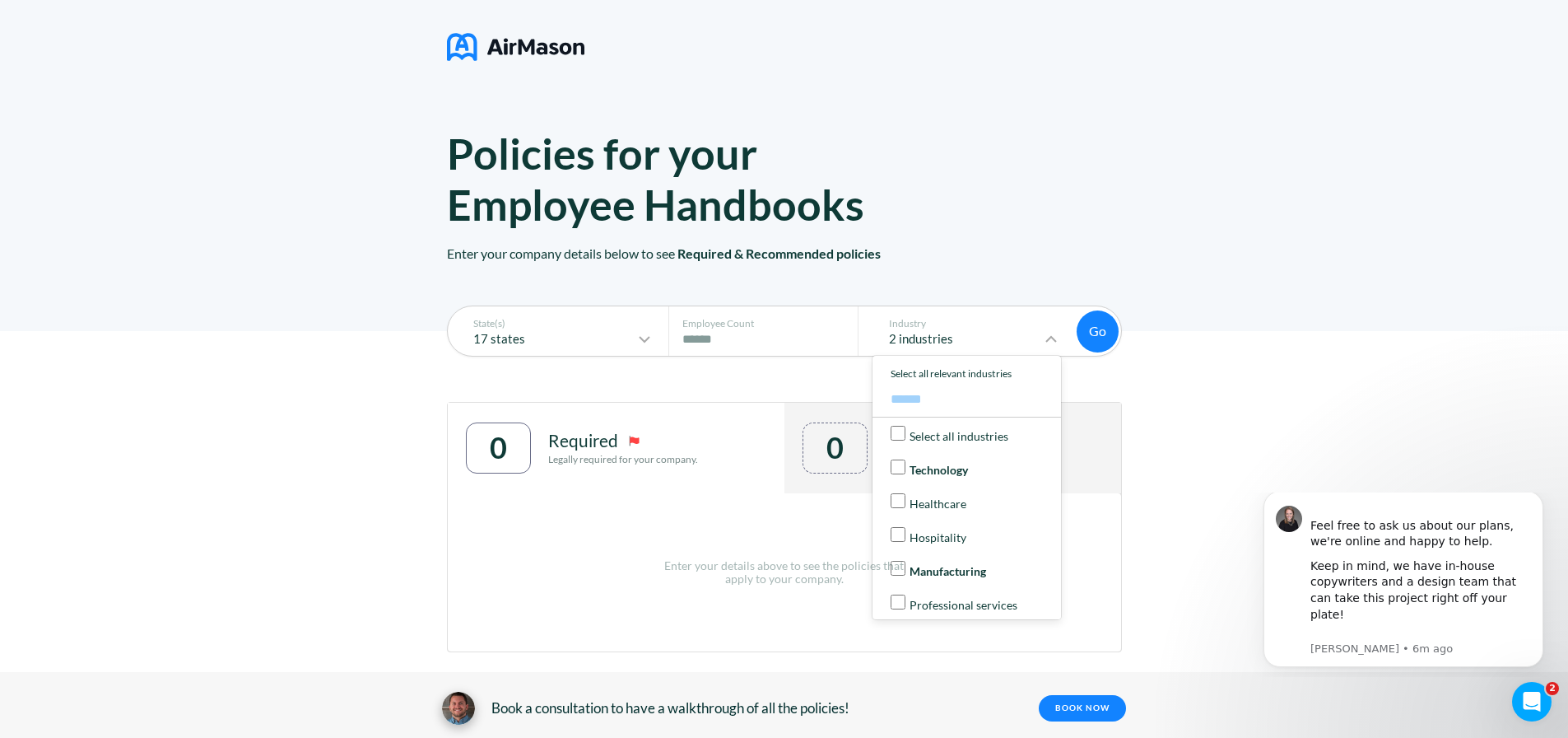
click at [1106, 324] on button "Go" at bounding box center [1097, 331] width 42 height 42
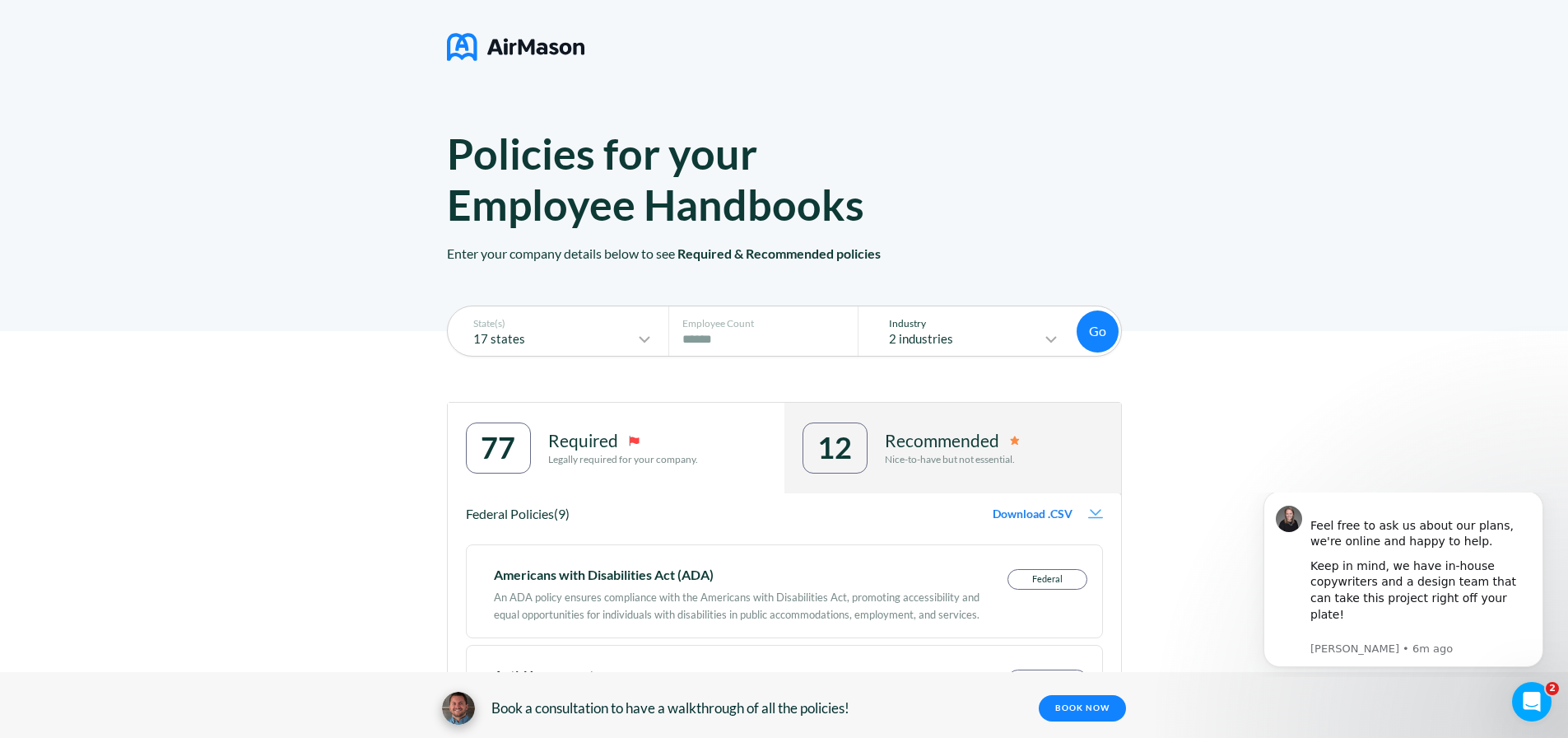
click at [1061, 340] on icon at bounding box center [1051, 340] width 20 height 20
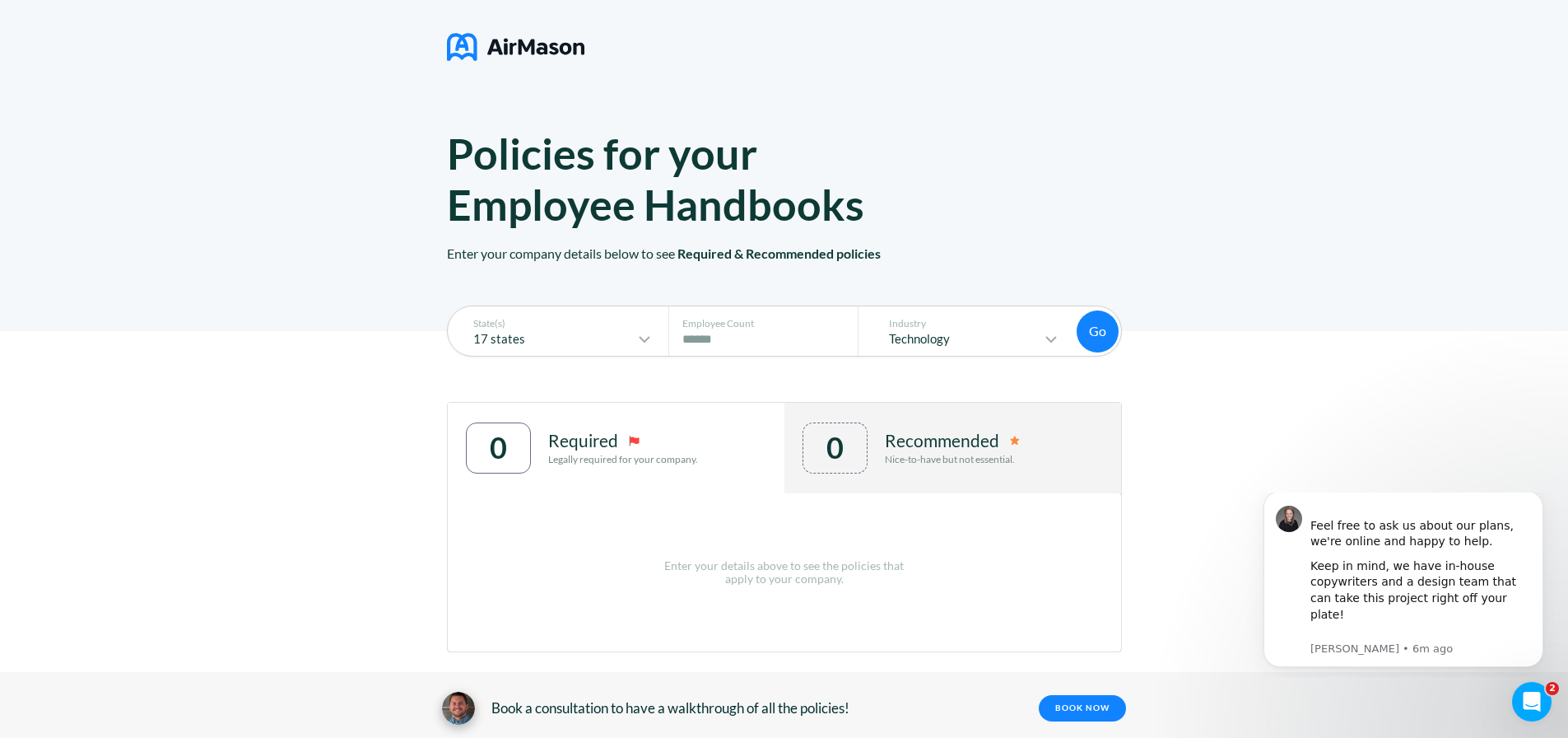
click at [1119, 330] on button "Go" at bounding box center [1097, 331] width 42 height 42
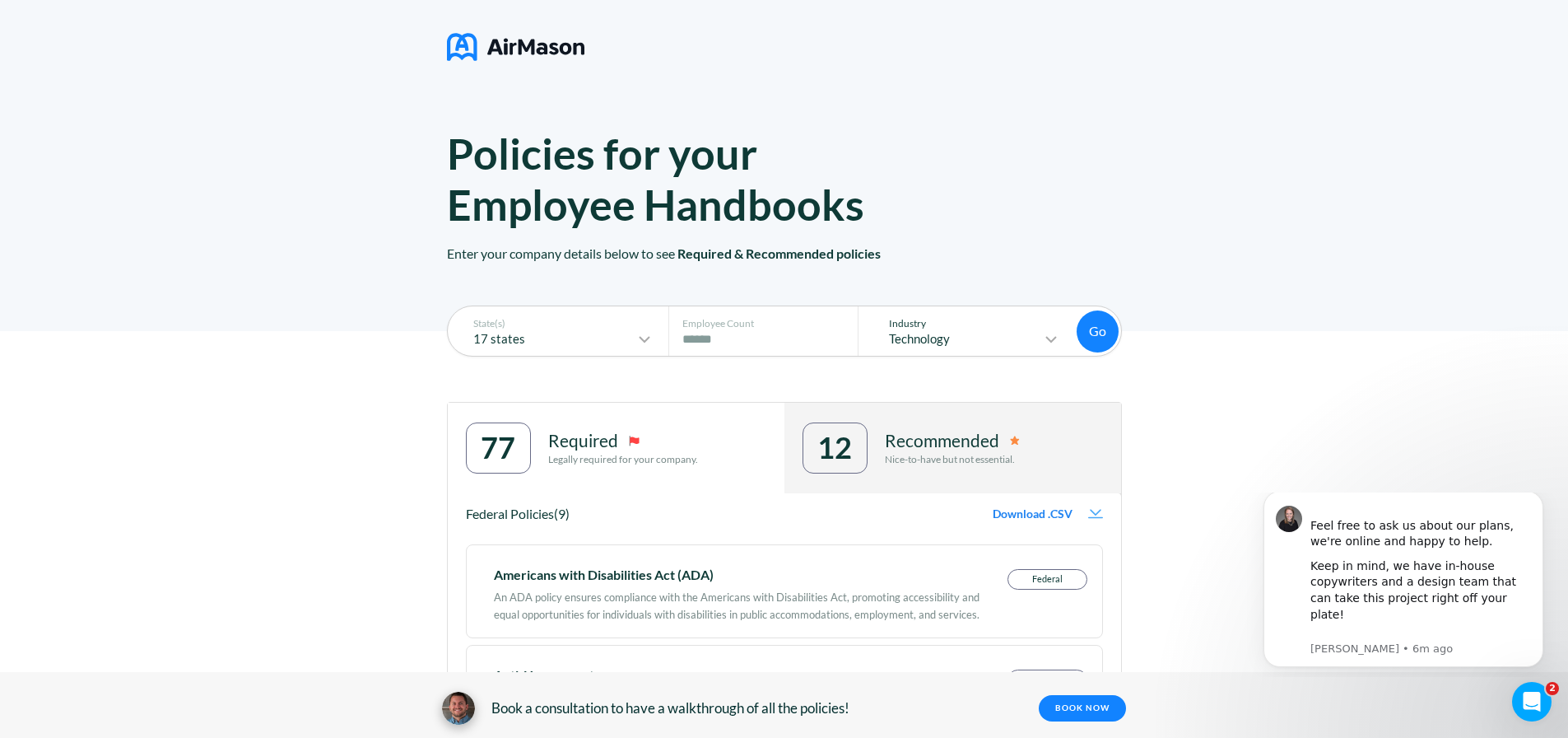
click at [1055, 343] on icon at bounding box center [1051, 340] width 20 height 20
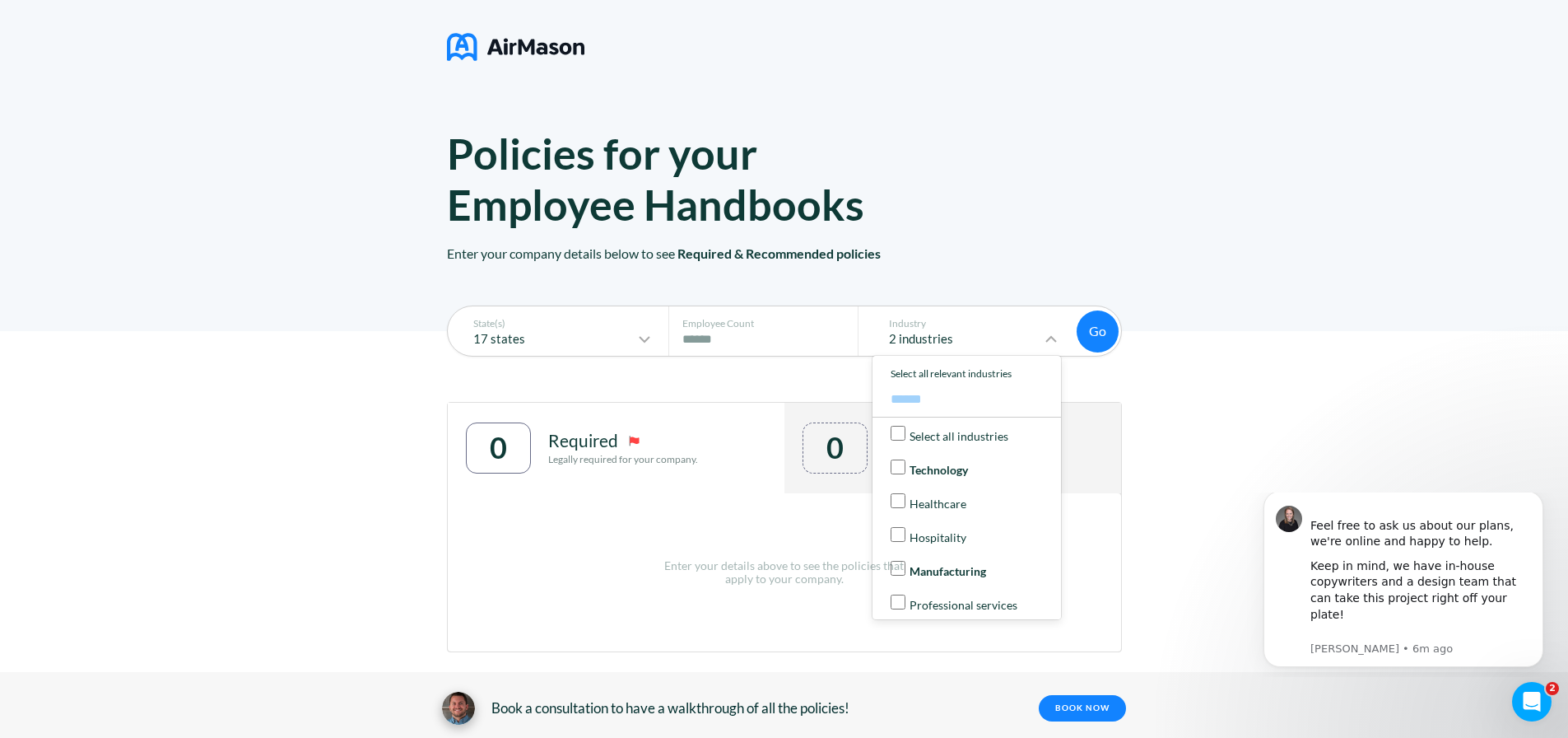
click at [1091, 329] on button "Go" at bounding box center [1097, 331] width 42 height 42
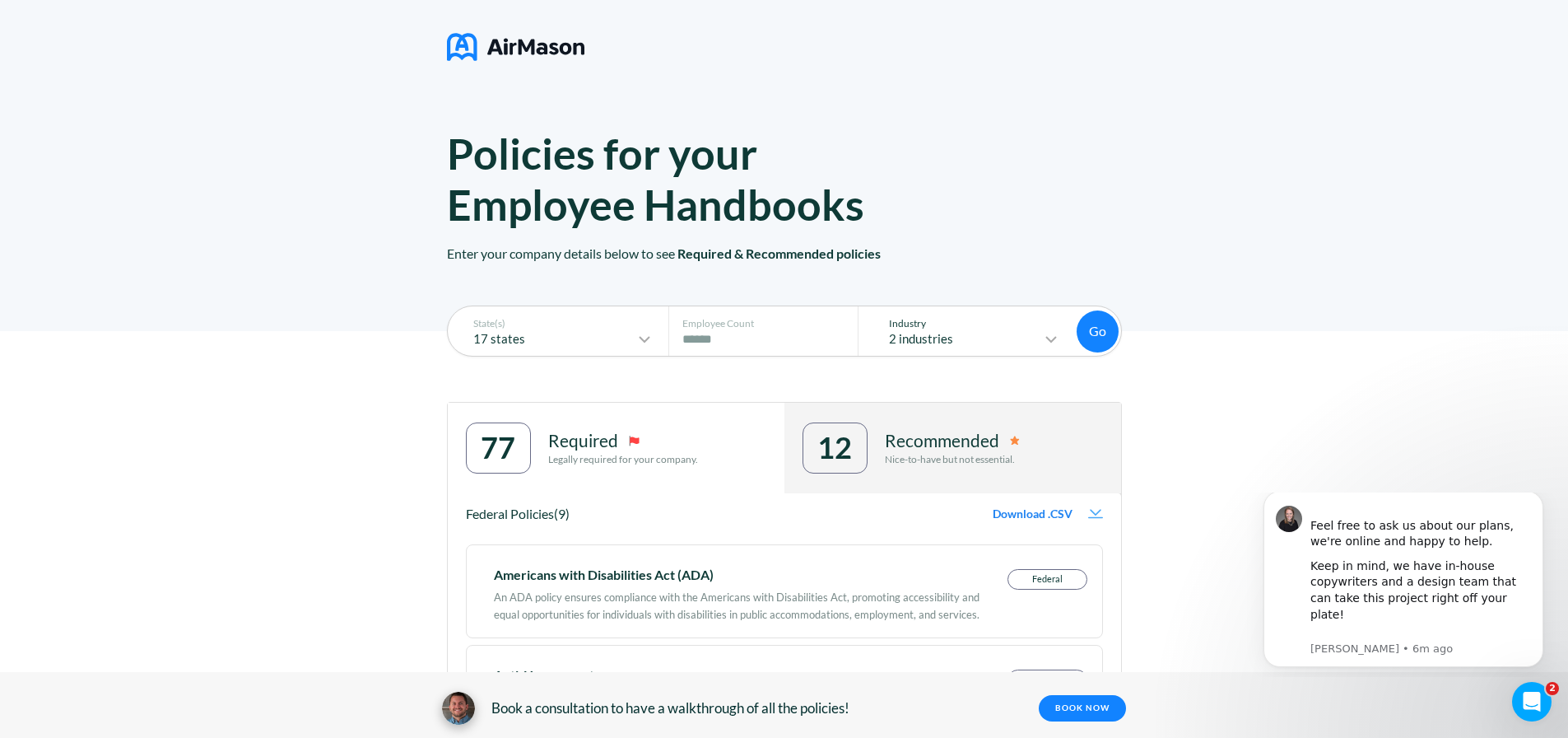
click at [1056, 340] on icon at bounding box center [1051, 339] width 10 height 5
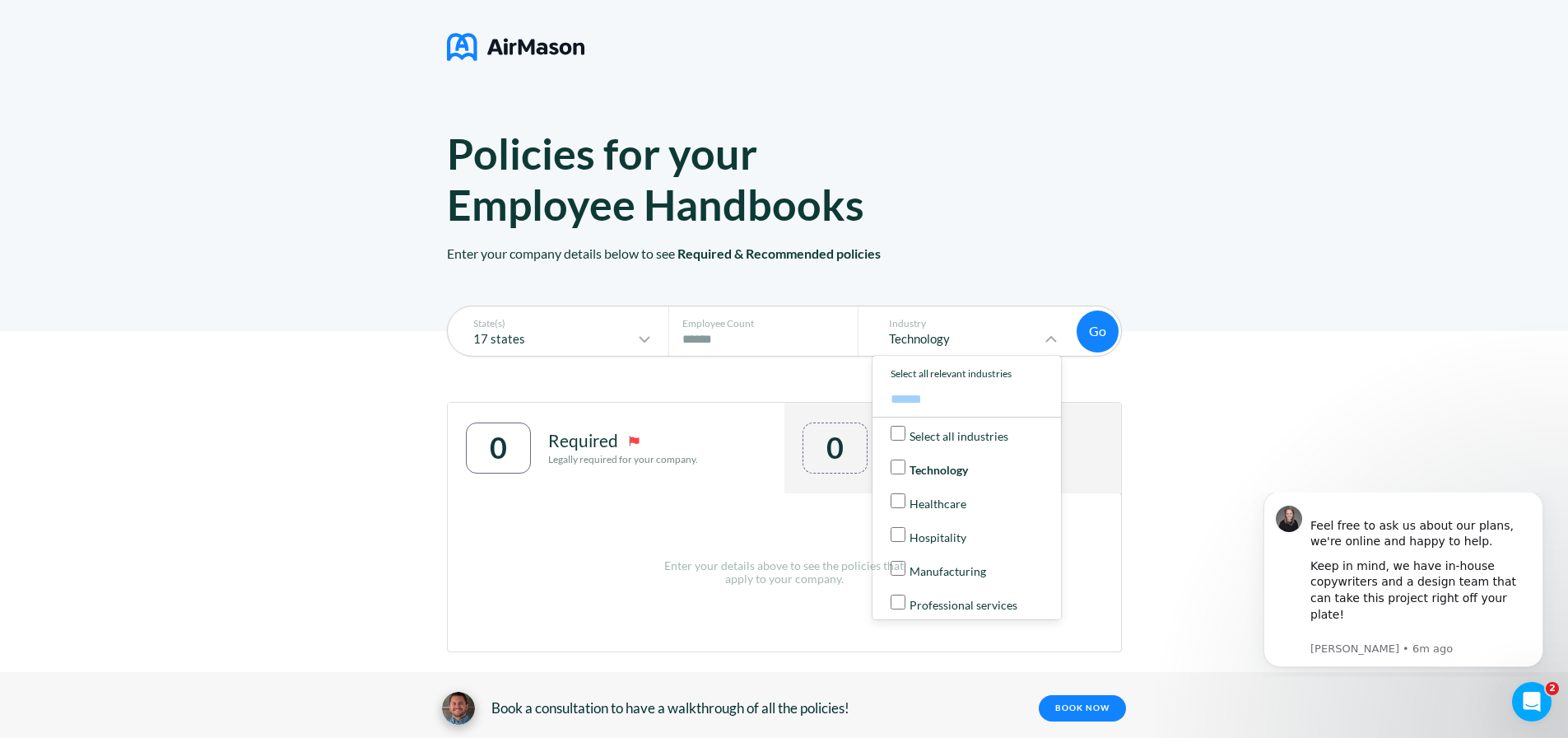
click at [1108, 325] on button "Go" at bounding box center [1097, 331] width 42 height 42
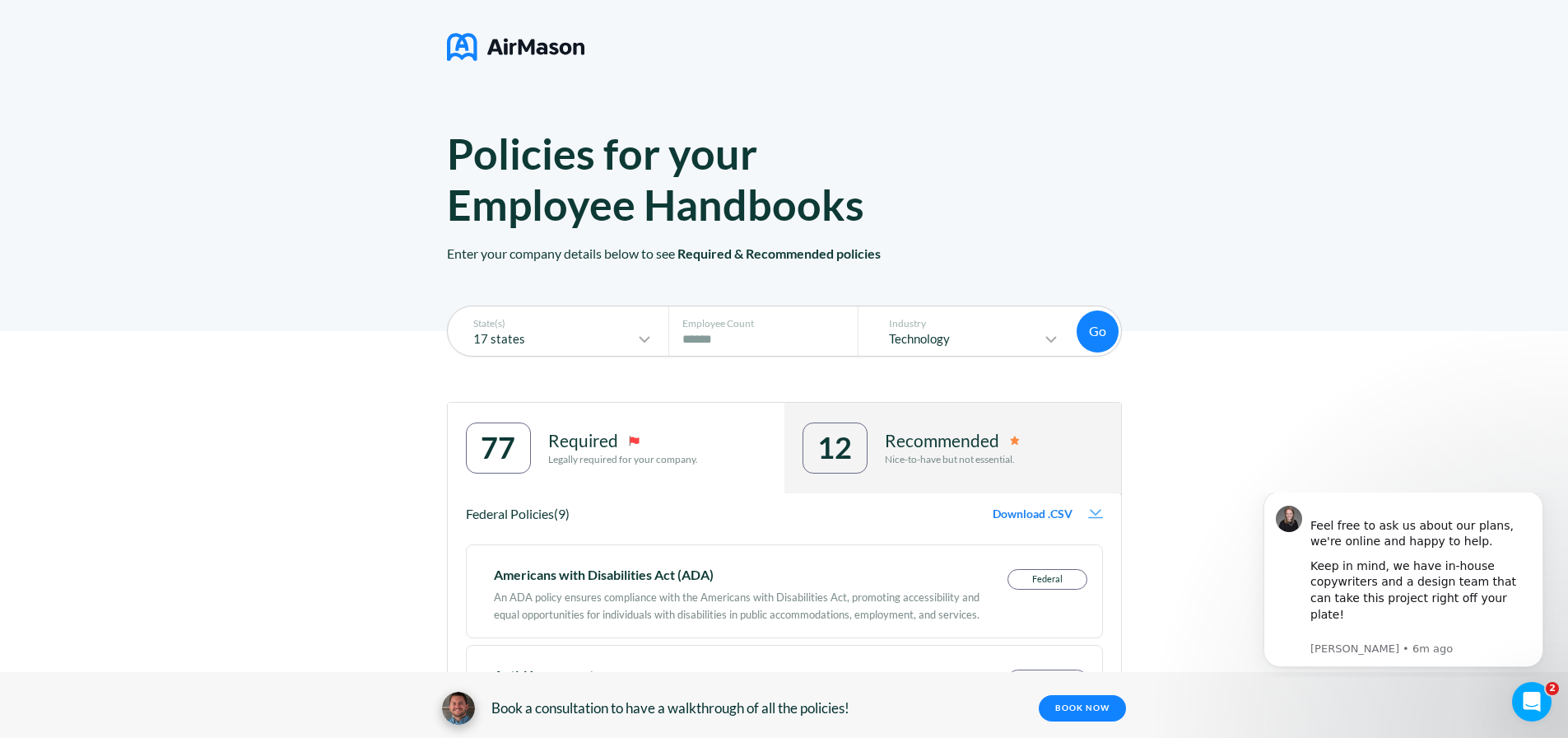
click at [1032, 513] on span "Download .CSV" at bounding box center [1032, 513] width 79 height 13
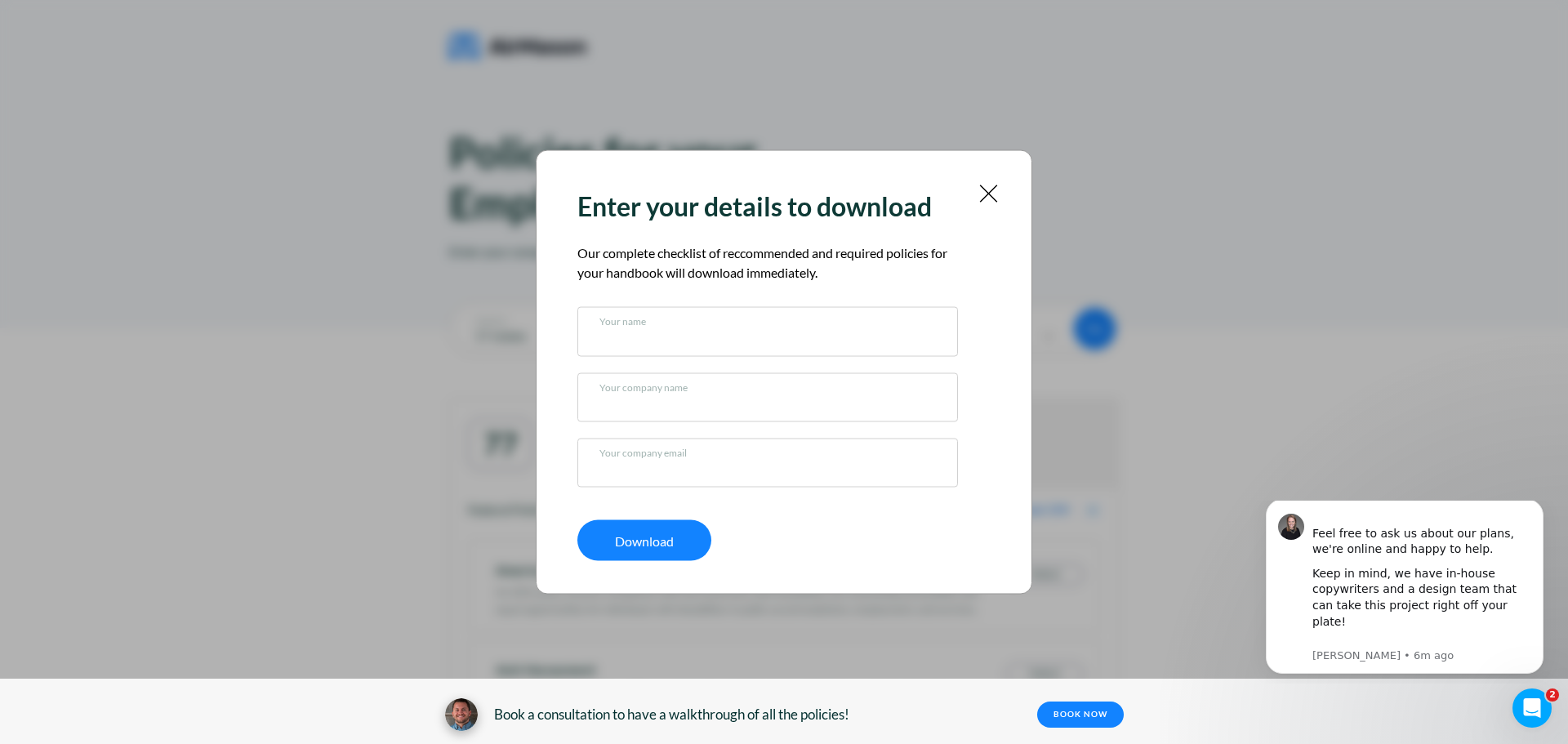
click at [626, 342] on input "text" at bounding box center [768, 335] width 337 height 17
type input "********"
type input "**********"
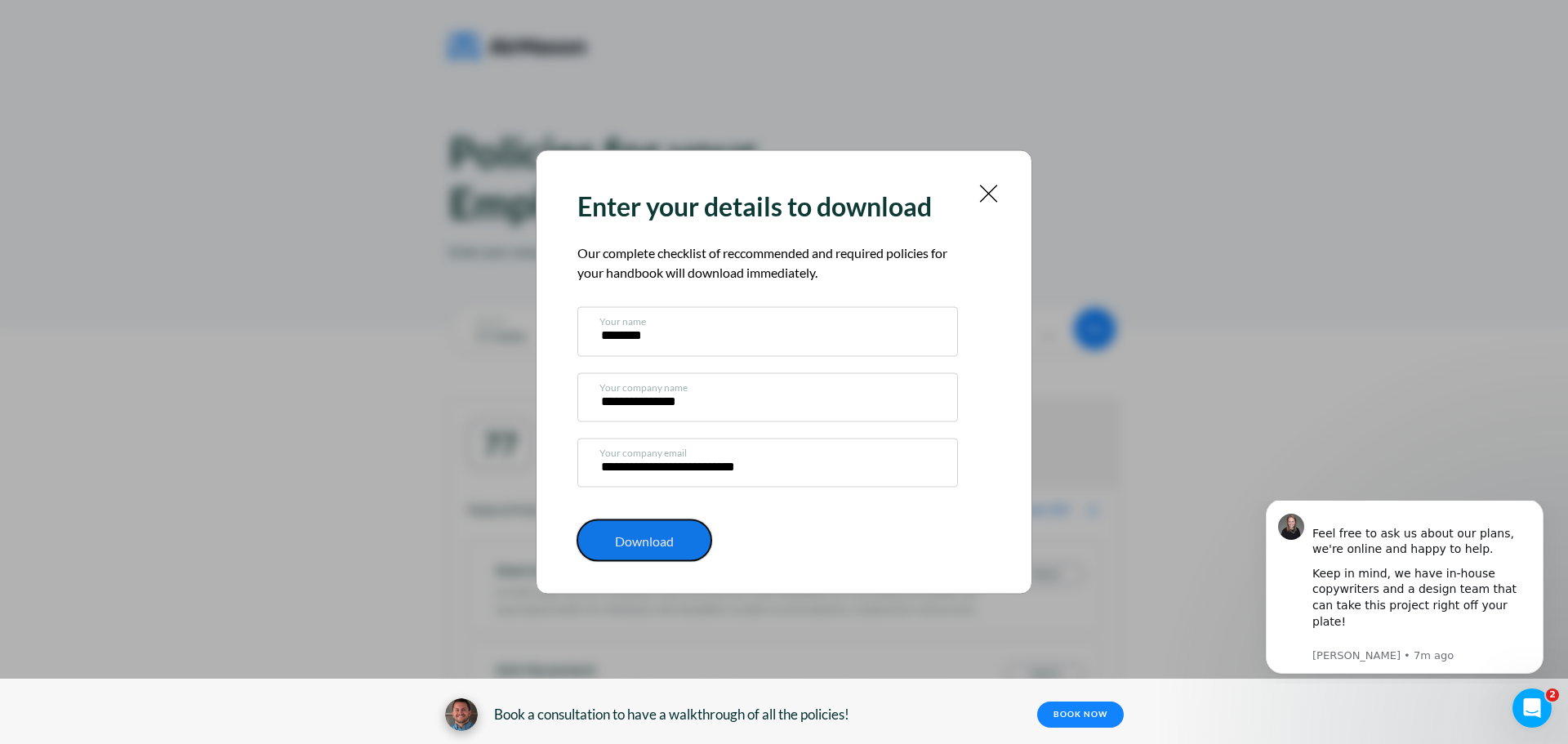
click at [645, 540] on p "Download" at bounding box center [644, 540] width 134 height 14
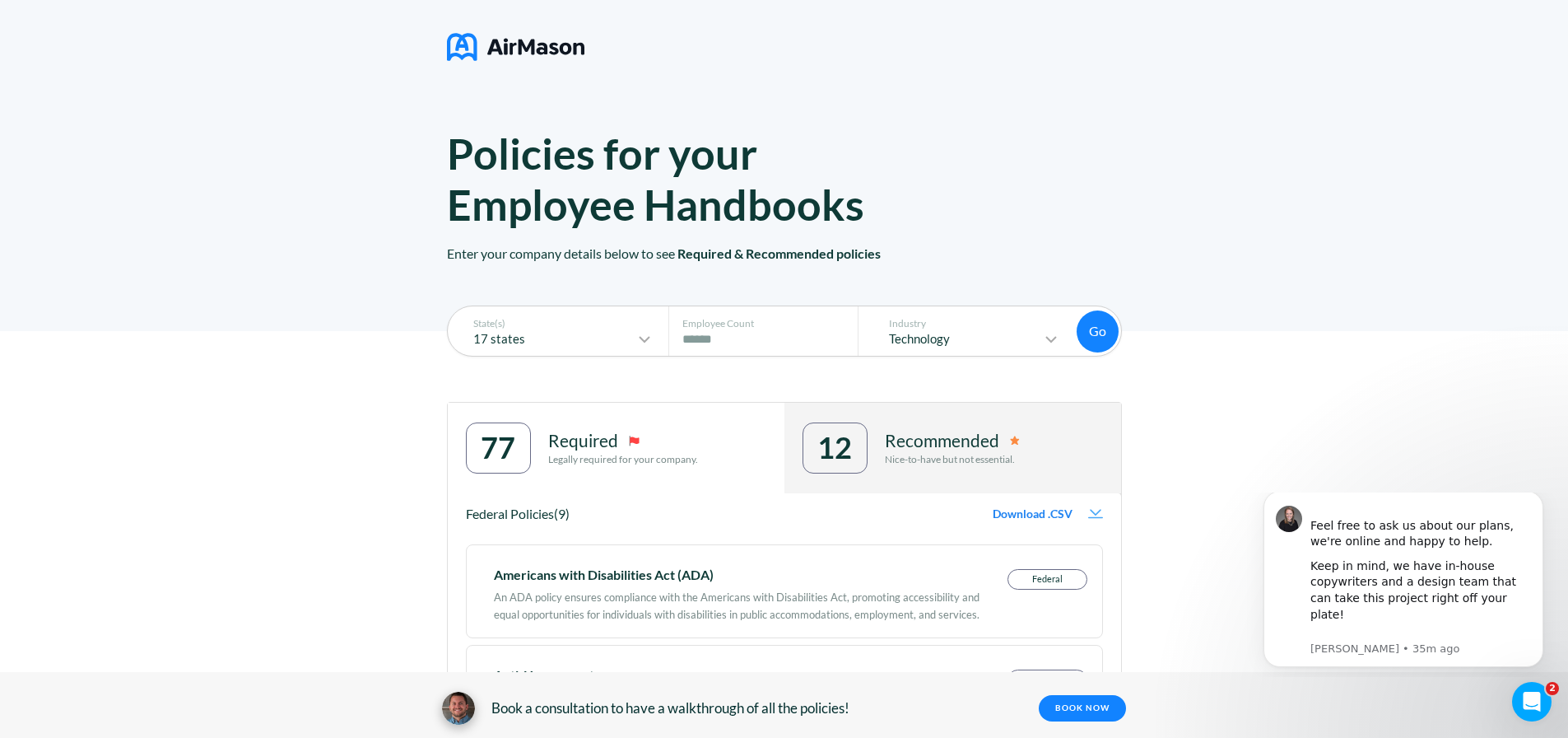
click at [922, 96] on div "Policies for your Employee Handbooks Enter your company details below to see Re…" at bounding box center [784, 165] width 1568 height 331
click at [463, 47] on img at bounding box center [515, 47] width 137 height 41
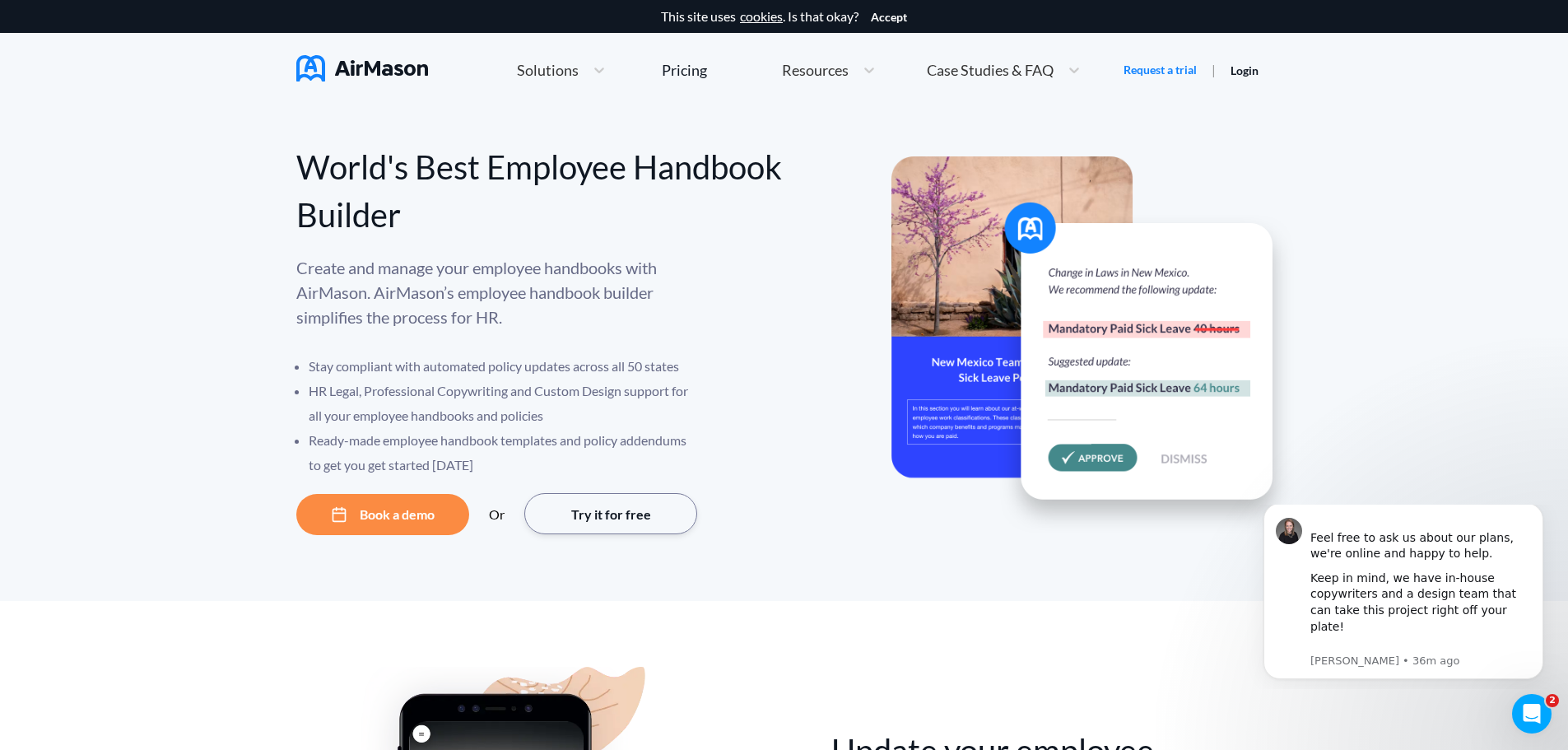
click at [597, 516] on button "Try it for free" at bounding box center [610, 513] width 173 height 41
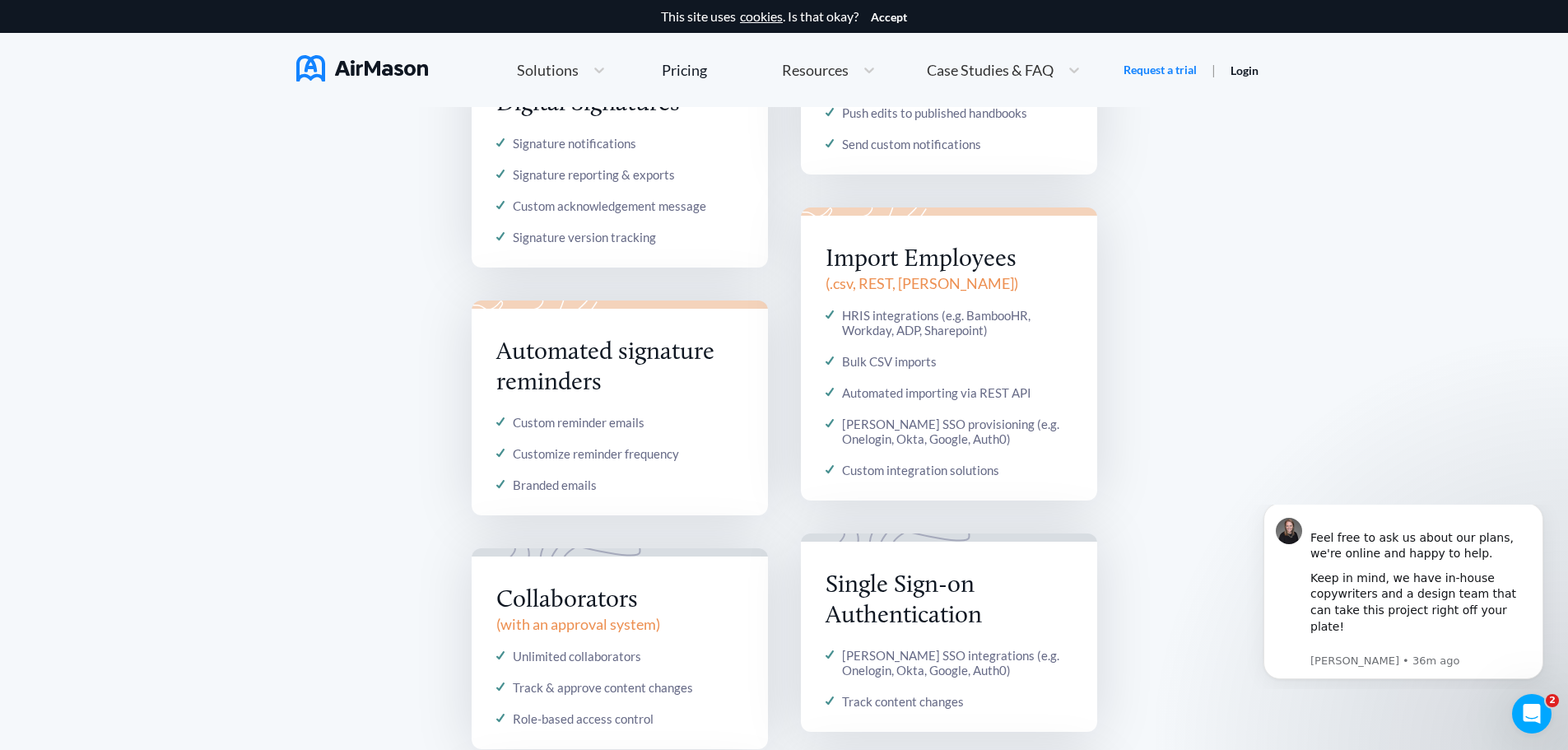
scroll to position [2059, 0]
